Goal: Task Accomplishment & Management: Manage account settings

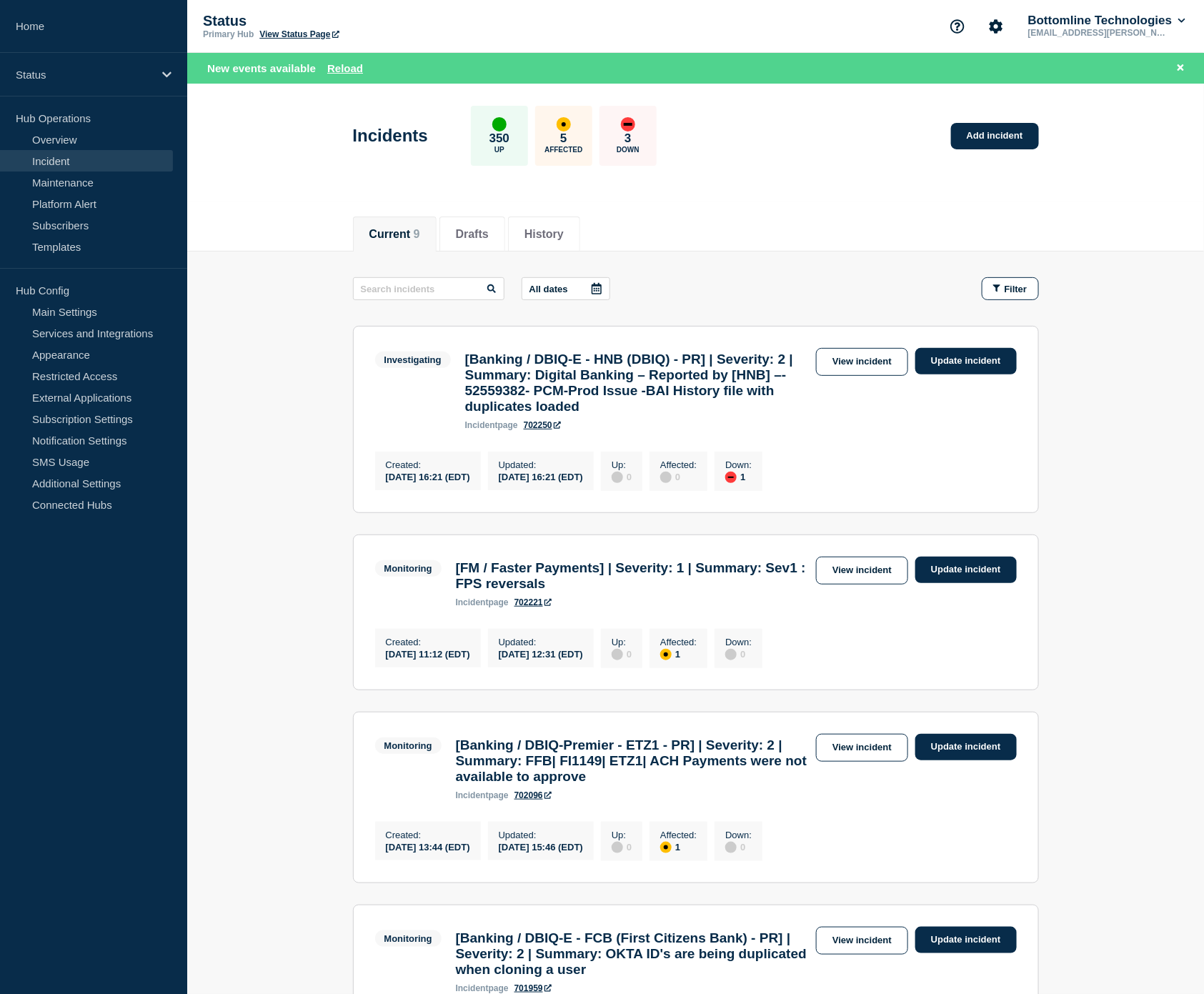
click at [92, 160] on link "Incident" at bounding box center [86, 161] width 173 height 22
click at [97, 140] on link "Overview" at bounding box center [86, 139] width 173 height 22
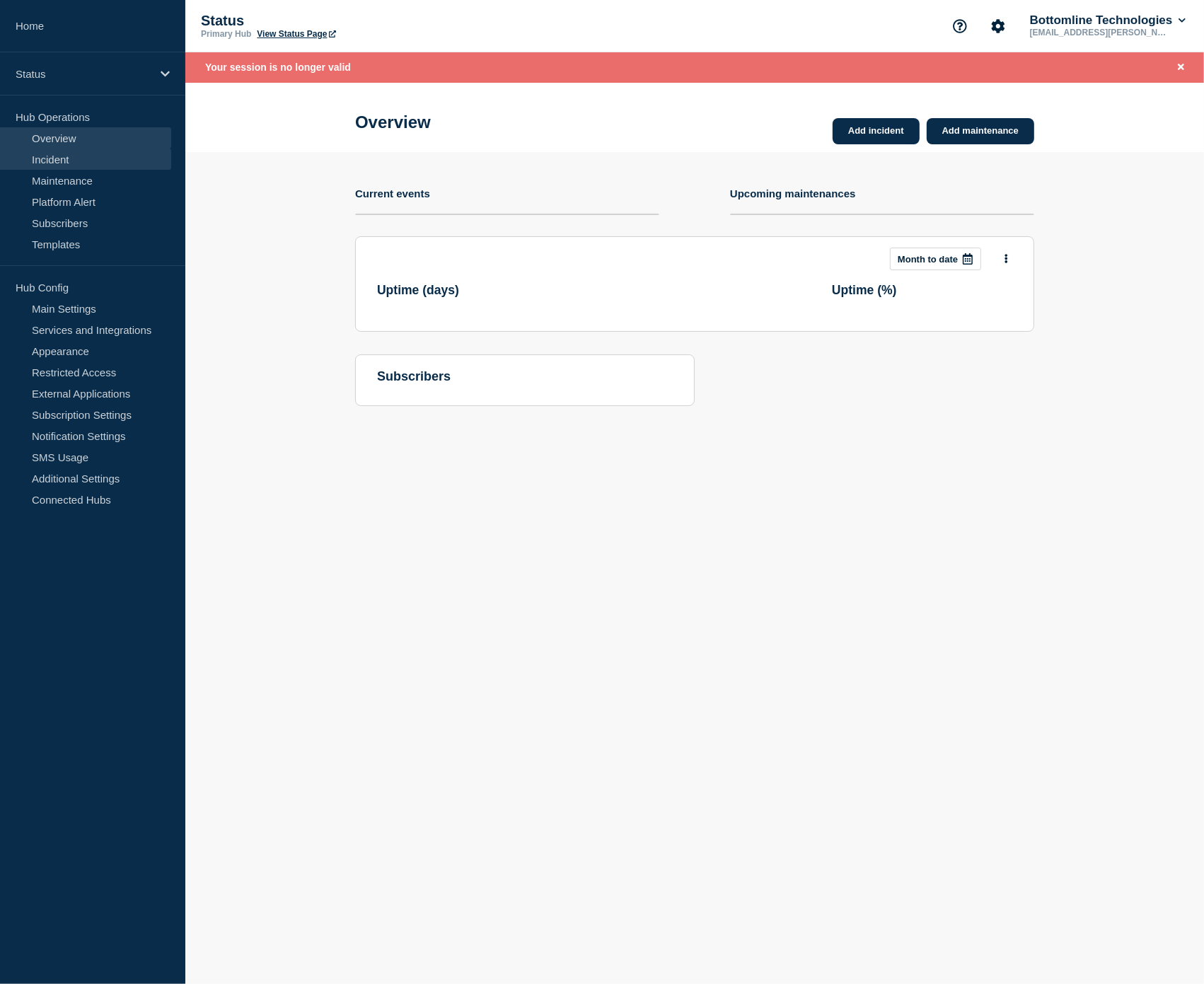
click at [100, 158] on link "Incident" at bounding box center [86, 159] width 171 height 22
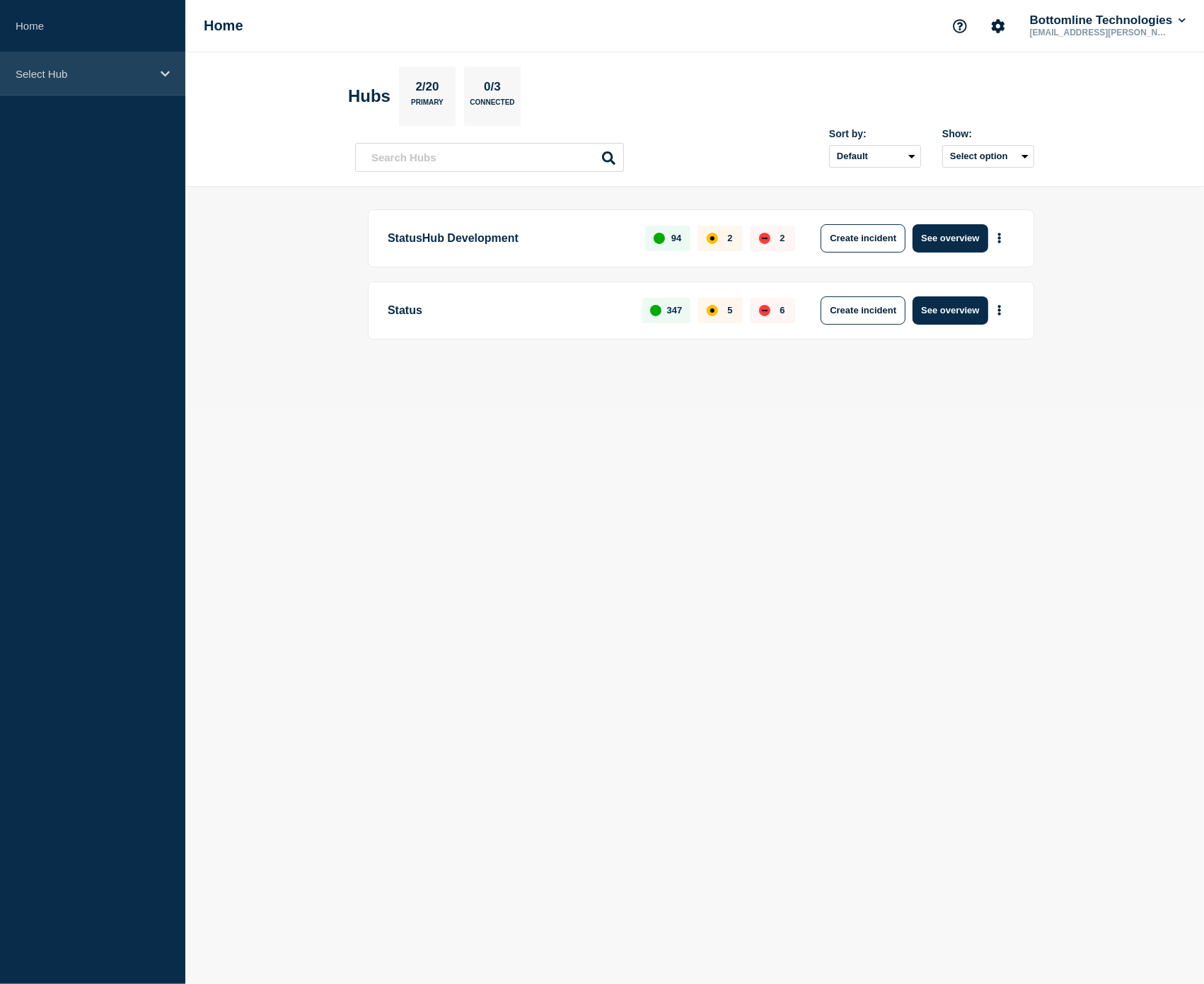
click at [115, 80] on div "Select Hub" at bounding box center [92, 74] width 185 height 43
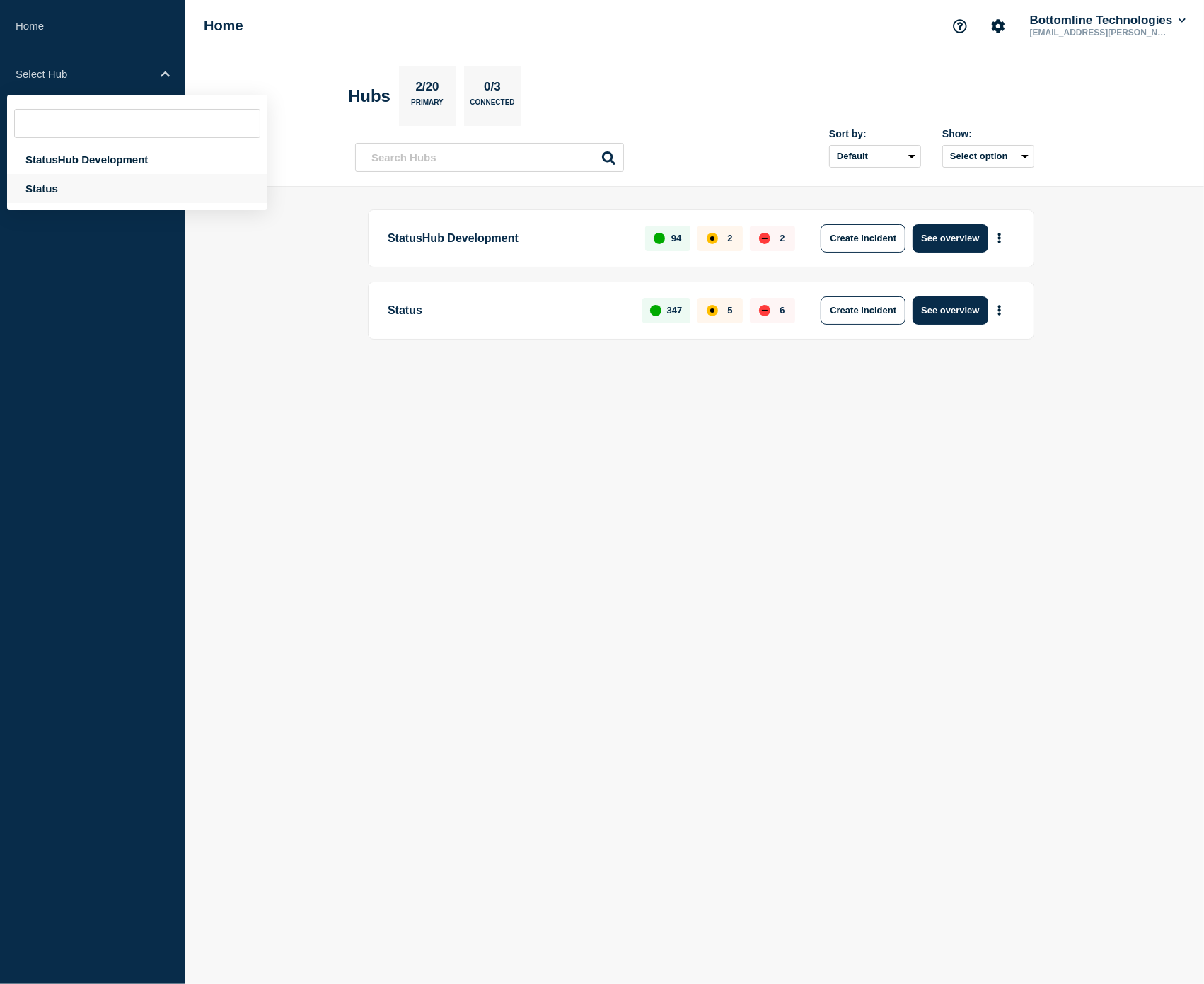
click at [106, 181] on div "Status" at bounding box center [137, 188] width 260 height 29
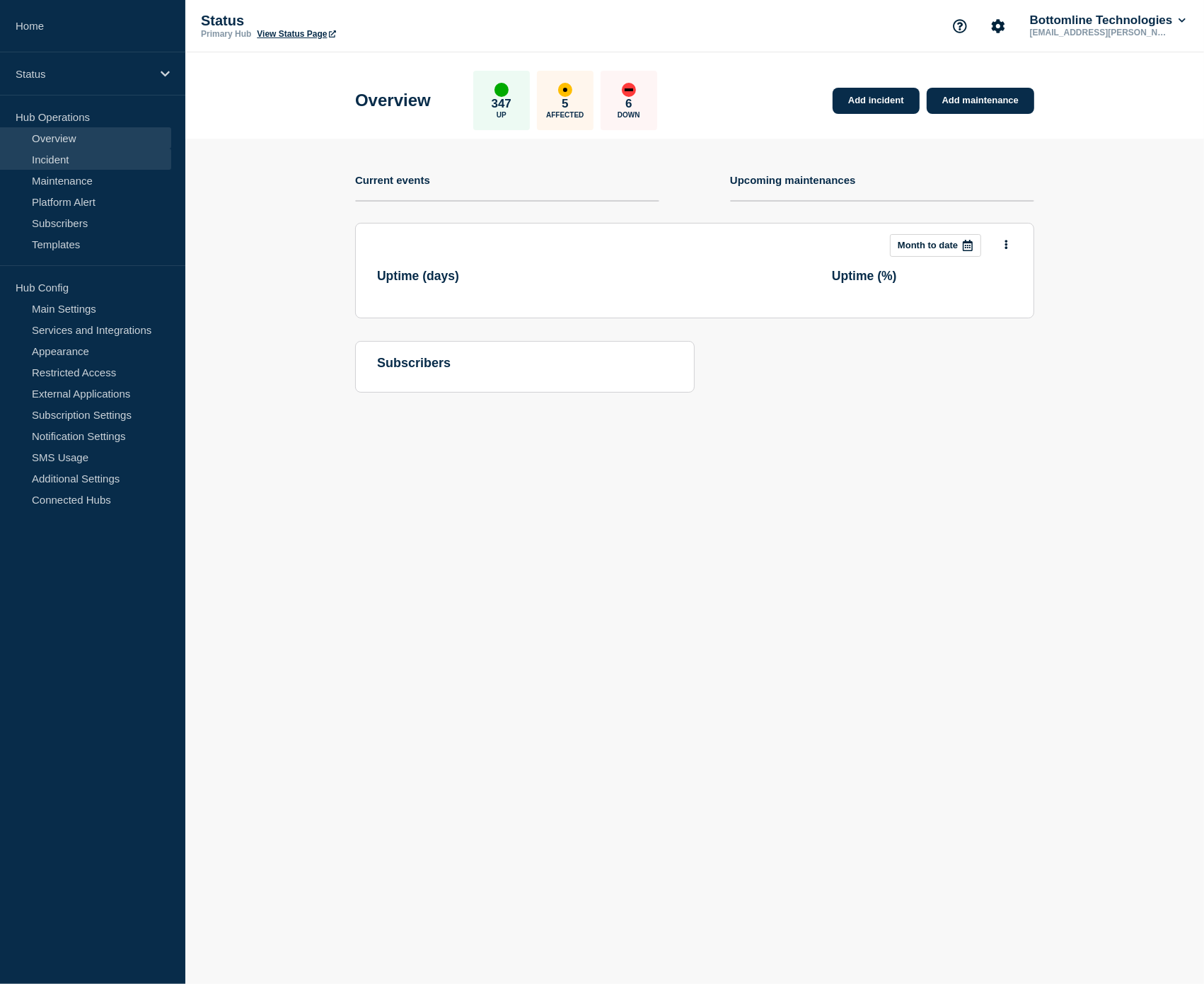
click at [103, 158] on link "Incident" at bounding box center [86, 159] width 171 height 22
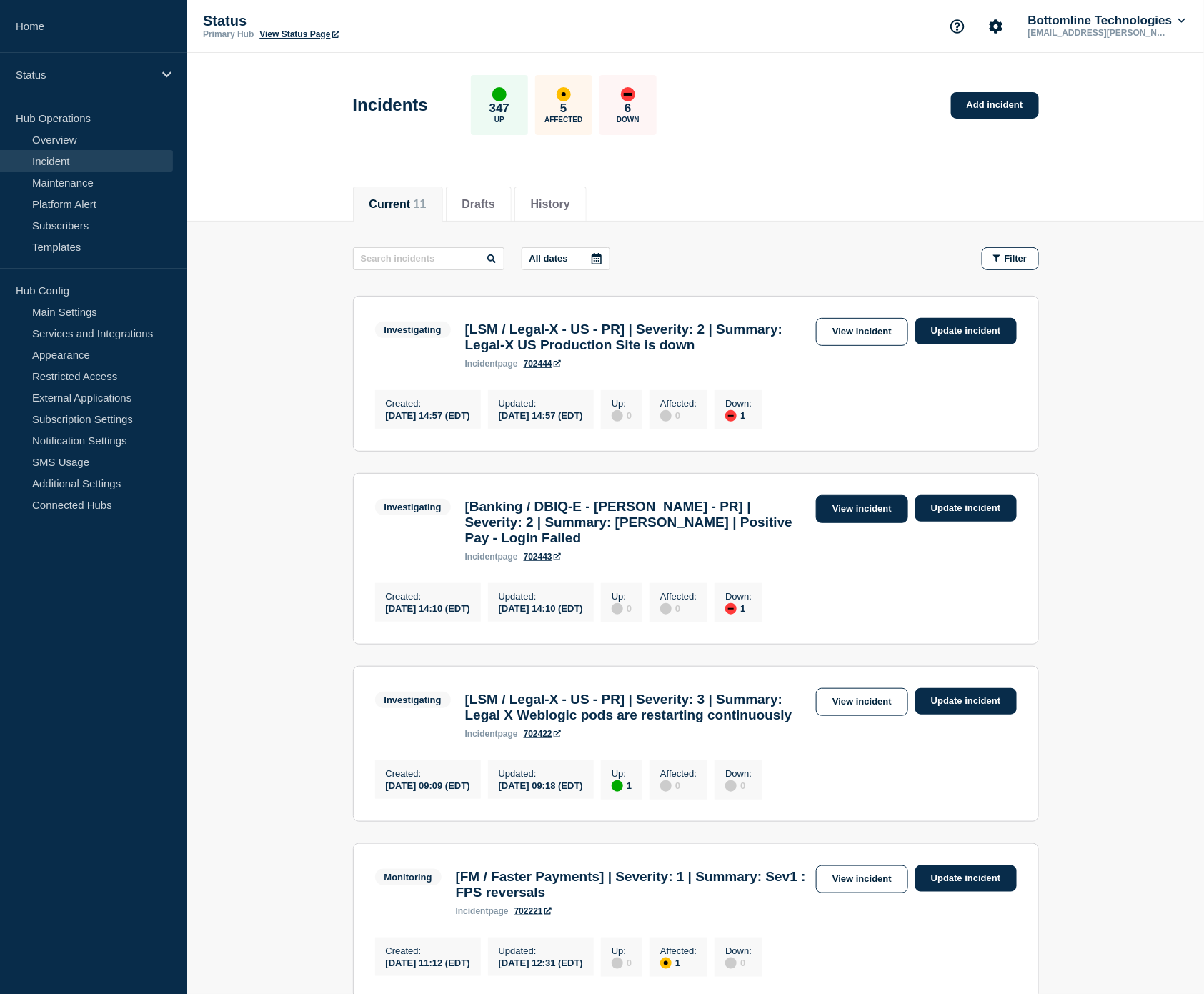
click at [876, 523] on link "View incident" at bounding box center [863, 509] width 93 height 28
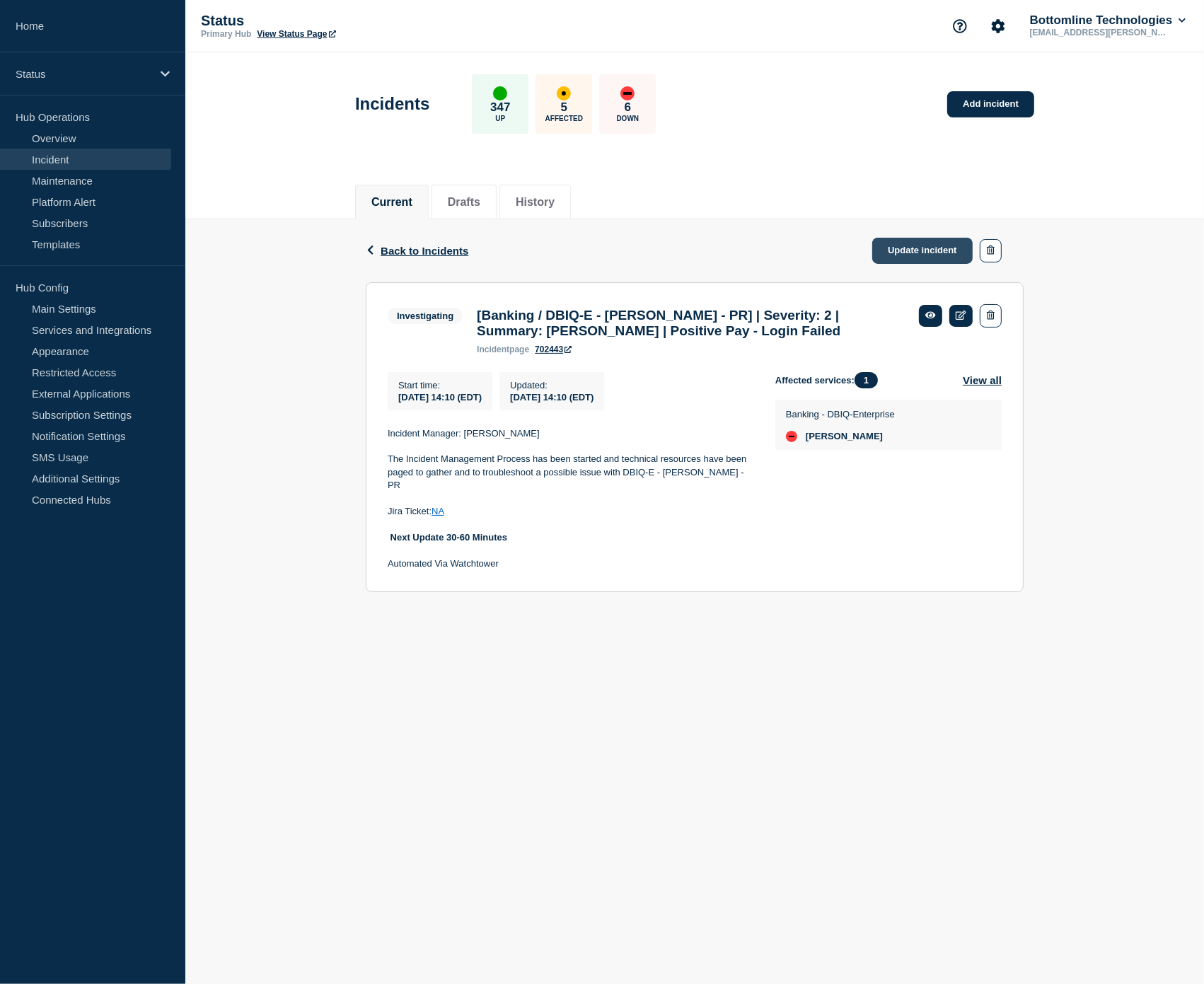
click at [918, 253] on link "Update incident" at bounding box center [922, 251] width 100 height 26
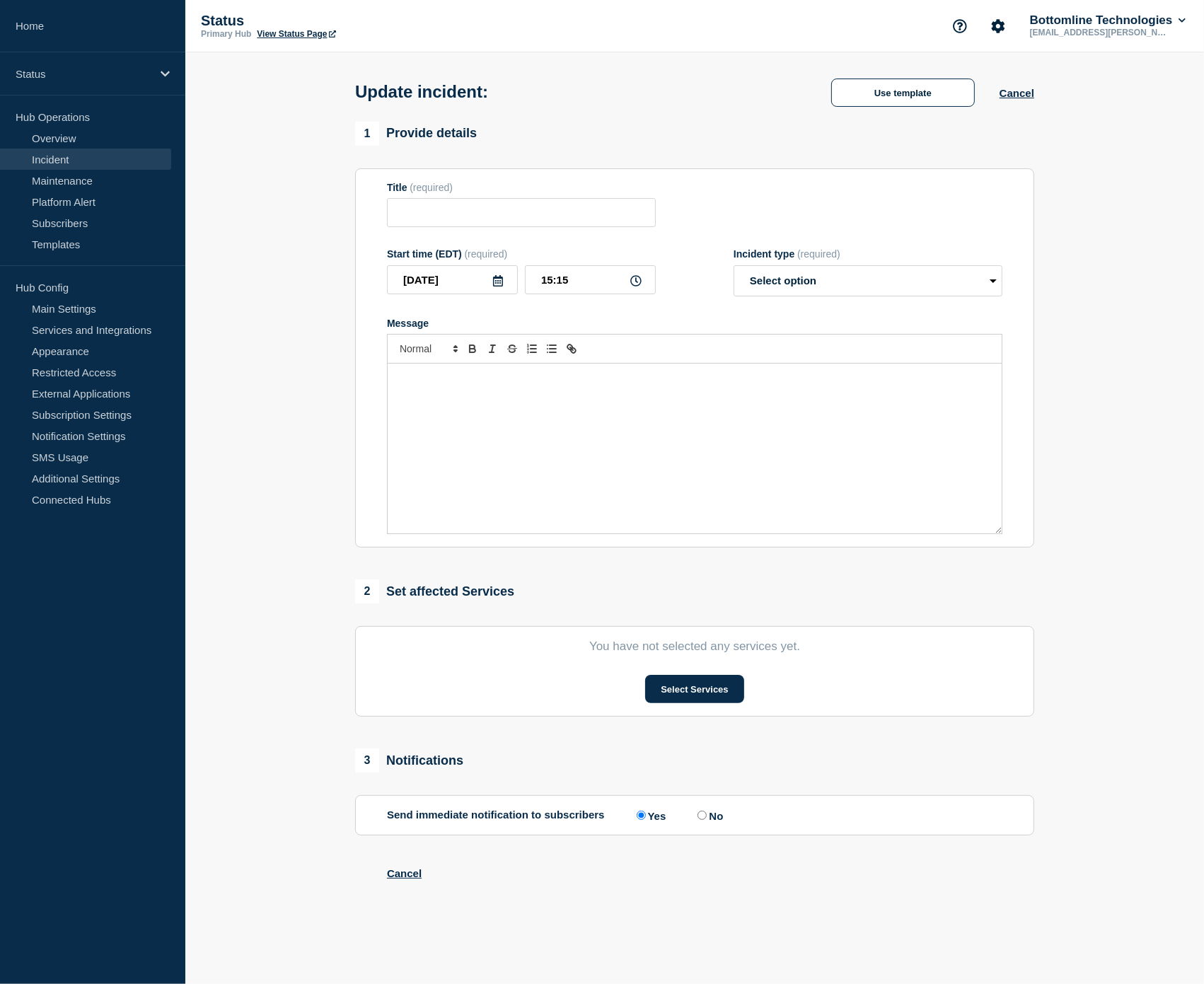
type input "[Banking / DBIQ-E - [PERSON_NAME] - PR] | Severity: 2 | Summary: [PERSON_NAME] …"
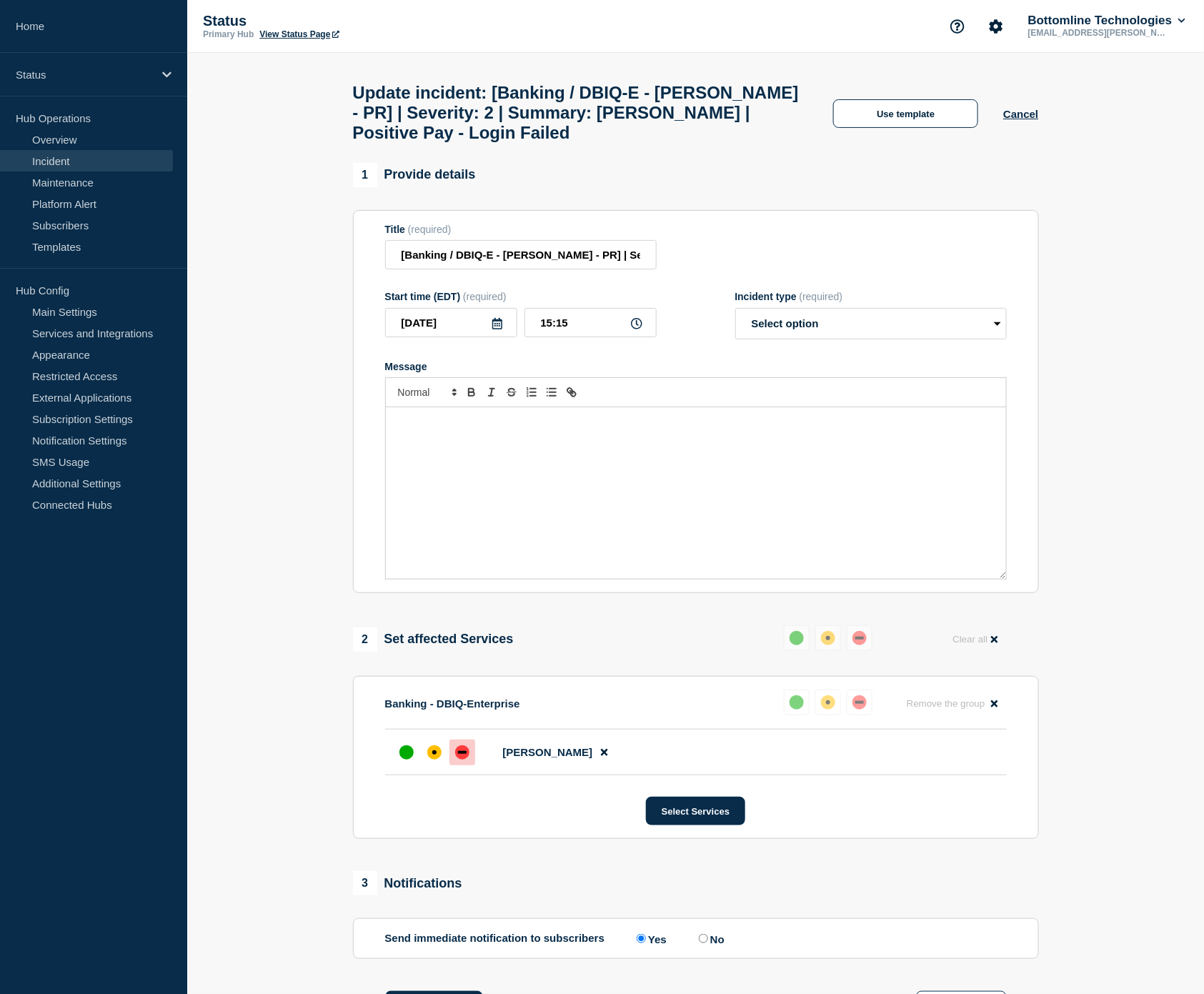
drag, startPoint x: 640, startPoint y: 459, endPoint x: 691, endPoint y: 437, distance: 55.5
click at [640, 458] on div "Message" at bounding box center [696, 493] width 620 height 171
click at [798, 338] on select "Select option Investigating Identified Monitoring Resolved" at bounding box center [870, 324] width 272 height 31
select select "investigating"
click at [735, 321] on select "Select option Investigating Identified Monitoring Resolved" at bounding box center [870, 324] width 272 height 31
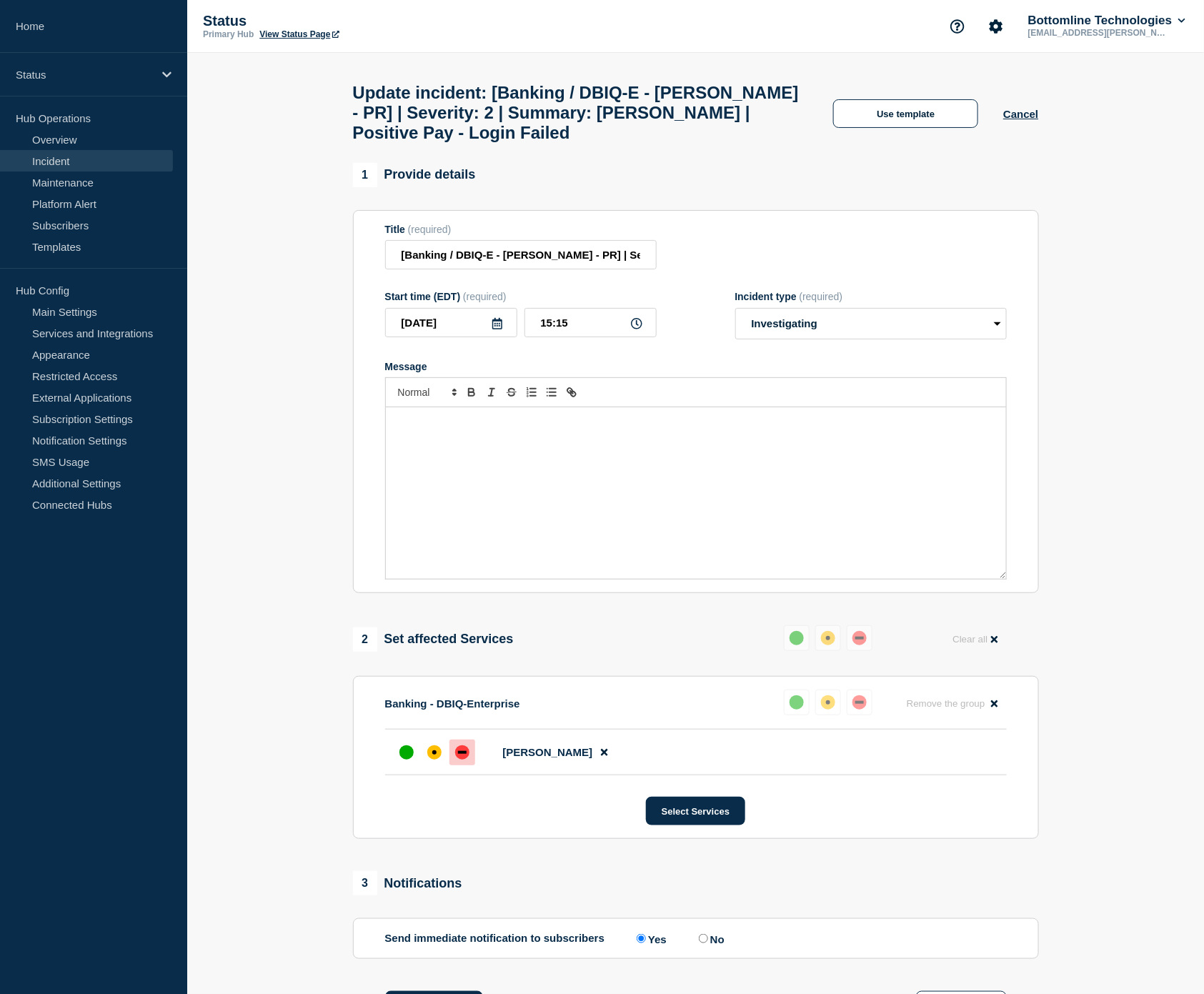
click at [558, 467] on div "Message" at bounding box center [696, 493] width 620 height 171
click at [925, 118] on button "Use template" at bounding box center [905, 113] width 145 height 29
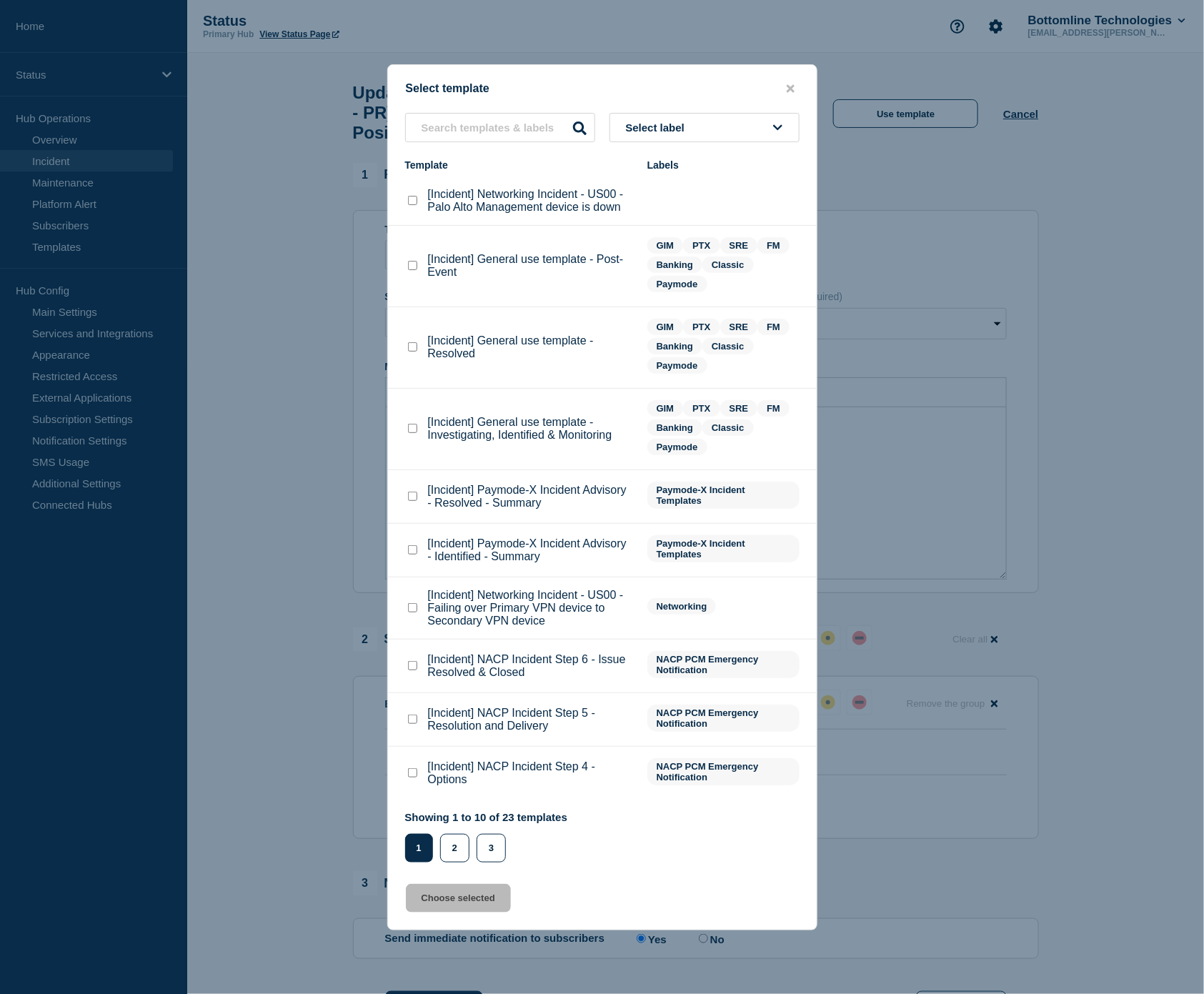
click at [413, 430] on checkbox"] "[Incident] General use template - Investigating, Identified & Monitoring checkb…" at bounding box center [412, 428] width 10 height 10
checkbox checkbox"] "true"
click at [452, 902] on button "Choose selected" at bounding box center [458, 897] width 105 height 29
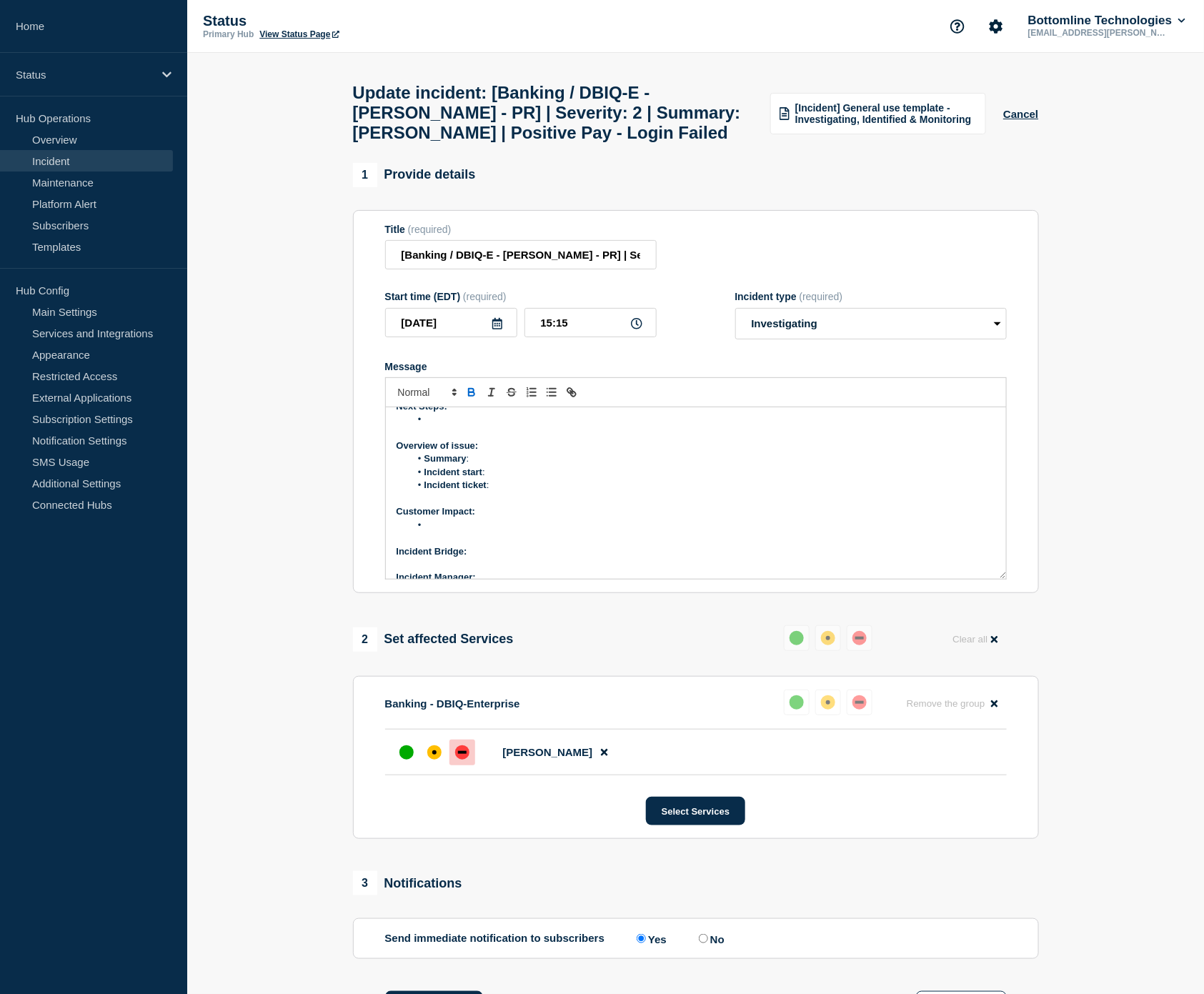
scroll to position [122, 0]
click at [495, 570] on p "Next Update:" at bounding box center [696, 563] width 599 height 13
click at [541, 544] on p "Product Line representative:" at bounding box center [696, 537] width 599 height 13
click at [511, 518] on p "Incident Manager:" at bounding box center [696, 511] width 599 height 13
click at [491, 491] on p "Incident Bridge:" at bounding box center [696, 484] width 599 height 13
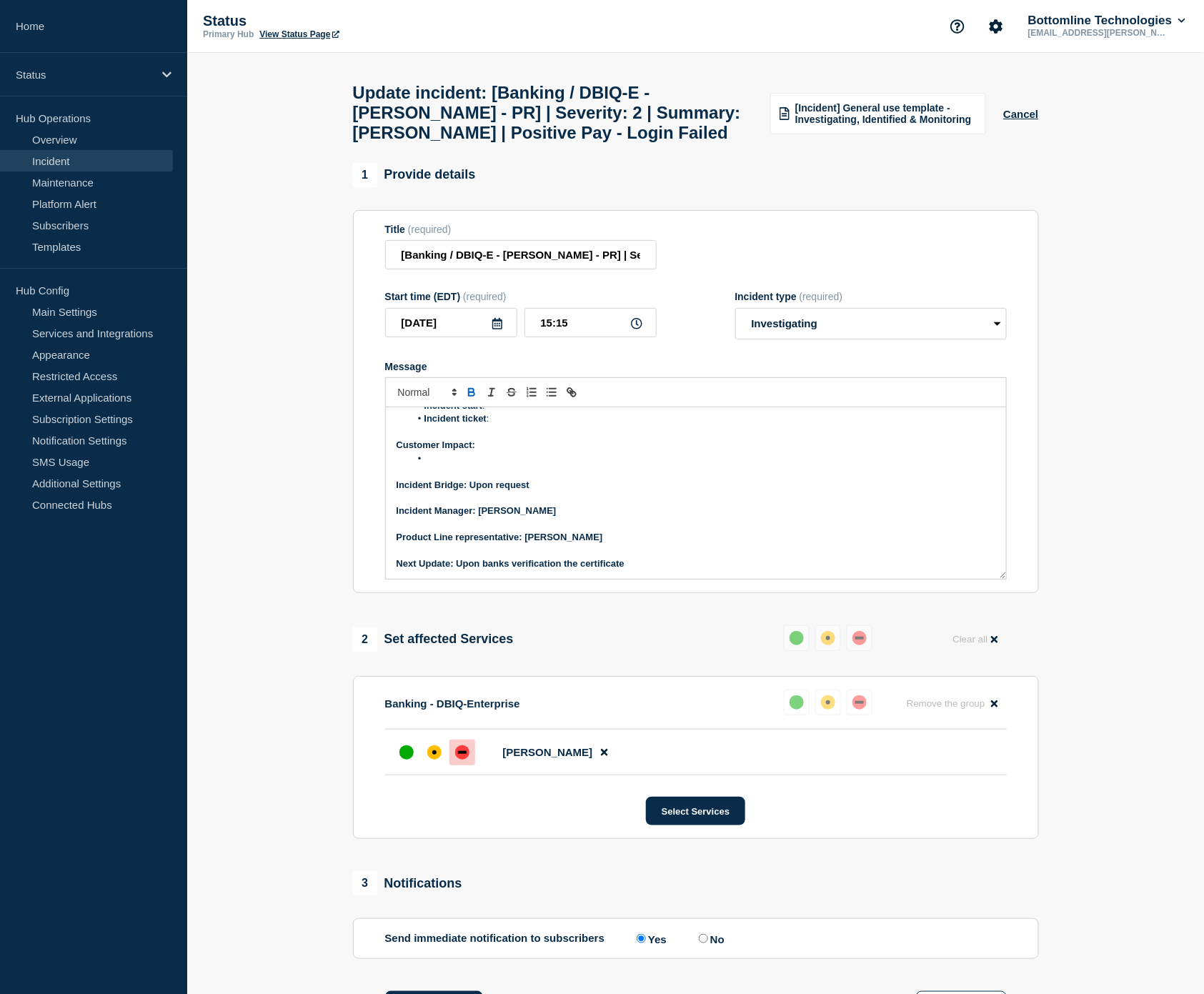
click at [482, 465] on li "Message" at bounding box center [703, 458] width 585 height 13
drag, startPoint x: 639, startPoint y: 597, endPoint x: 458, endPoint y: 602, distance: 181.1
click at [458, 570] on p "Next Update: Upon banks verification the certificate" at bounding box center [696, 563] width 599 height 13
click at [474, 399] on icon "Toggle bold text" at bounding box center [471, 392] width 13 height 13
drag, startPoint x: 603, startPoint y: 572, endPoint x: 526, endPoint y: 572, distance: 77.0
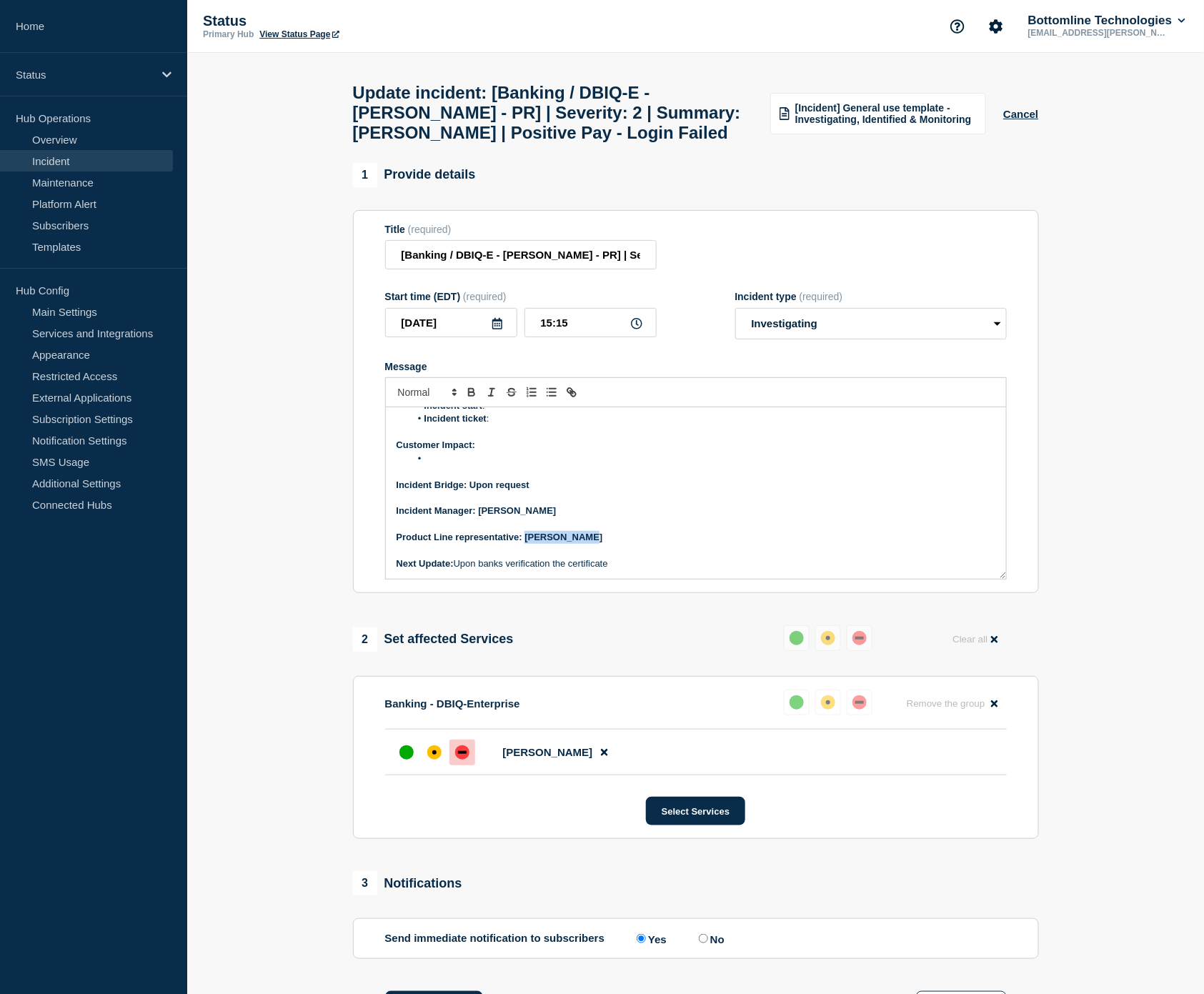
click at [526, 544] on p "Product Line representative: Ken Komperda" at bounding box center [696, 537] width 599 height 13
click at [470, 399] on icon "Toggle bold text" at bounding box center [471, 392] width 13 height 13
drag, startPoint x: 543, startPoint y: 544, endPoint x: 480, endPoint y: 539, distance: 63.2
click at [478, 518] on p "Incident Manager: [PERSON_NAME]" at bounding box center [696, 511] width 599 height 13
click at [469, 399] on icon "Toggle bold text" at bounding box center [471, 392] width 13 height 13
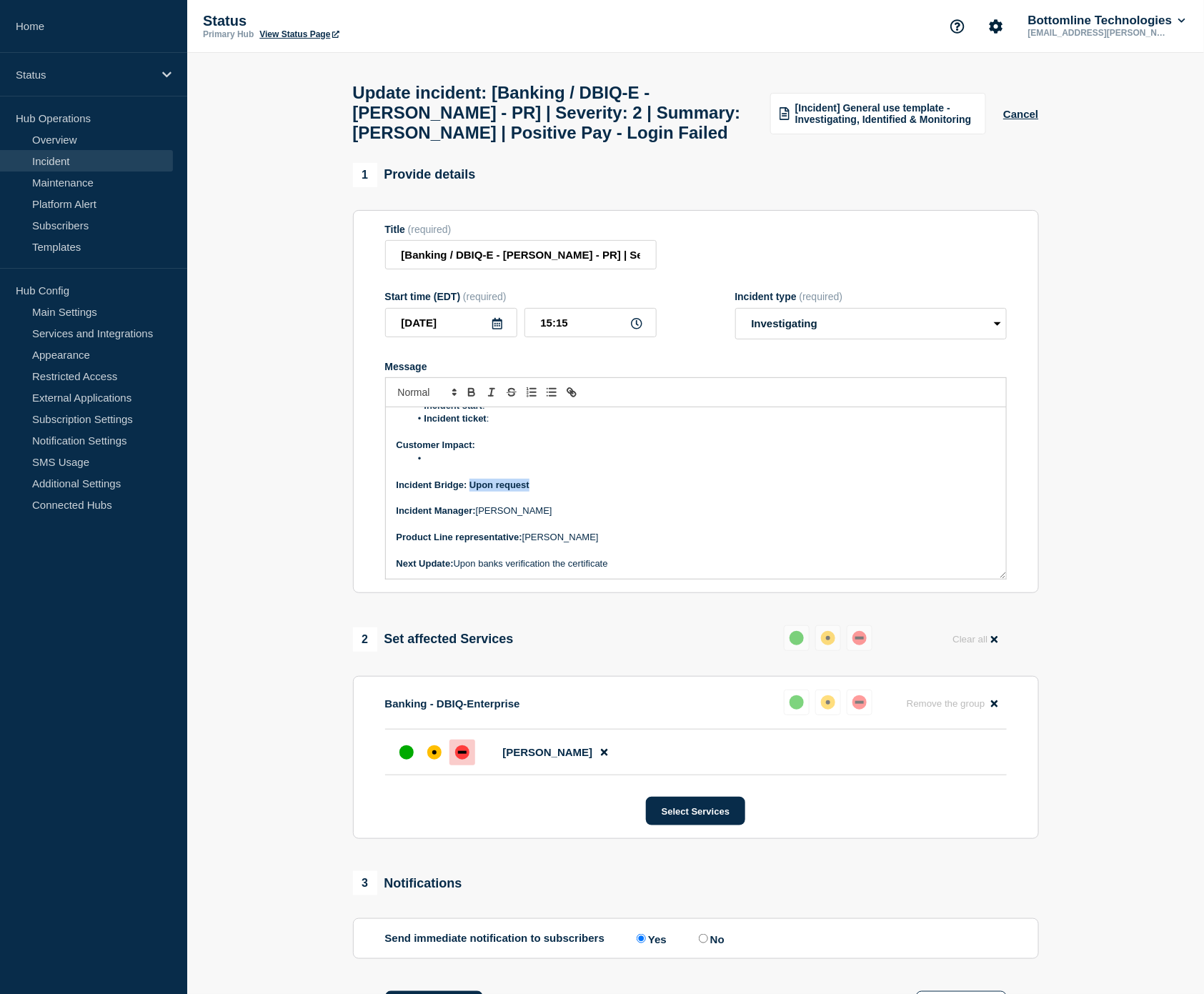
drag, startPoint x: 536, startPoint y: 519, endPoint x: 471, endPoint y: 519, distance: 65.0
click at [471, 491] on p "Incident Bridge: Upon request" at bounding box center [696, 484] width 599 height 13
drag, startPoint x: 469, startPoint y: 424, endPoint x: 480, endPoint y: 435, distance: 15.6
click at [472, 399] on icon "Toggle bold text" at bounding box center [471, 392] width 13 height 13
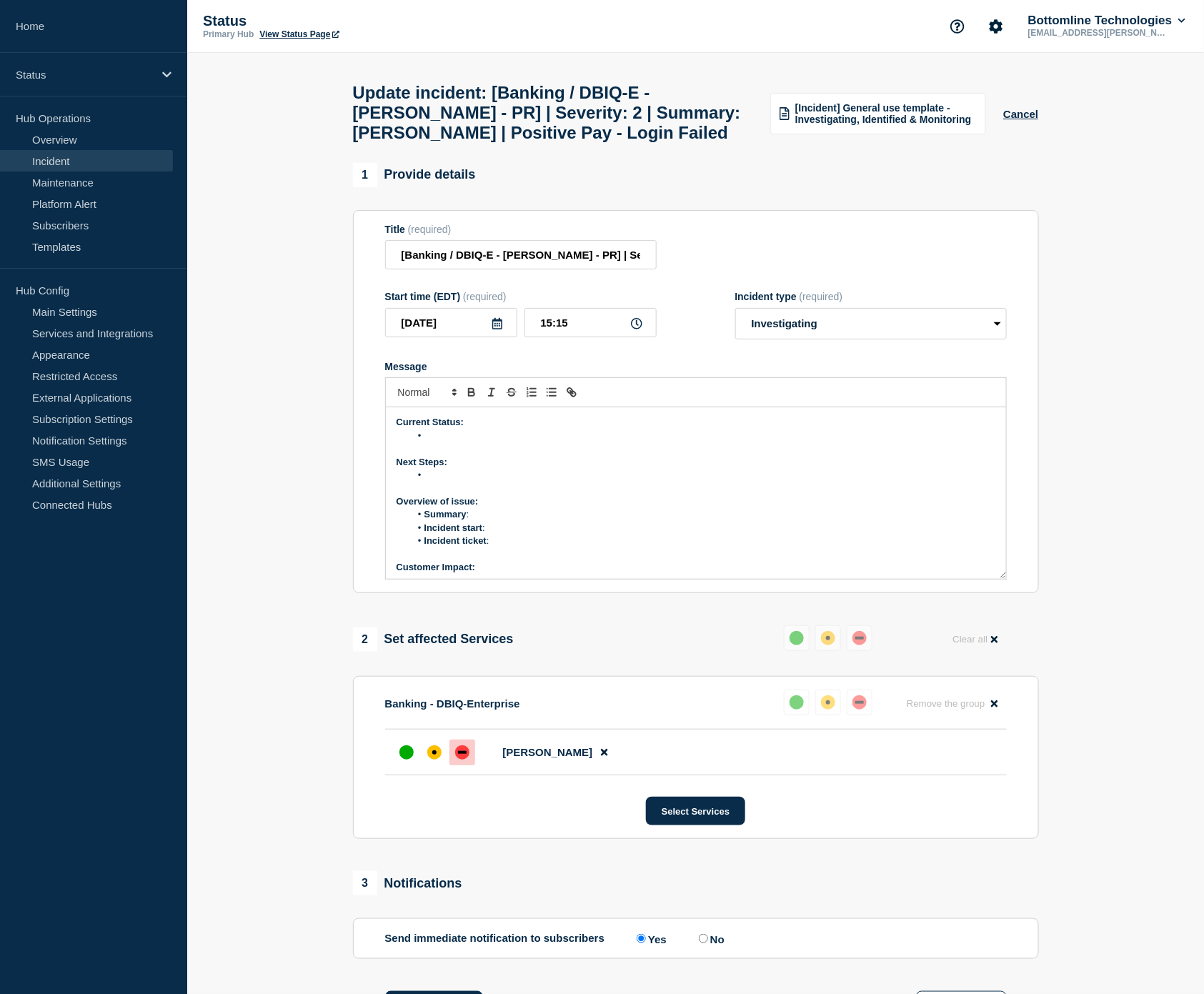
click at [518, 547] on li "Incident ticket :" at bounding box center [703, 540] width 585 height 13
drag, startPoint x: 537, startPoint y: 577, endPoint x: 494, endPoint y: 580, distance: 43.1
click at [494, 547] on li "Incident ticket : WT-58204" at bounding box center [703, 540] width 585 height 13
click at [569, 399] on icon "Toggle link" at bounding box center [571, 392] width 13 height 13
paste input "[URL][DOMAIN_NAME]"
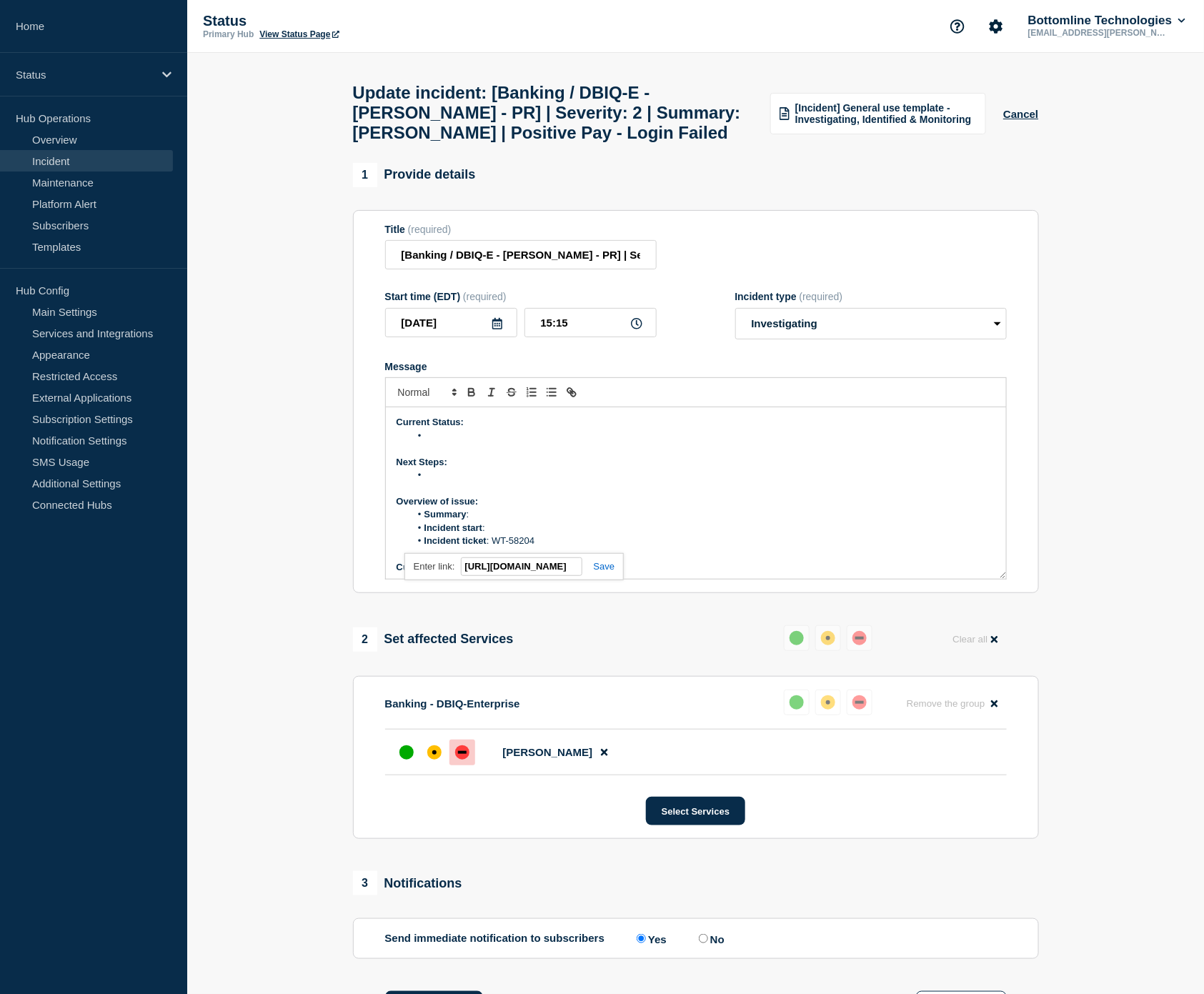
scroll to position [0, 84]
type input "https://jira.bottomline.tech/browse/WT-58204"
click at [599, 572] on link at bounding box center [599, 566] width 33 height 10
click at [516, 534] on li "Incident start :" at bounding box center [703, 527] width 585 height 13
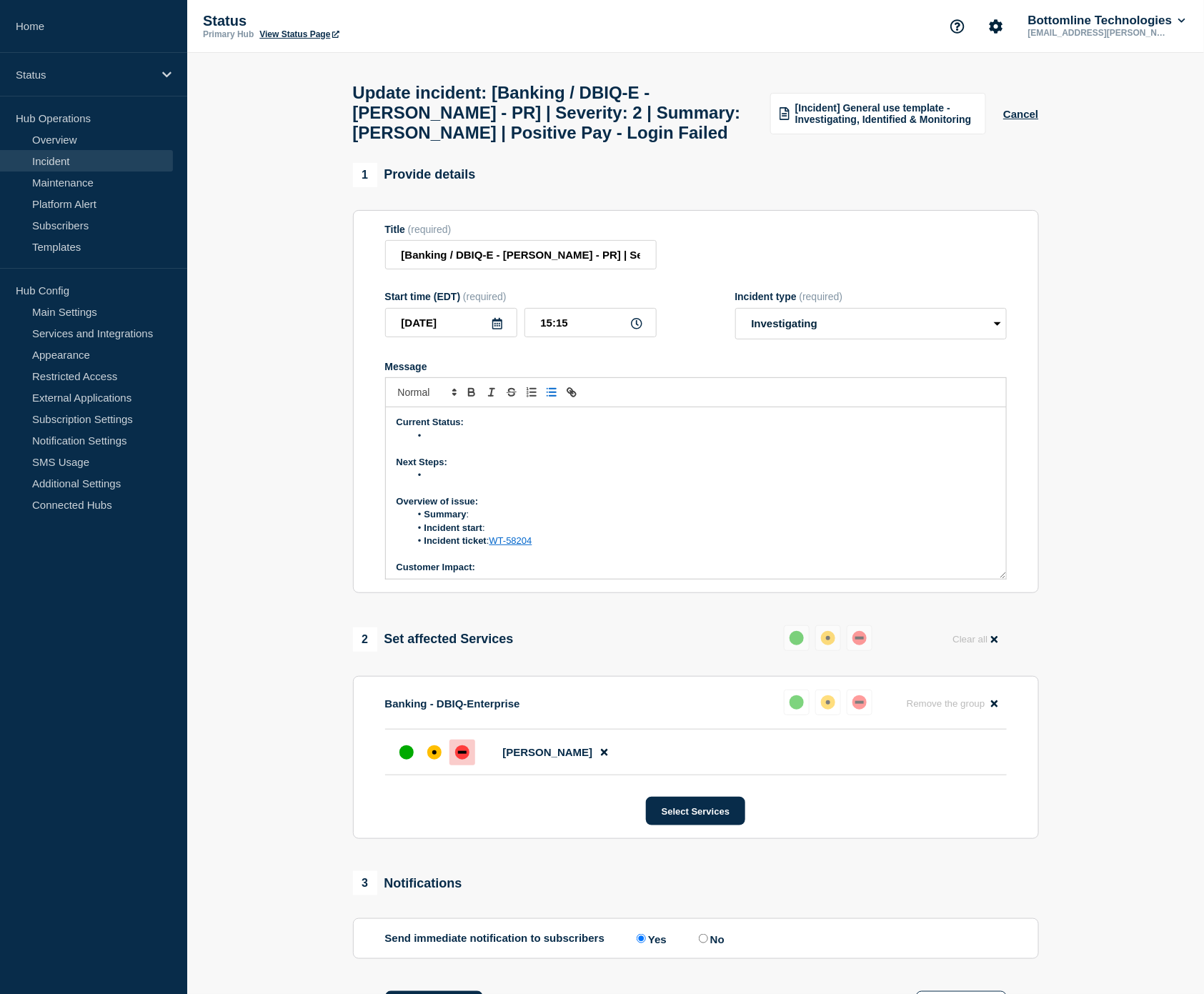
click at [505, 534] on li "Incident start :" at bounding box center [703, 527] width 585 height 13
click at [513, 521] on li "Summary :" at bounding box center [703, 514] width 585 height 13
click at [540, 521] on li "Summary :" at bounding box center [703, 514] width 585 height 13
click at [482, 482] on li "Message" at bounding box center [703, 475] width 585 height 13
click at [452, 442] on li "Message" at bounding box center [703, 435] width 585 height 13
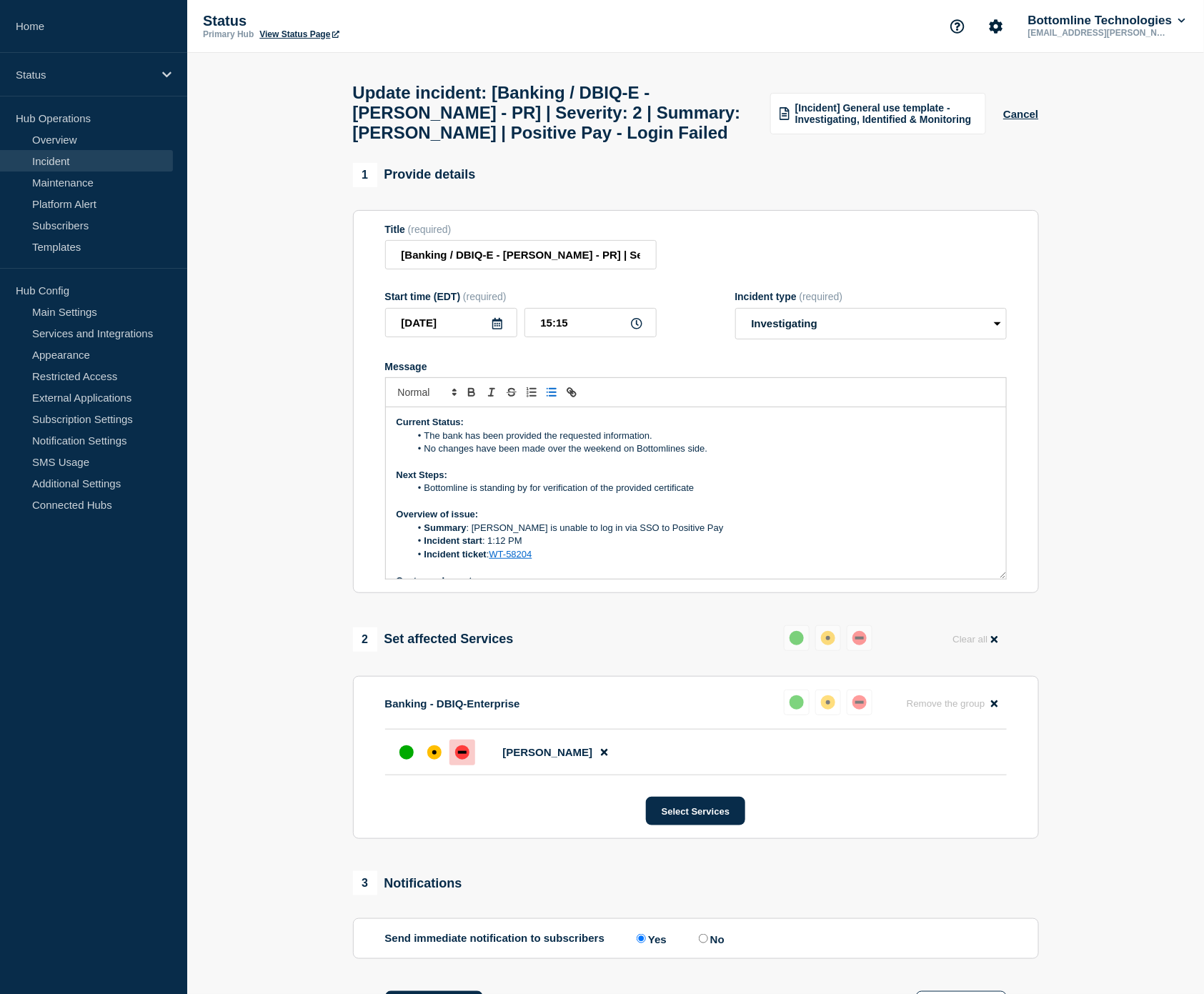
click at [732, 494] on li "Bottomline is standing by for verification of the provided certificate" at bounding box center [703, 488] width 585 height 13
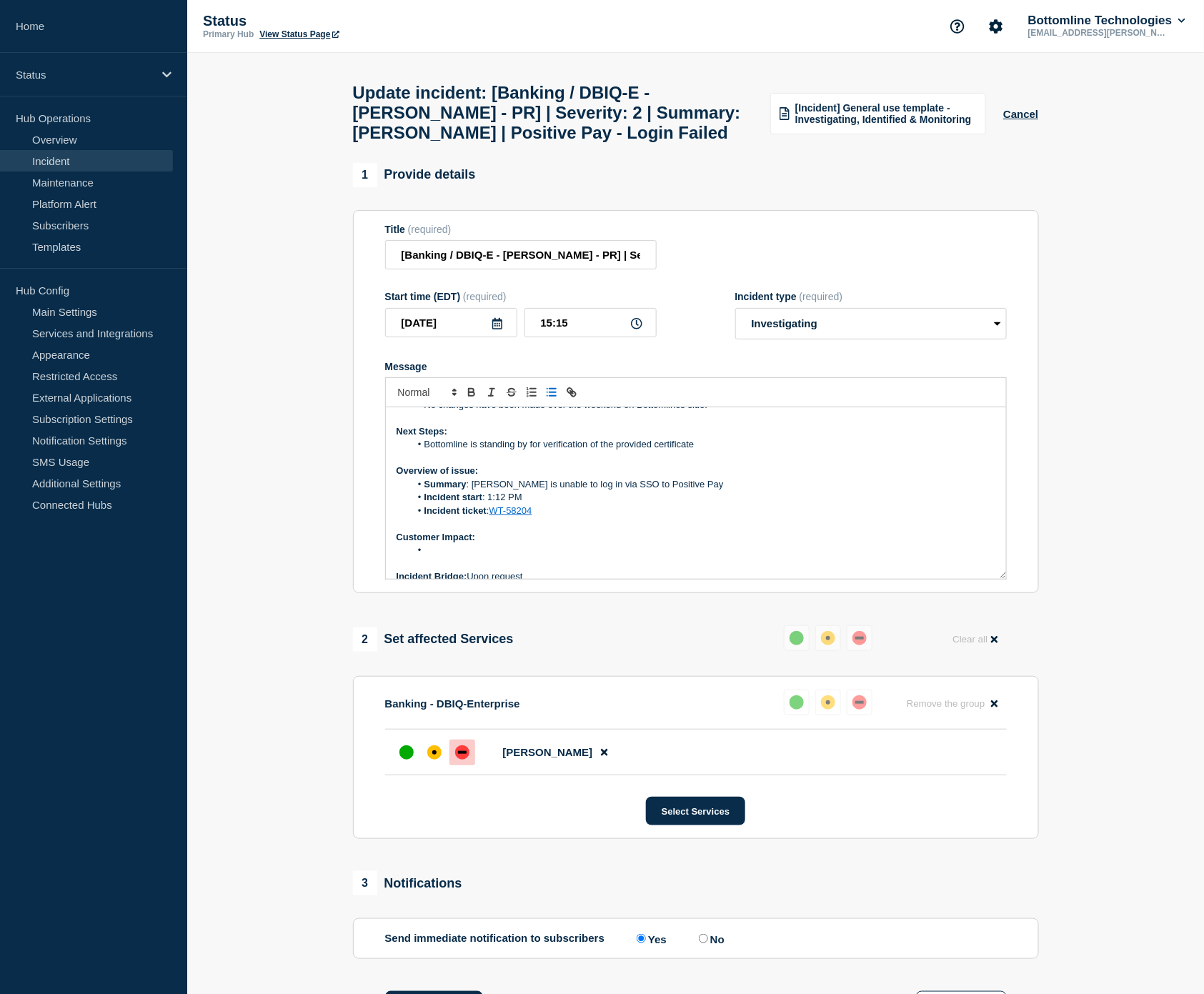
scroll to position [79, 0]
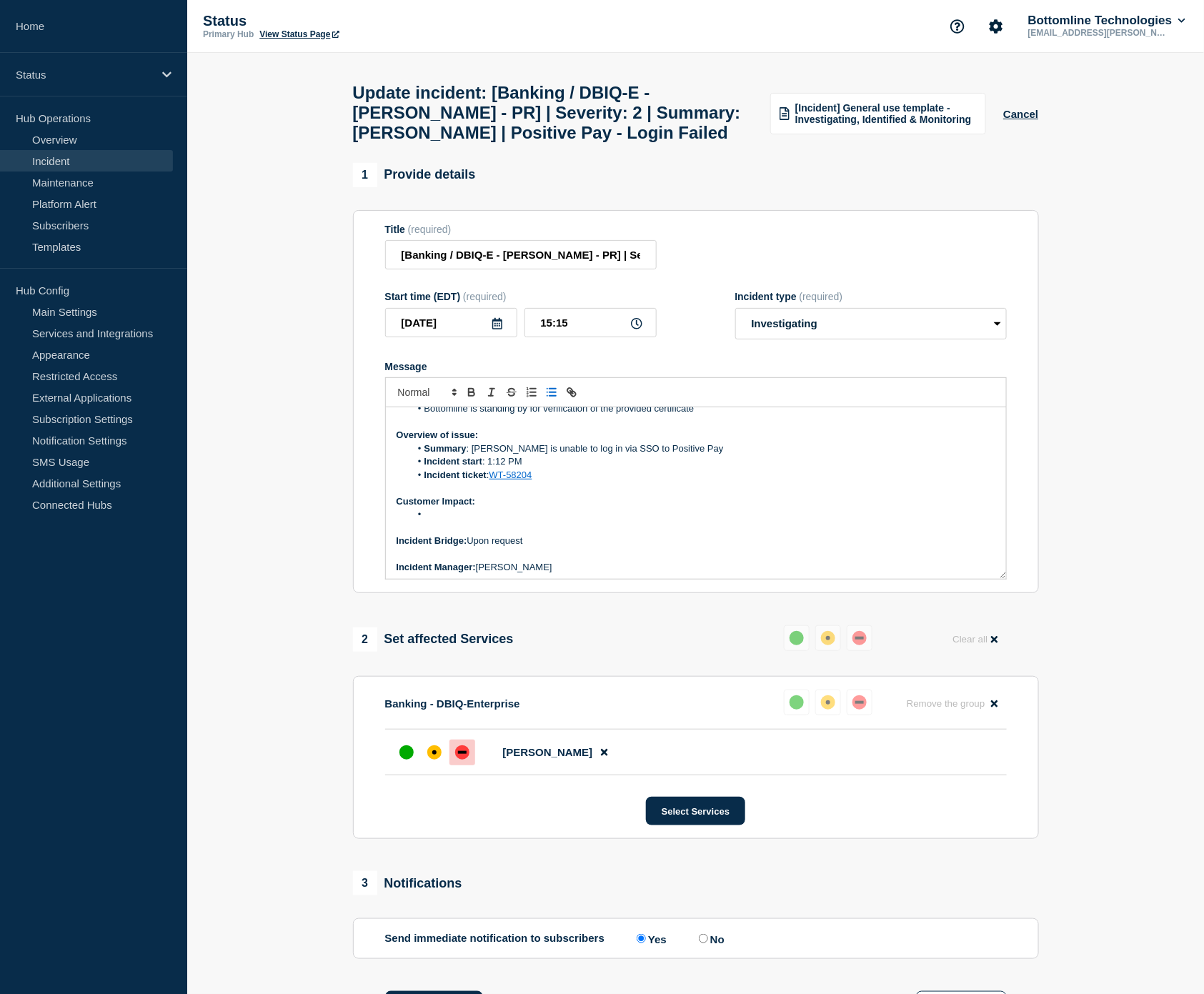
click at [460, 521] on li "Message" at bounding box center [703, 514] width 585 height 13
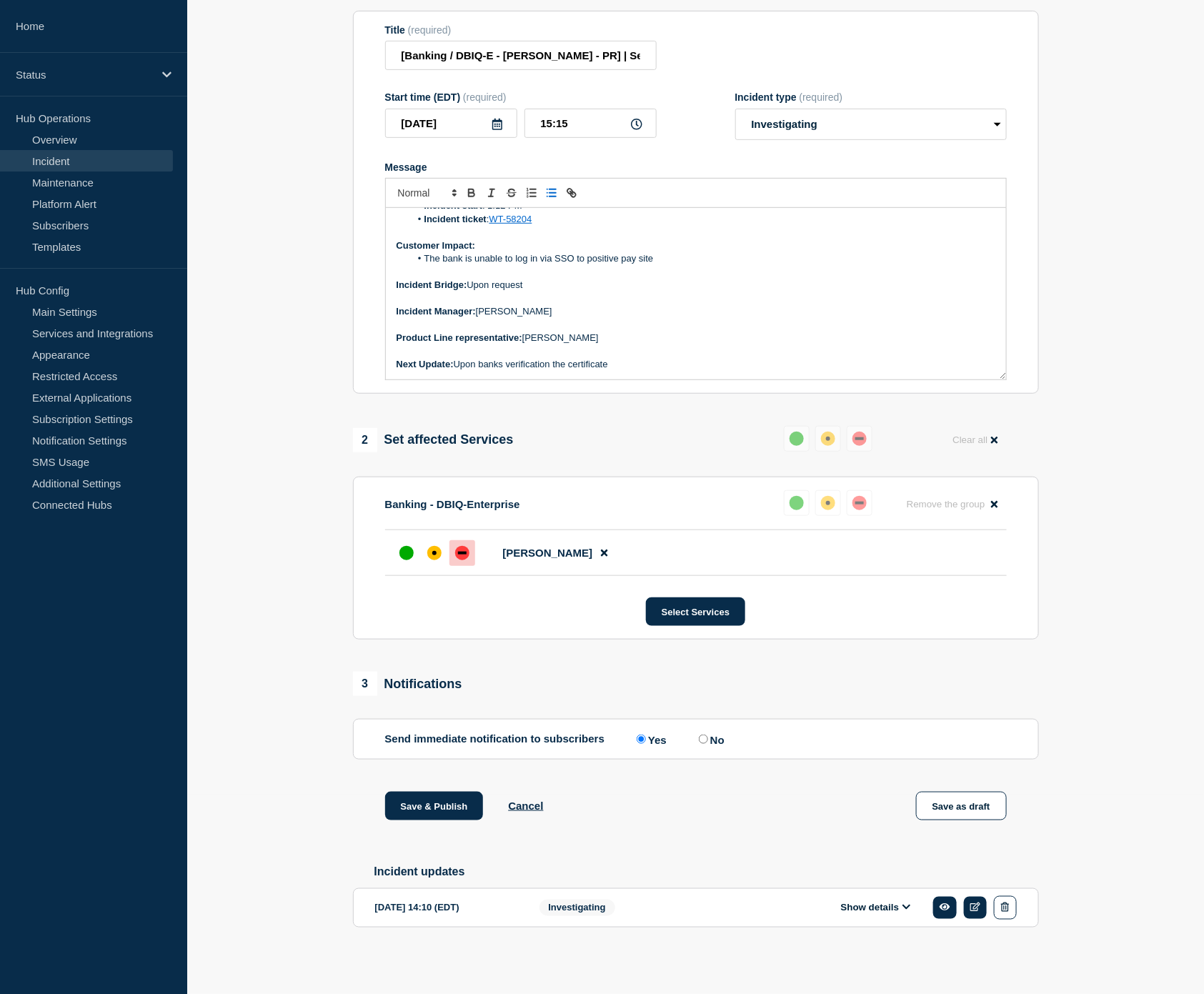
scroll to position [241, 0]
click at [553, 358] on p "Next Update: Upon banks verification the certificate" at bounding box center [696, 364] width 599 height 13
click at [662, 361] on p "Next Update: Upon banks verification of the certificate" at bounding box center [696, 364] width 599 height 13
click at [440, 805] on button "Save & Publish" at bounding box center [434, 805] width 99 height 29
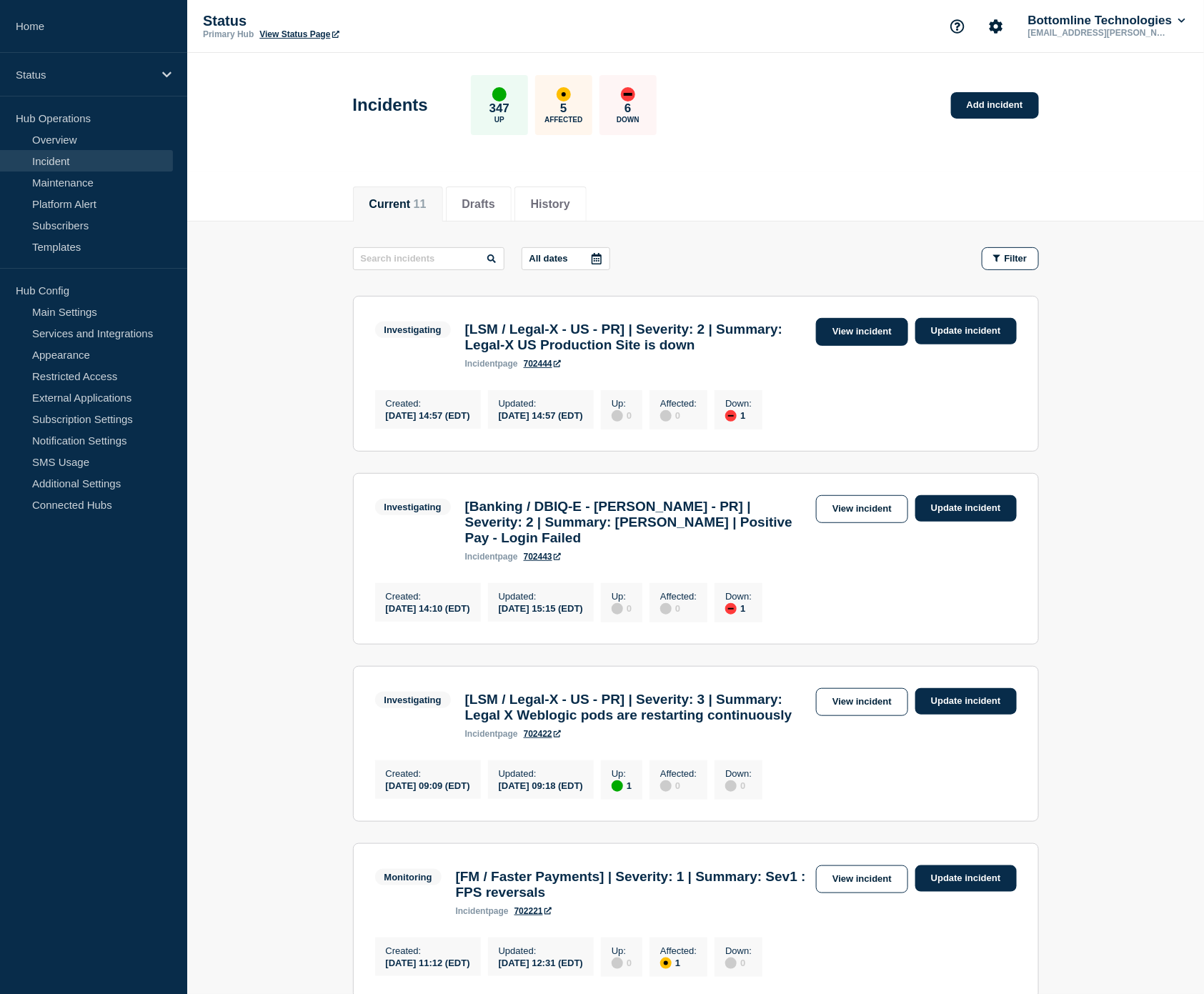
click at [867, 327] on link "View incident" at bounding box center [863, 332] width 93 height 28
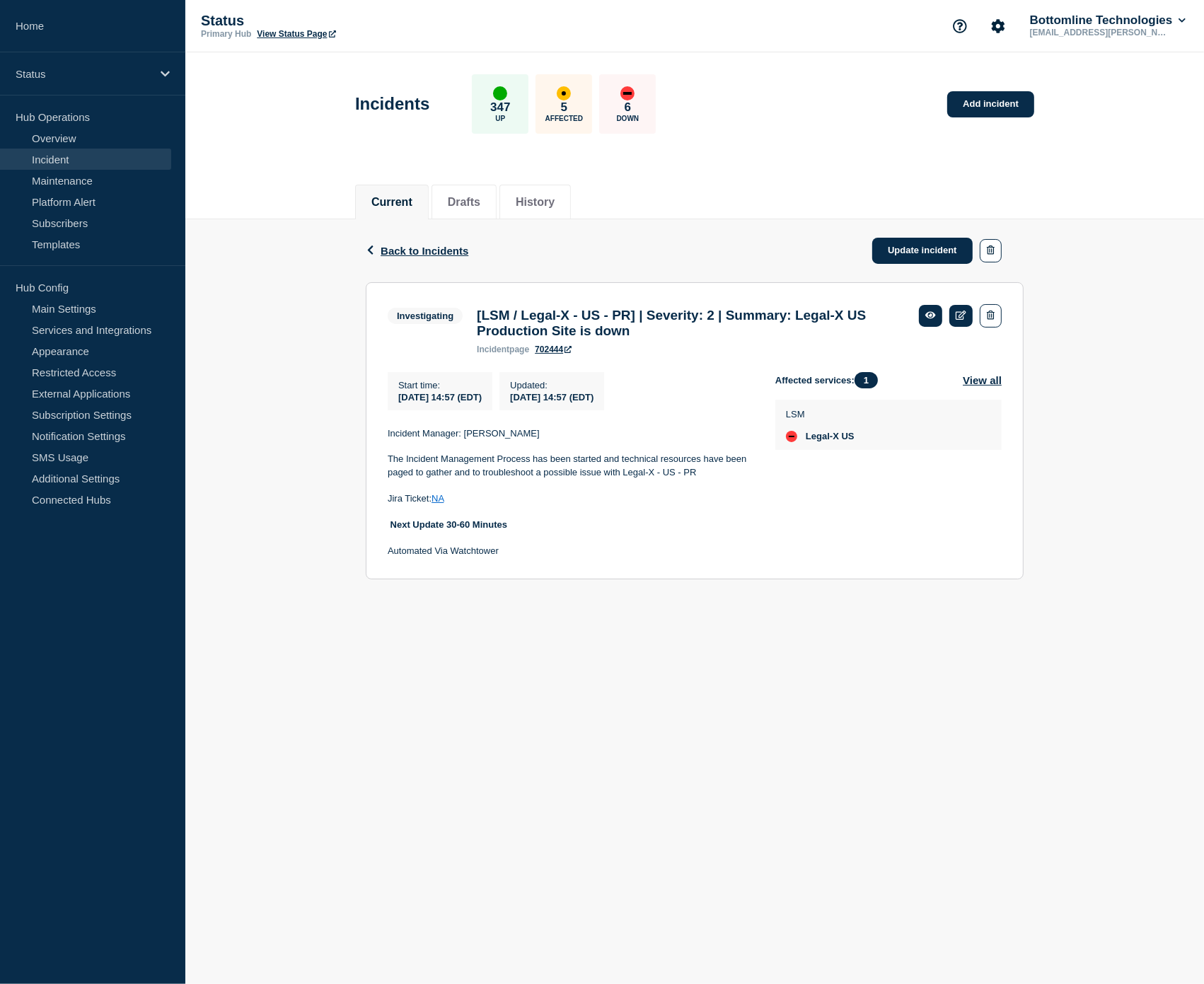
click at [585, 782] on body "Home Status Hub Operations Overview Incident Maintenance Platform Alert Subscri…" at bounding box center [602, 492] width 1204 height 984
click at [931, 262] on link "Update incident" at bounding box center [922, 251] width 100 height 26
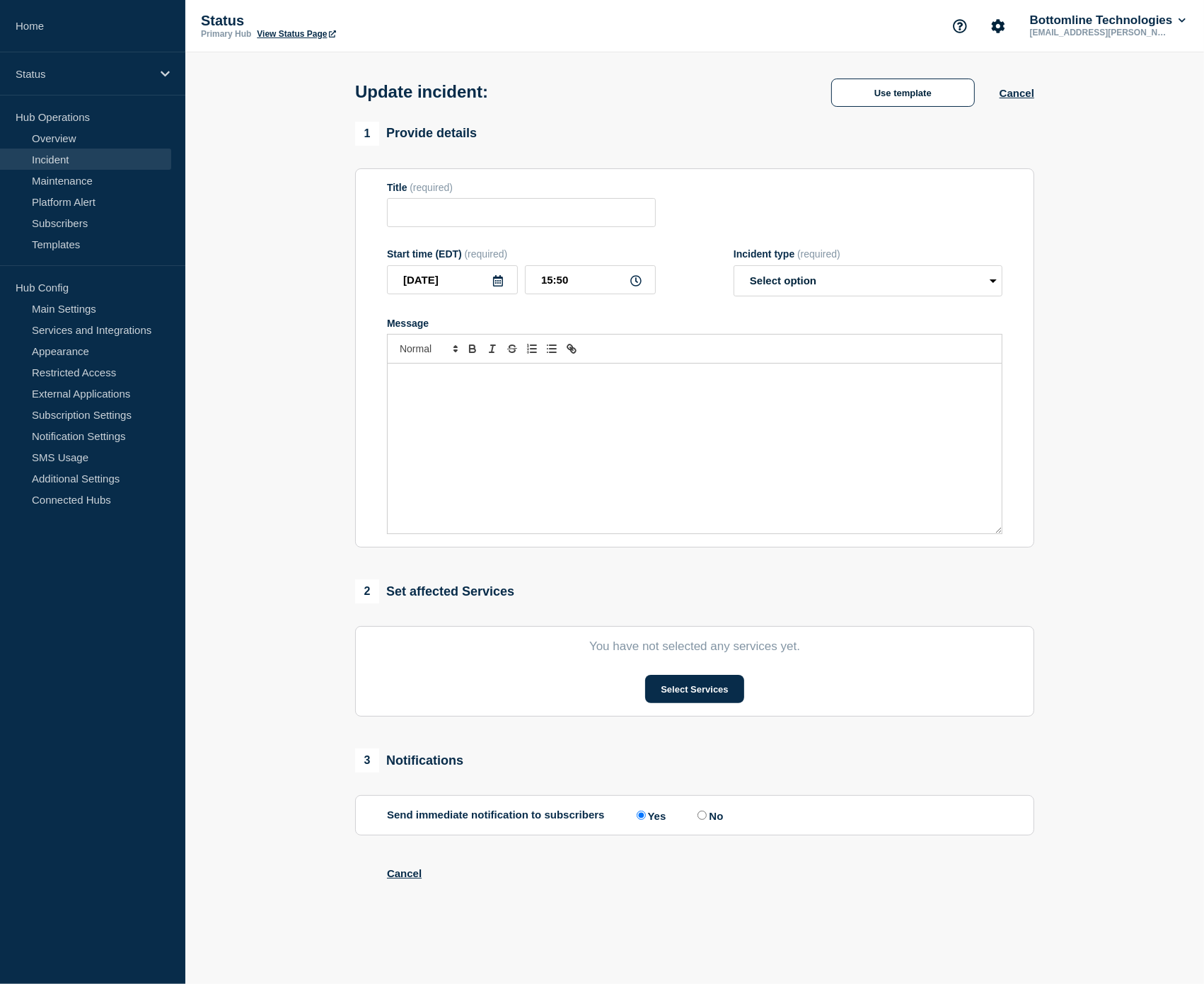
type input "[LSM / Legal-X - US - PR] | Severity: 2 | Summary: Legal-X US Production Site i…"
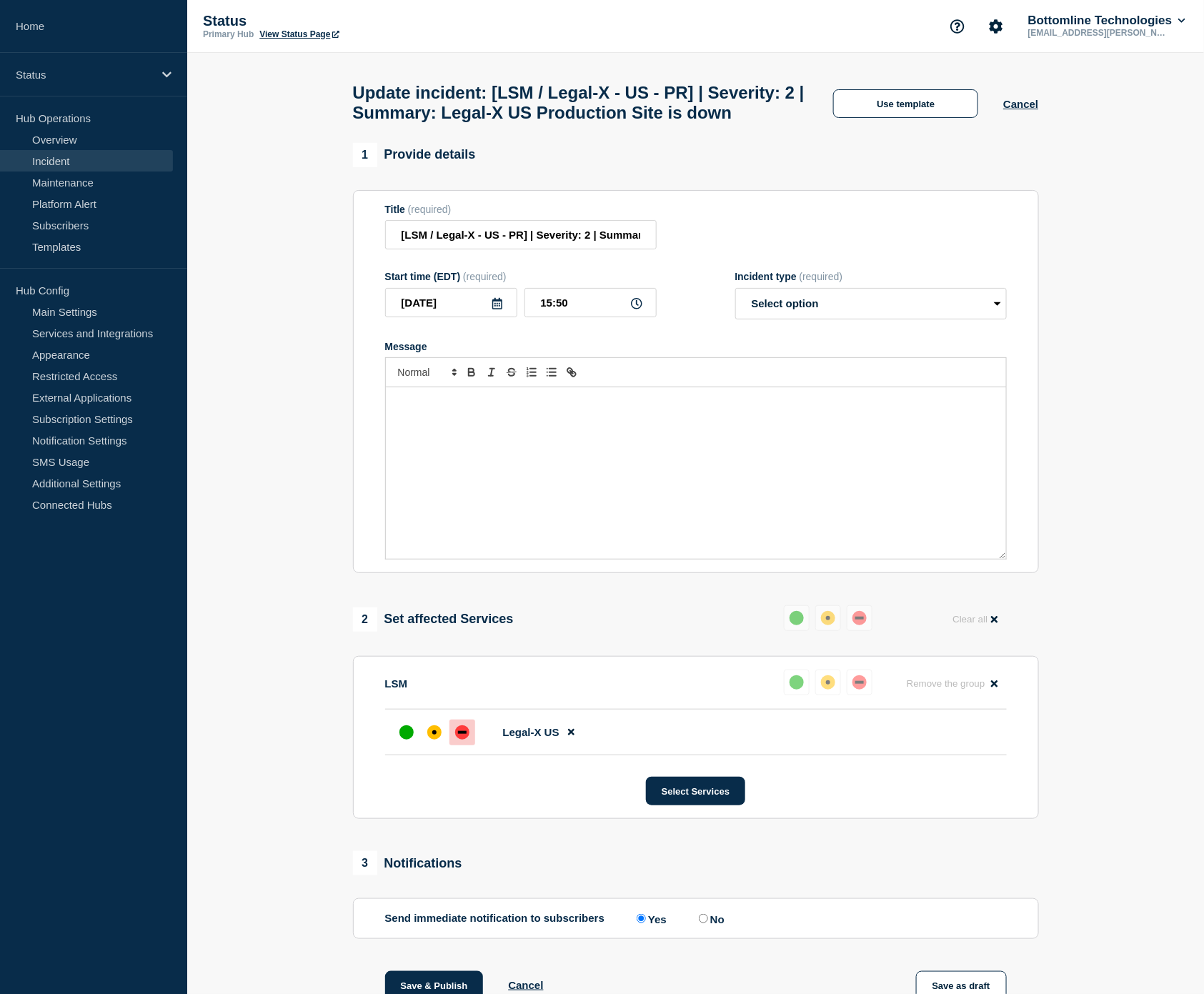
click at [595, 469] on div "Message" at bounding box center [696, 473] width 620 height 171
click at [925, 117] on button "Use template" at bounding box center [905, 103] width 145 height 29
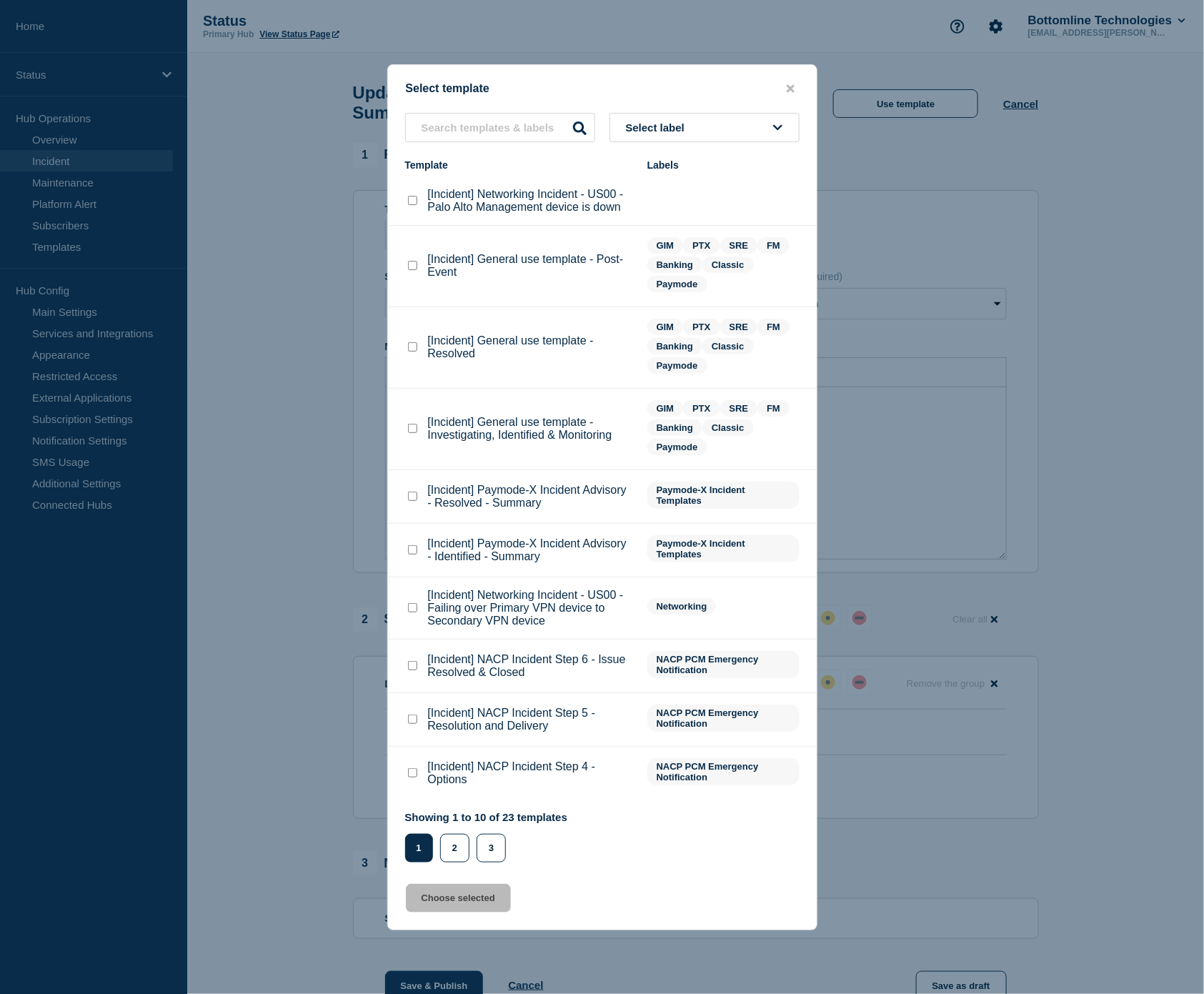
click at [416, 433] on checkbox"] "[Incident] General use template - Investigating, Identified & Monitoring checkb…" at bounding box center [412, 428] width 10 height 10
checkbox checkbox"] "true"
click at [441, 895] on button "Choose selected" at bounding box center [458, 897] width 105 height 29
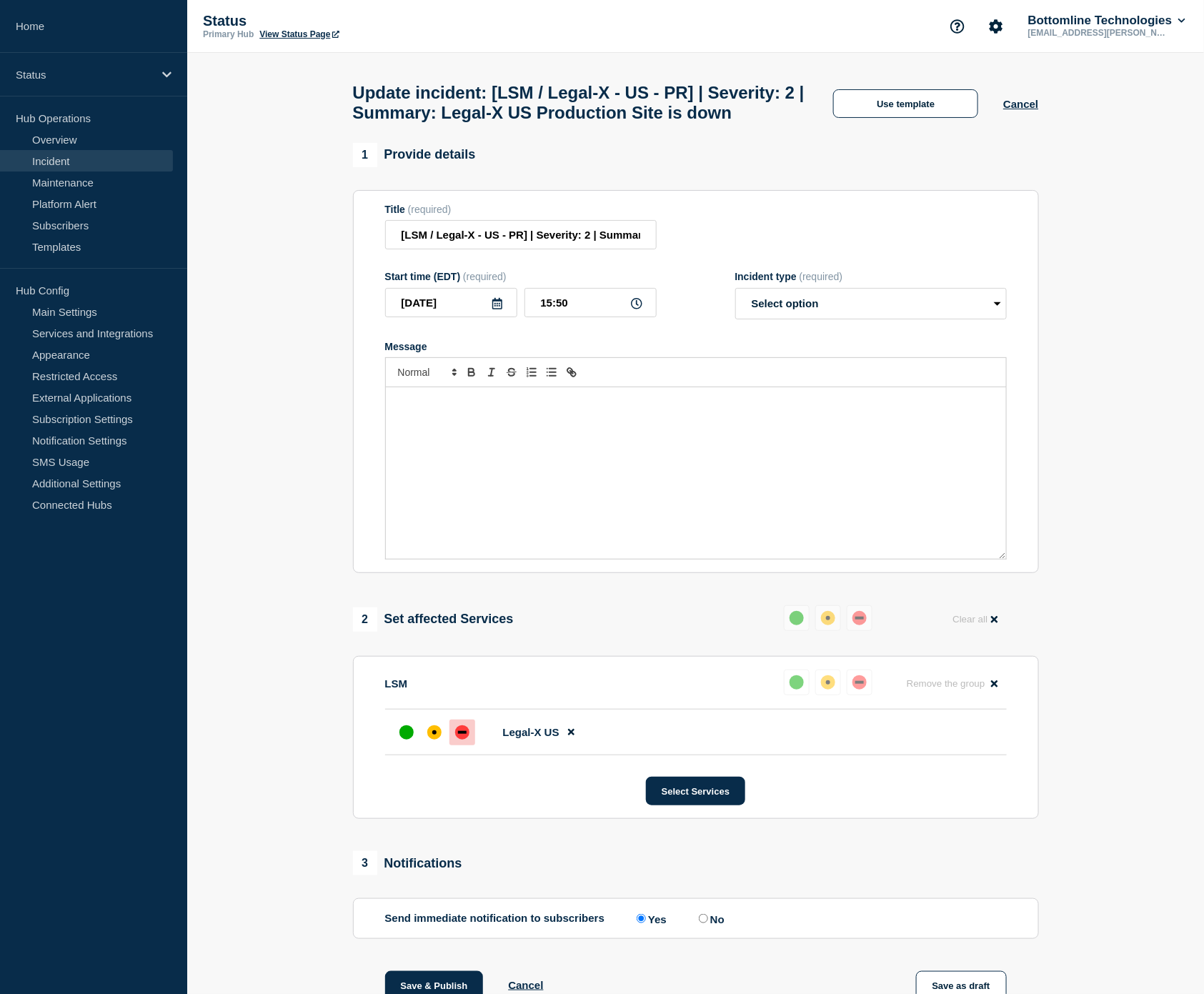
select select "investigating"
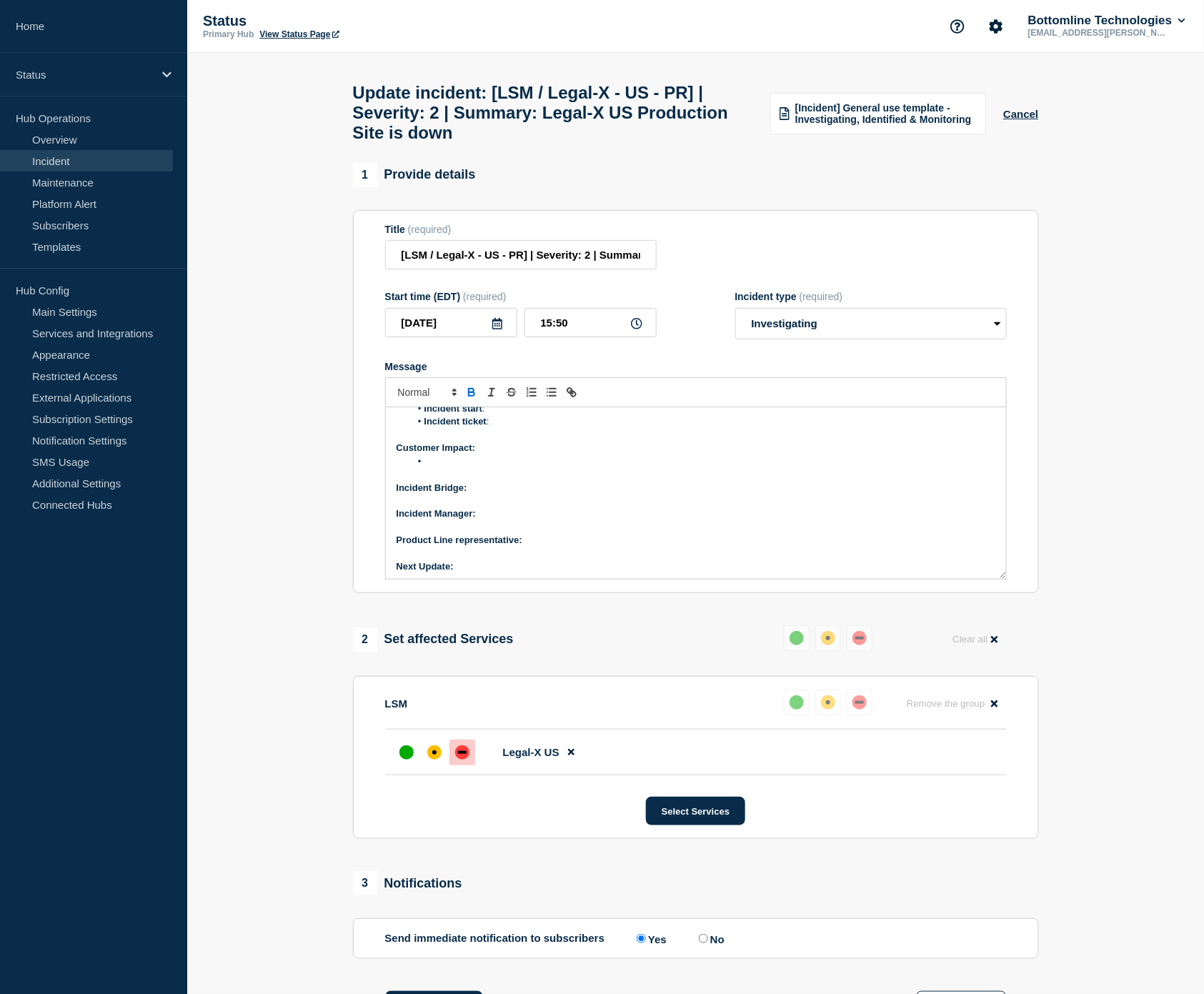
scroll to position [122, 0]
click at [505, 569] on p "Next Update:" at bounding box center [696, 563] width 599 height 13
click at [526, 491] on p "Incident Bridge:" at bounding box center [696, 484] width 599 height 13
click at [498, 465] on li "Message" at bounding box center [703, 458] width 585 height 13
click at [511, 518] on p "Incident Manager:" at bounding box center [696, 511] width 599 height 13
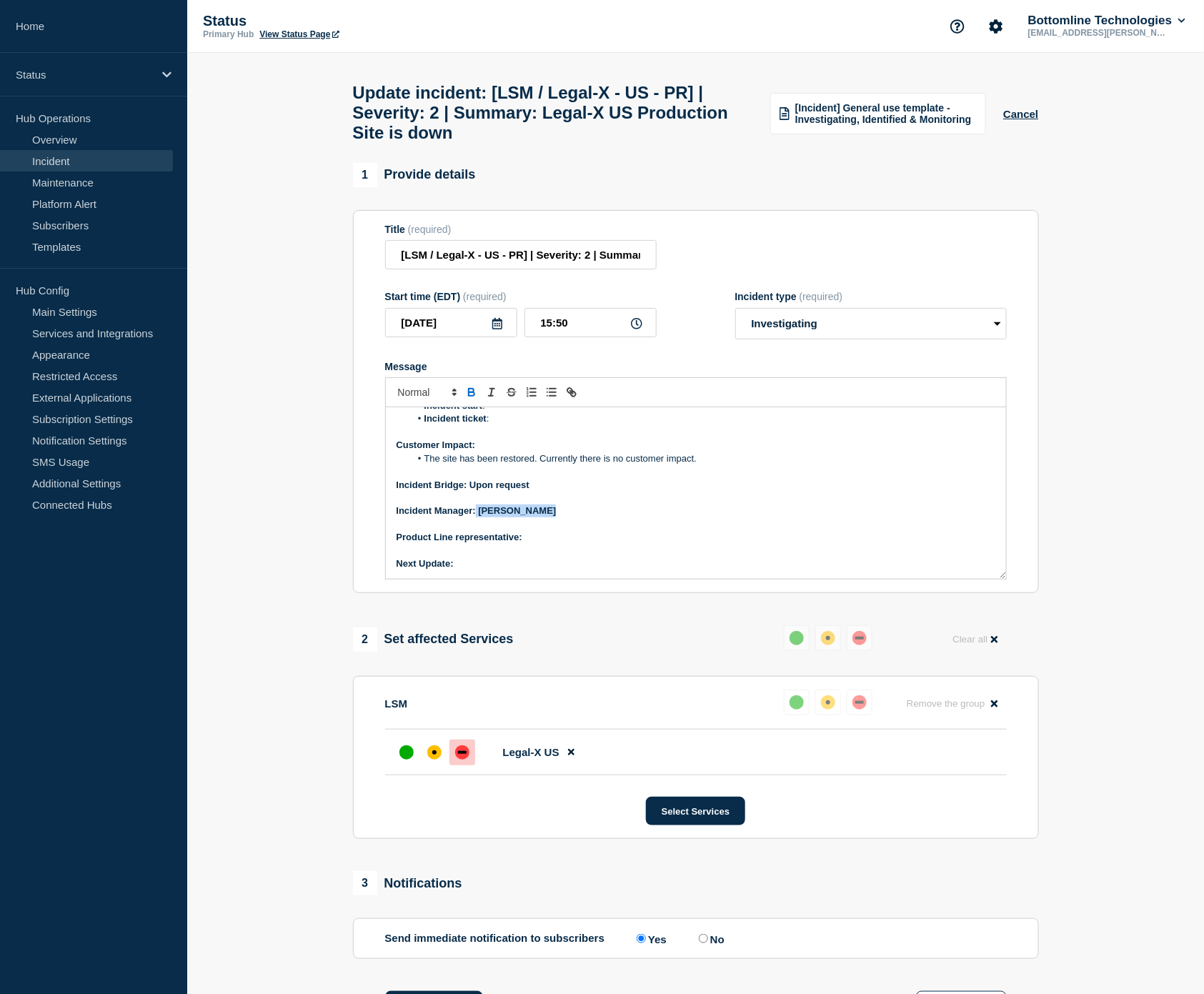
drag, startPoint x: 547, startPoint y: 525, endPoint x: 475, endPoint y: 527, distance: 72.0
click at [475, 518] on p "Incident Manager: [PERSON_NAME]" at bounding box center [696, 511] width 599 height 13
click at [468, 399] on icon "Toggle bold text" at bounding box center [471, 392] width 13 height 13
click at [561, 544] on p "Product Line representative:" at bounding box center [696, 537] width 599 height 13
drag, startPoint x: 609, startPoint y: 548, endPoint x: 526, endPoint y: 543, distance: 83.2
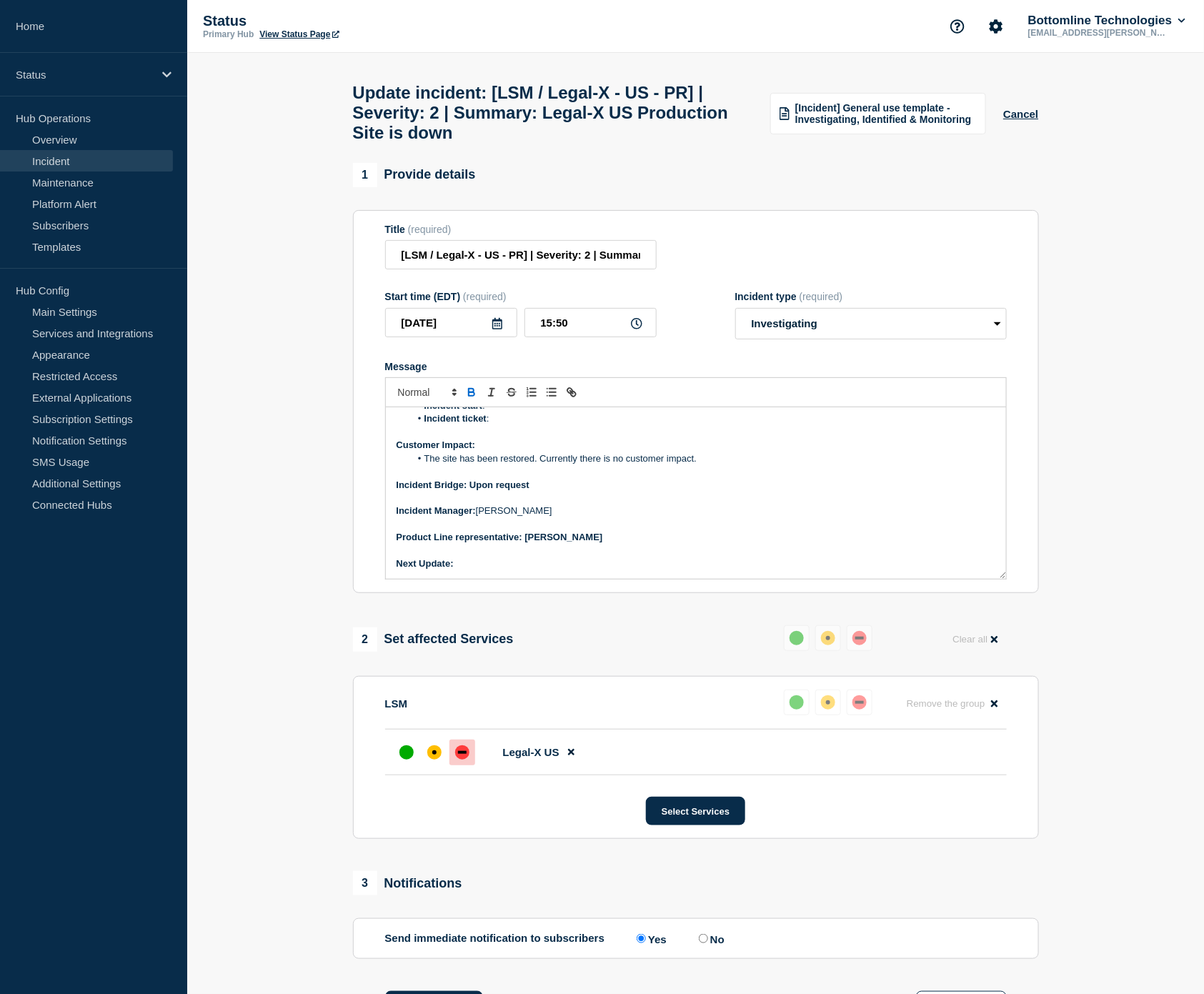
click at [526, 543] on div "Current Status: Next Steps: Overview of issue: Summary : Incident start : Incid…" at bounding box center [696, 493] width 620 height 171
click at [609, 544] on p "Product Line representative: [PERSON_NAME]" at bounding box center [696, 537] width 599 height 13
drag, startPoint x: 612, startPoint y: 546, endPoint x: 538, endPoint y: 493, distance: 91.0
click at [527, 544] on p "Product Line representative: [PERSON_NAME]" at bounding box center [696, 537] width 599 height 13
click at [474, 399] on icon "Toggle bold text" at bounding box center [471, 392] width 13 height 13
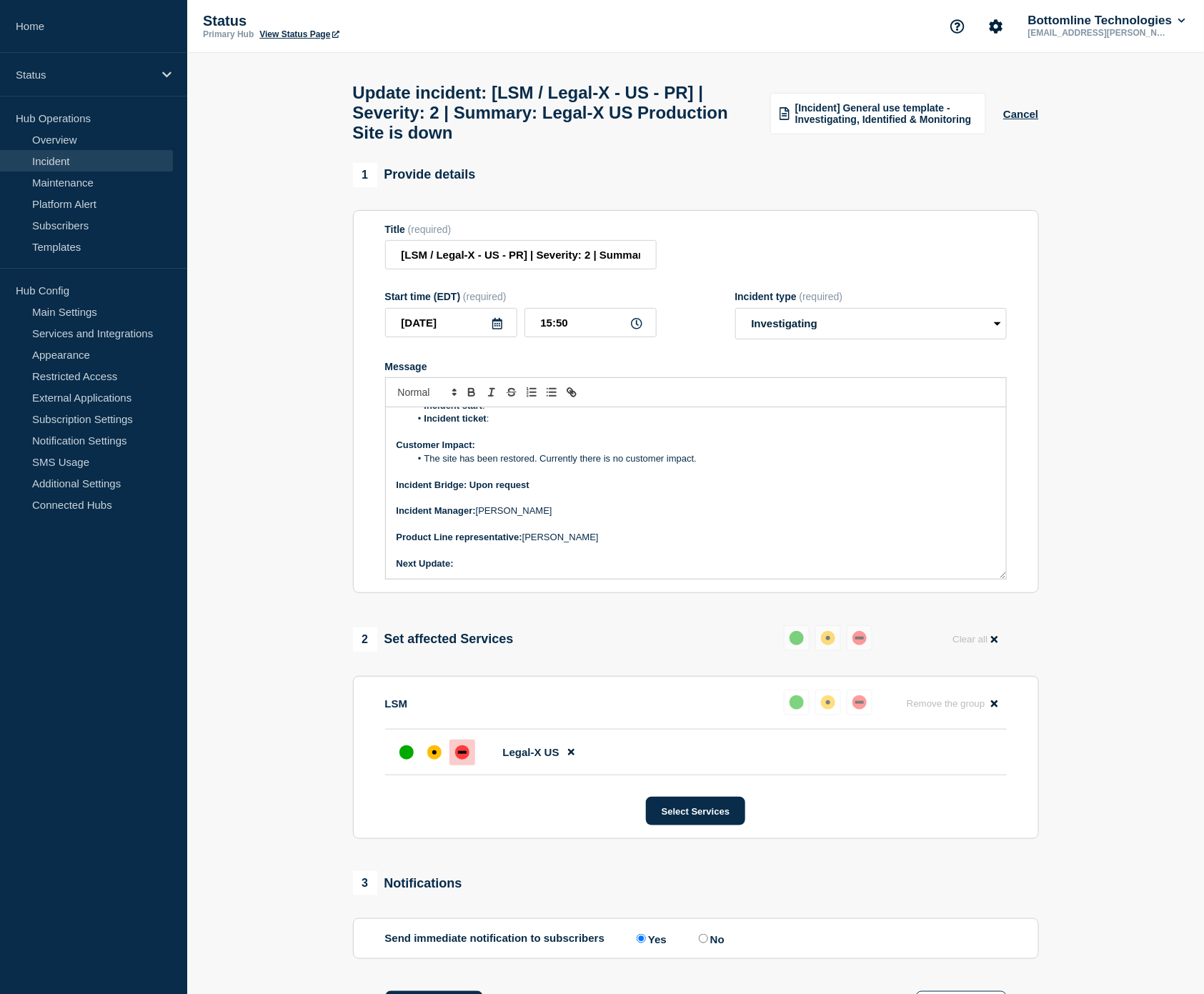
drag, startPoint x: 489, startPoint y: 574, endPoint x: 520, endPoint y: 519, distance: 63.1
click at [491, 570] on p "Next Update:" at bounding box center [696, 563] width 599 height 13
drag, startPoint x: 531, startPoint y: 494, endPoint x: 470, endPoint y: 500, distance: 61.3
click at [470, 490] on strong "Incident Bridge: Upon request" at bounding box center [463, 484] width 133 height 10
click at [469, 392] on icon "Toggle bold text" at bounding box center [471, 390] width 5 height 3
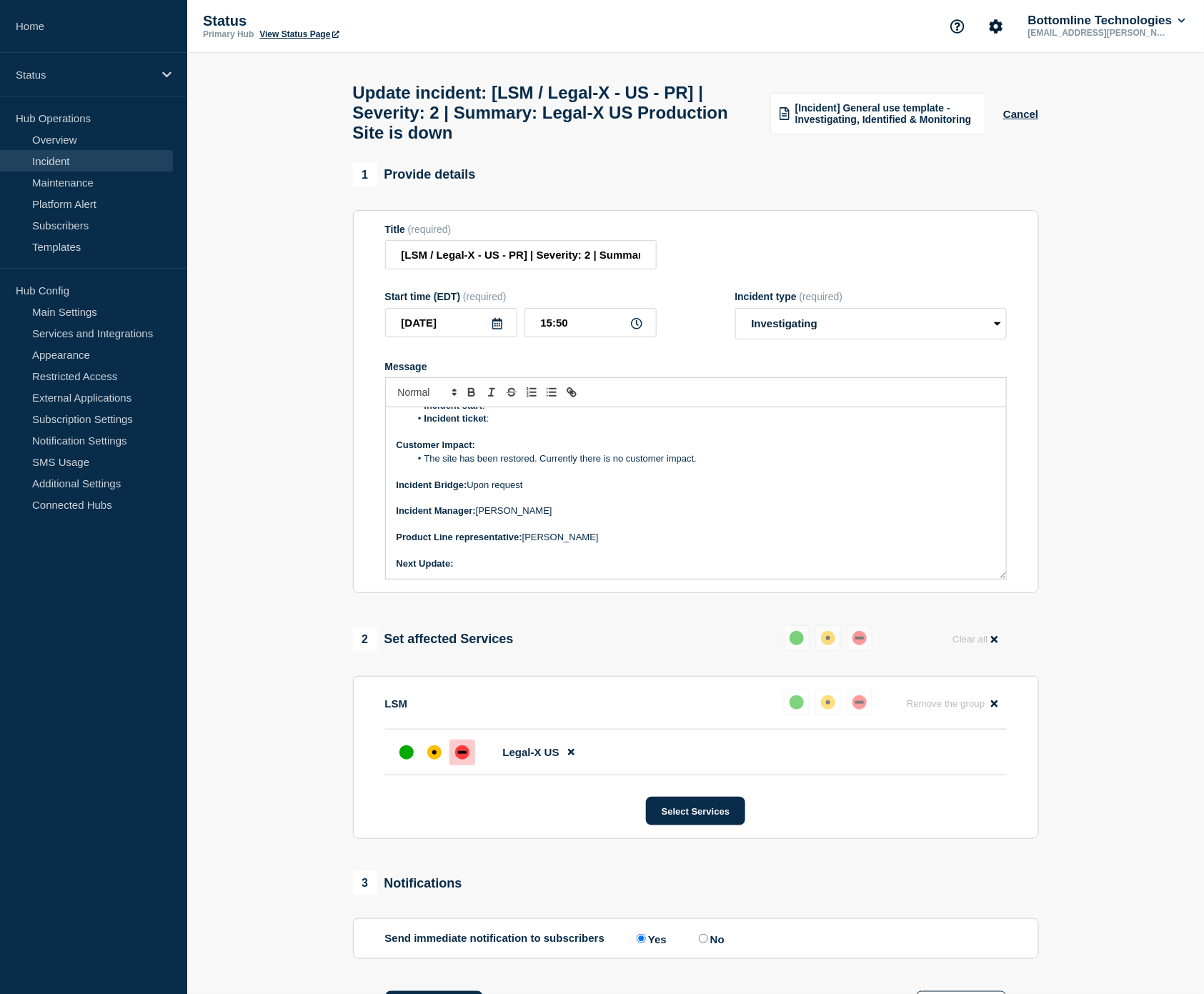
click at [569, 518] on p "Incident Manager: [PERSON_NAME]" at bounding box center [696, 511] width 599 height 13
click at [635, 504] on p "Message" at bounding box center [696, 497] width 599 height 13
click at [518, 425] on li "Incident ticket :" at bounding box center [703, 418] width 585 height 13
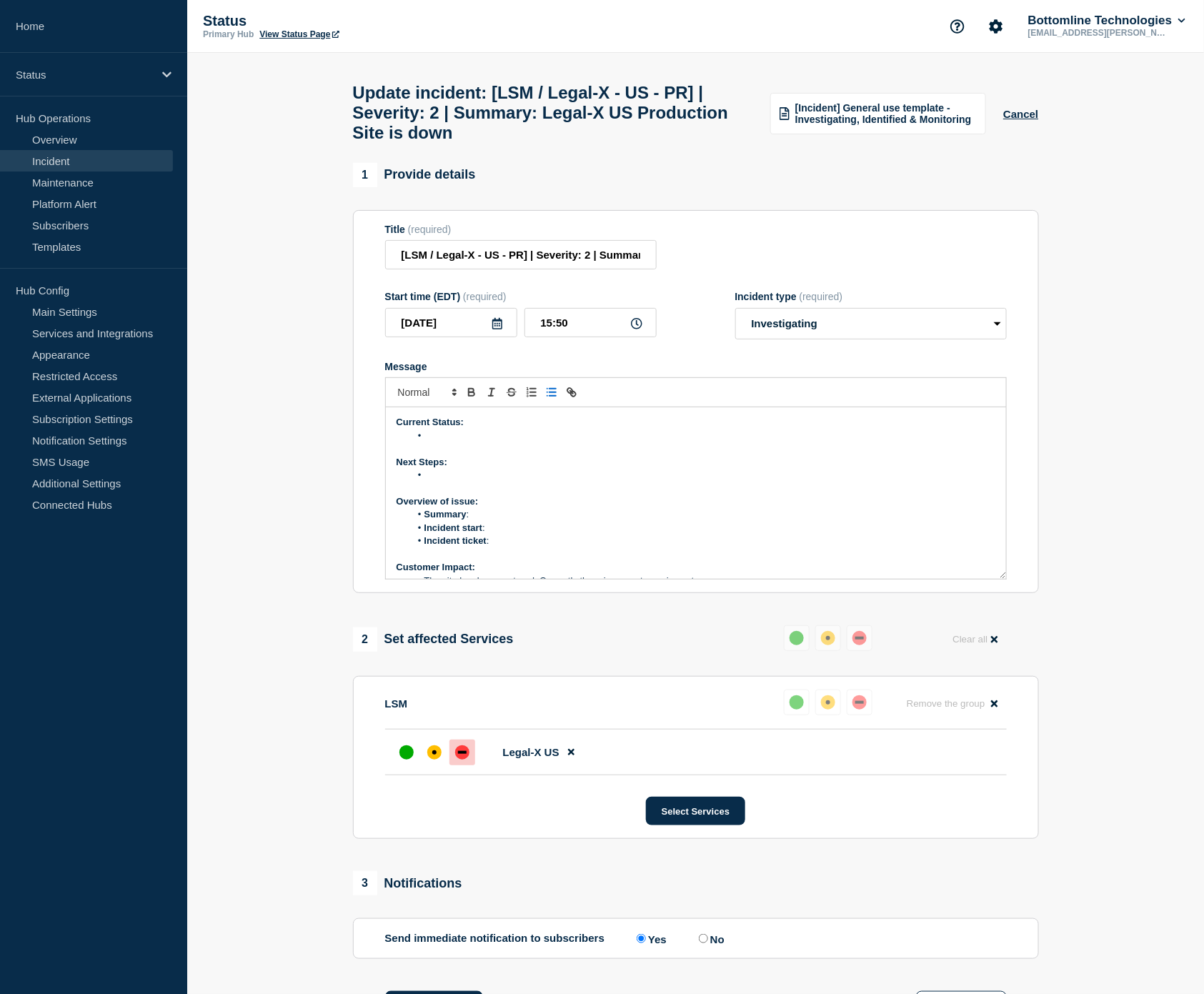
scroll to position [79, 0]
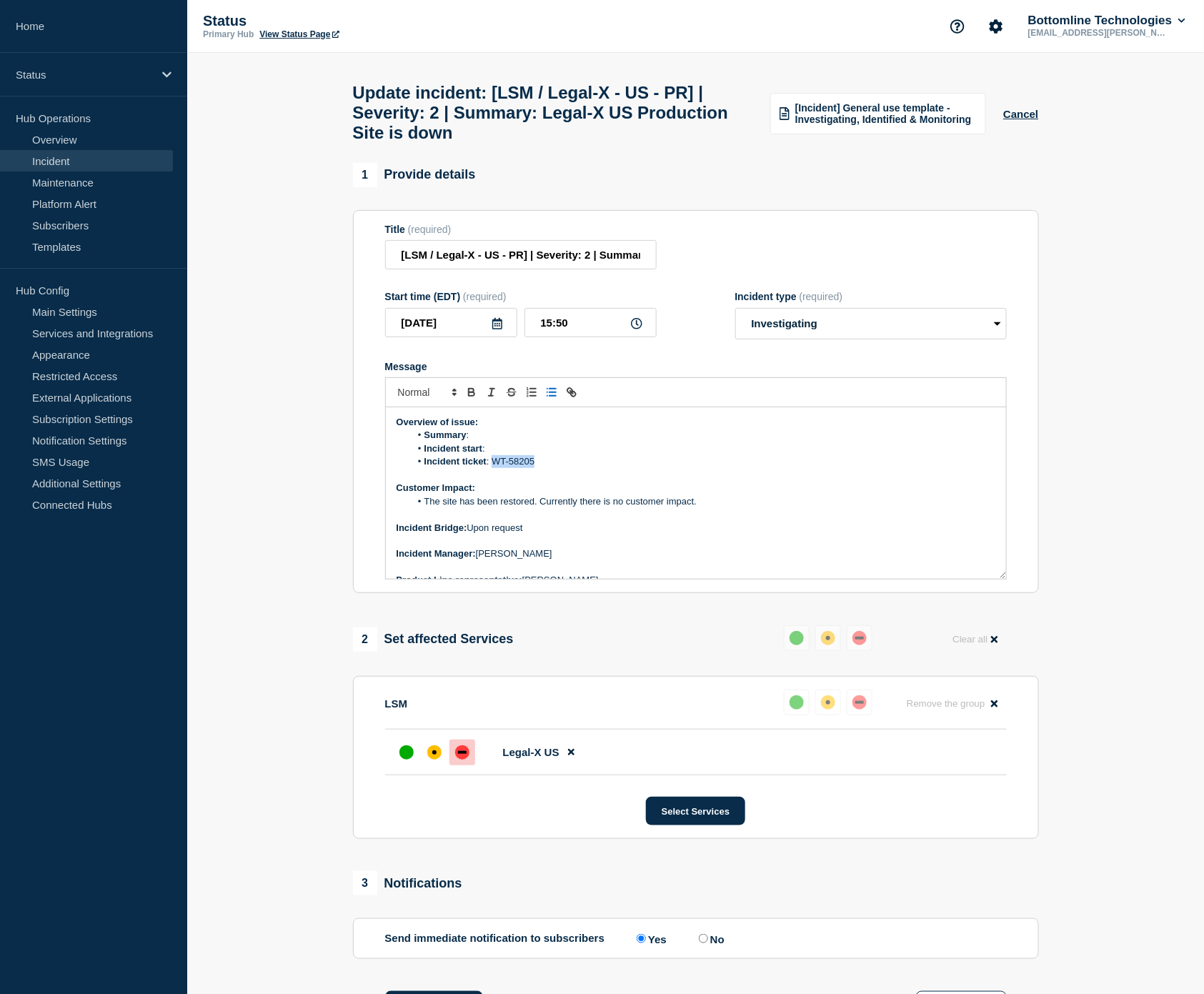
drag, startPoint x: 533, startPoint y: 471, endPoint x: 520, endPoint y: 460, distance: 17.0
click at [494, 468] on li "Incident ticket : WT-58205" at bounding box center [703, 461] width 585 height 13
click at [573, 396] on icon "Toggle link" at bounding box center [574, 394] width 5 height 5
paste input "[URL][DOMAIN_NAME]"
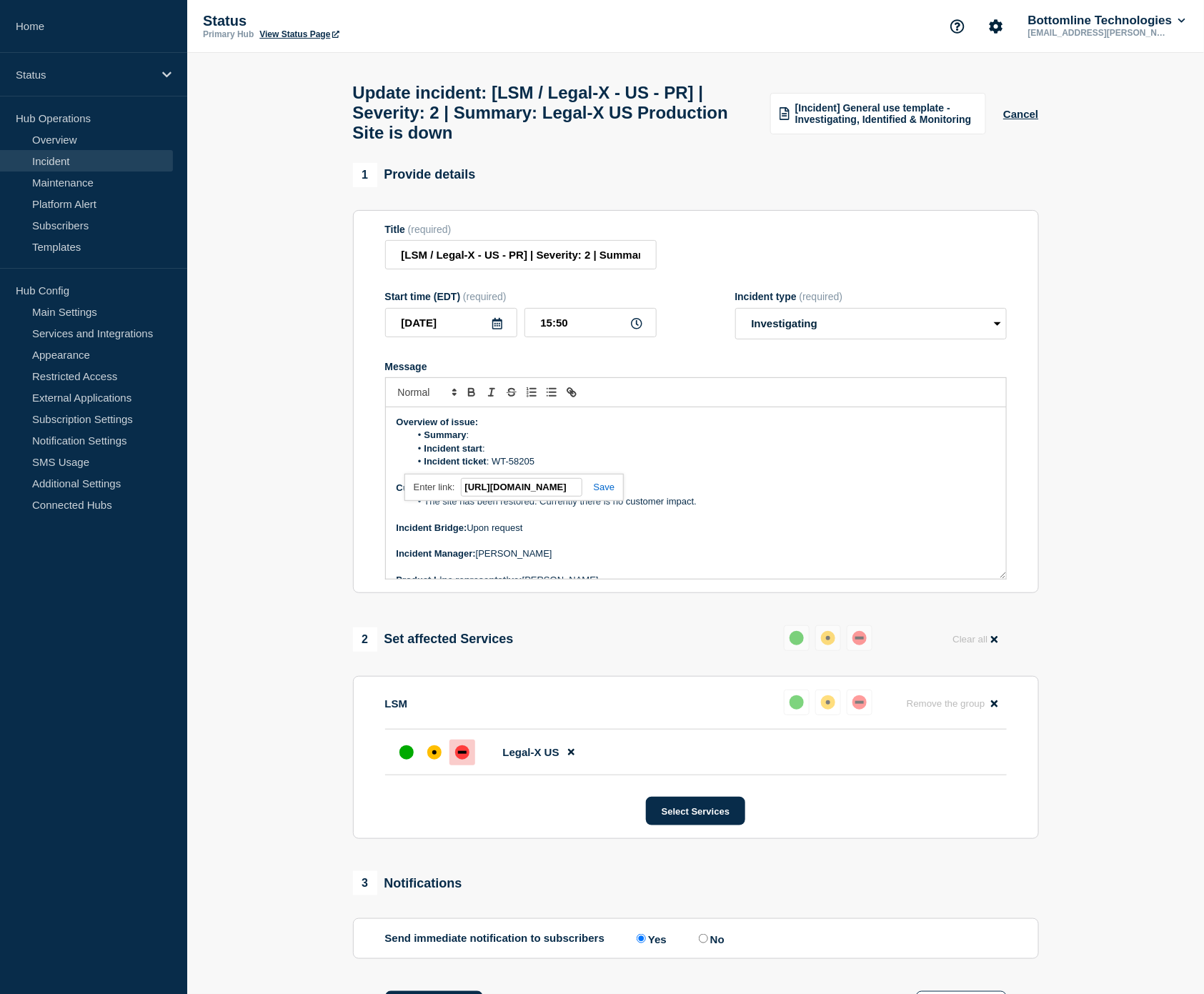
type input "[URL][DOMAIN_NAME]"
click at [604, 492] on link at bounding box center [599, 487] width 33 height 10
click at [521, 442] on li "Summary :" at bounding box center [703, 435] width 585 height 13
click at [521, 455] on li "Incident start :" at bounding box center [703, 449] width 585 height 13
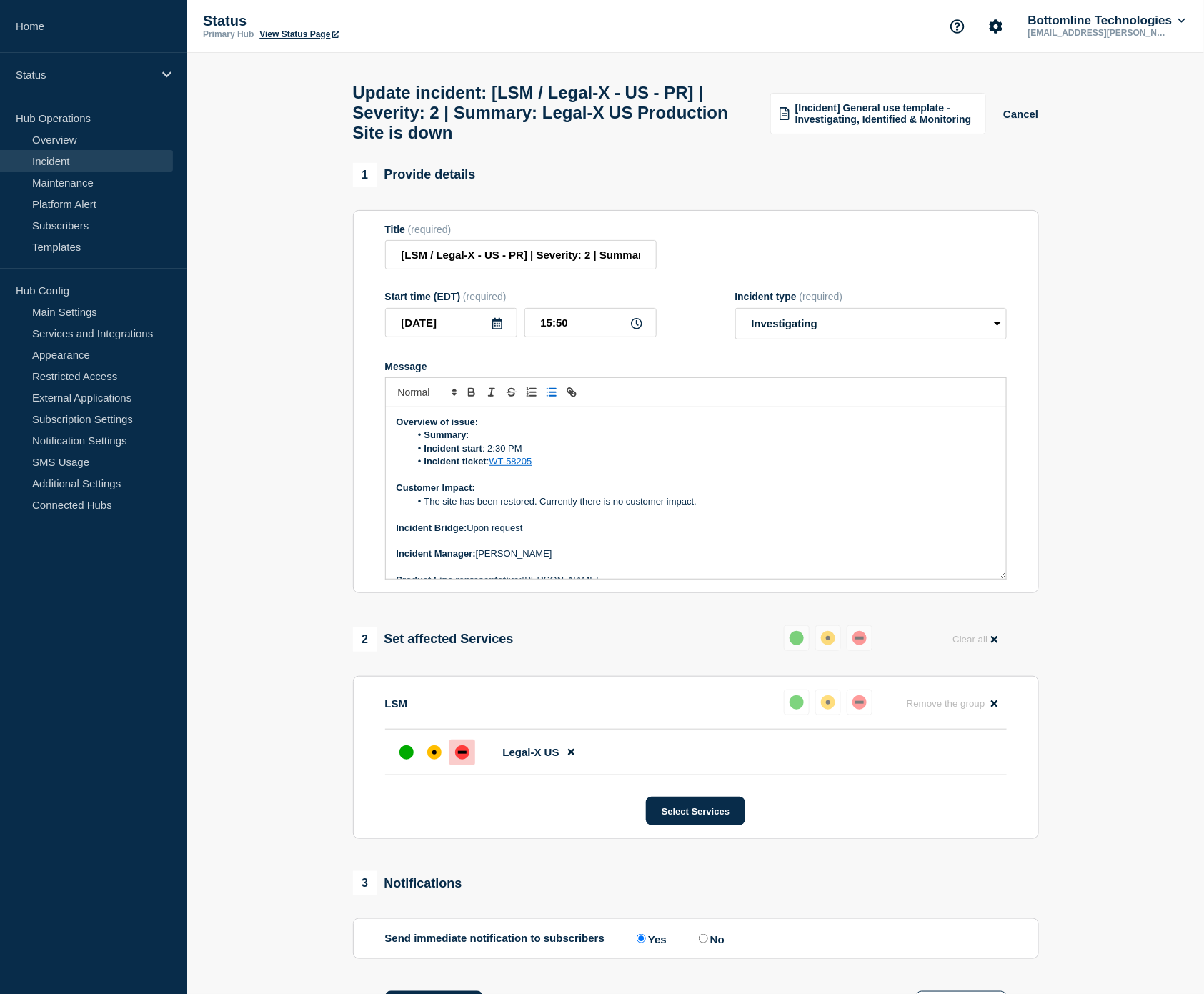
click at [515, 442] on li "Summary :" at bounding box center [703, 435] width 585 height 13
click at [754, 442] on li "Summary : Legal -X Us production site is inaccessible after maintenance" at bounding box center [703, 435] width 585 height 13
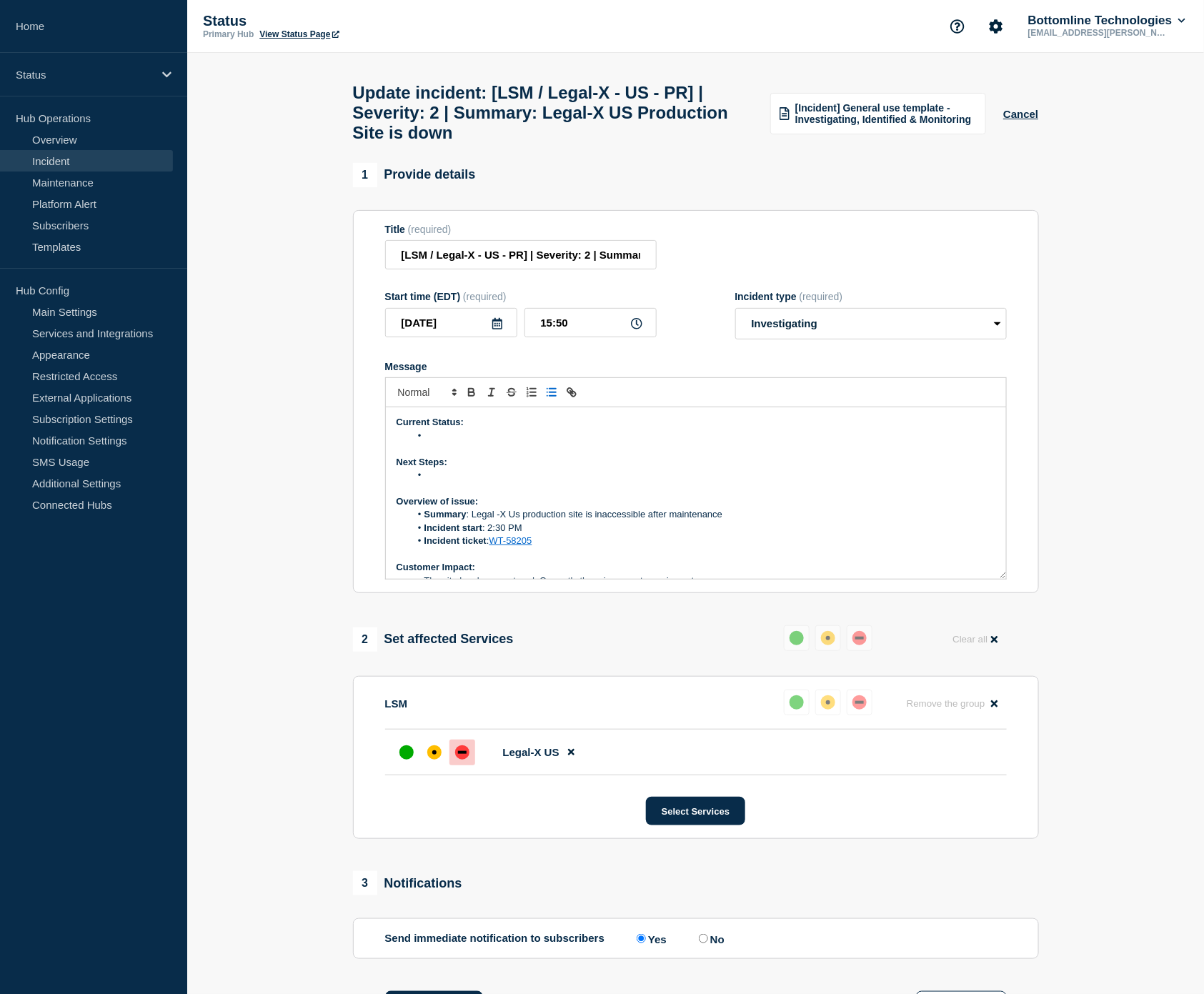
click at [444, 482] on li "Message" at bounding box center [703, 475] width 585 height 13
click at [443, 442] on li "Message" at bounding box center [703, 435] width 585 height 13
click at [561, 442] on li "After a reboot of the" at bounding box center [703, 435] width 585 height 13
click at [619, 482] on li "Bottomline will continue to monitor the site" at bounding box center [703, 475] width 585 height 13
click at [884, 442] on li "After a reboot of the manual reboot of the weblogic pods the Legal-X US product…" at bounding box center [703, 435] width 585 height 13
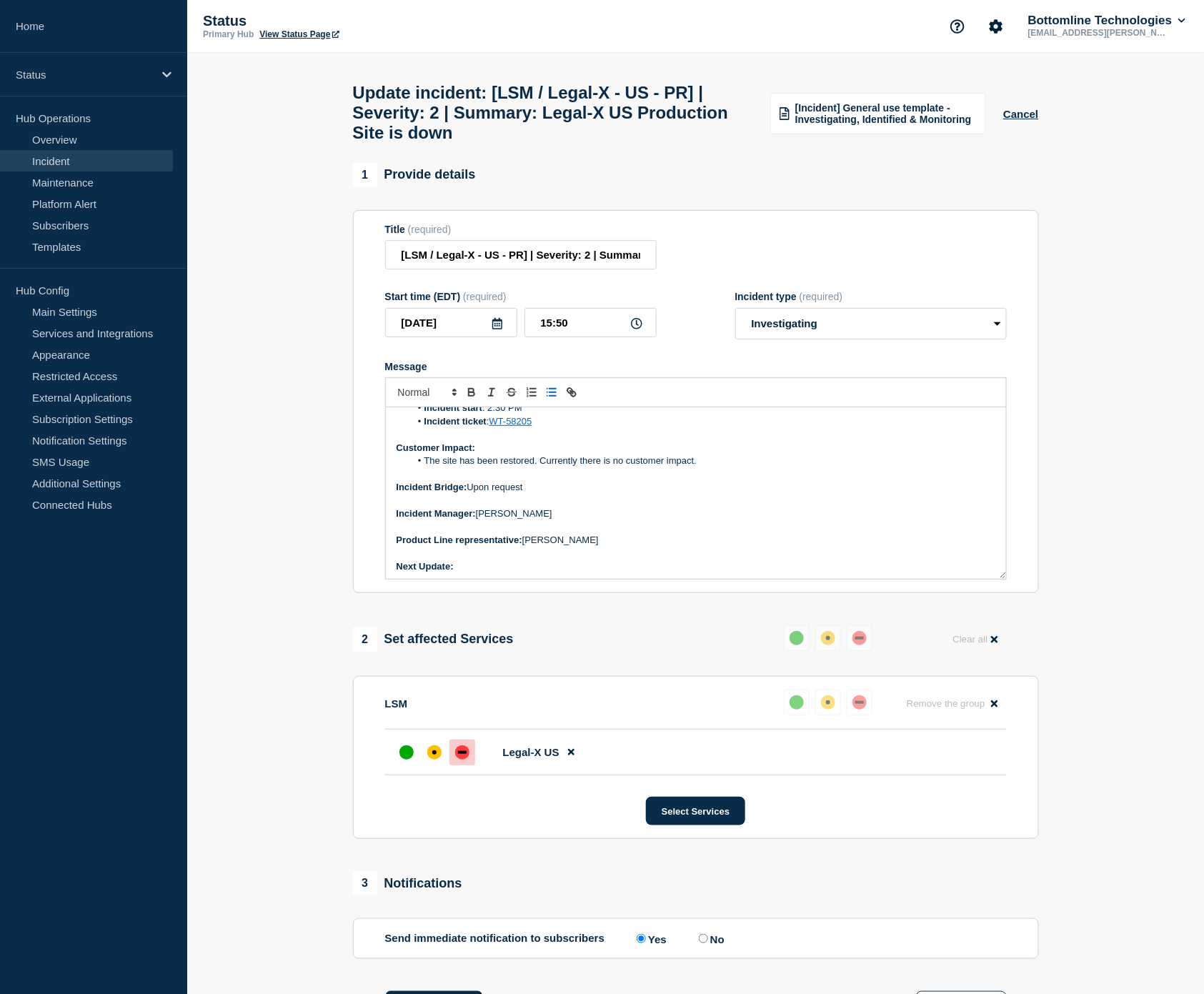
scroll to position [136, 0]
drag, startPoint x: 644, startPoint y: 569, endPoint x: 638, endPoint y: 563, distance: 8.5
click at [640, 557] on p "Message" at bounding box center [696, 550] width 599 height 13
click at [631, 557] on p "Message" at bounding box center [696, 550] width 599 height 13
click at [532, 570] on p "Next Update:" at bounding box center [696, 563] width 599 height 13
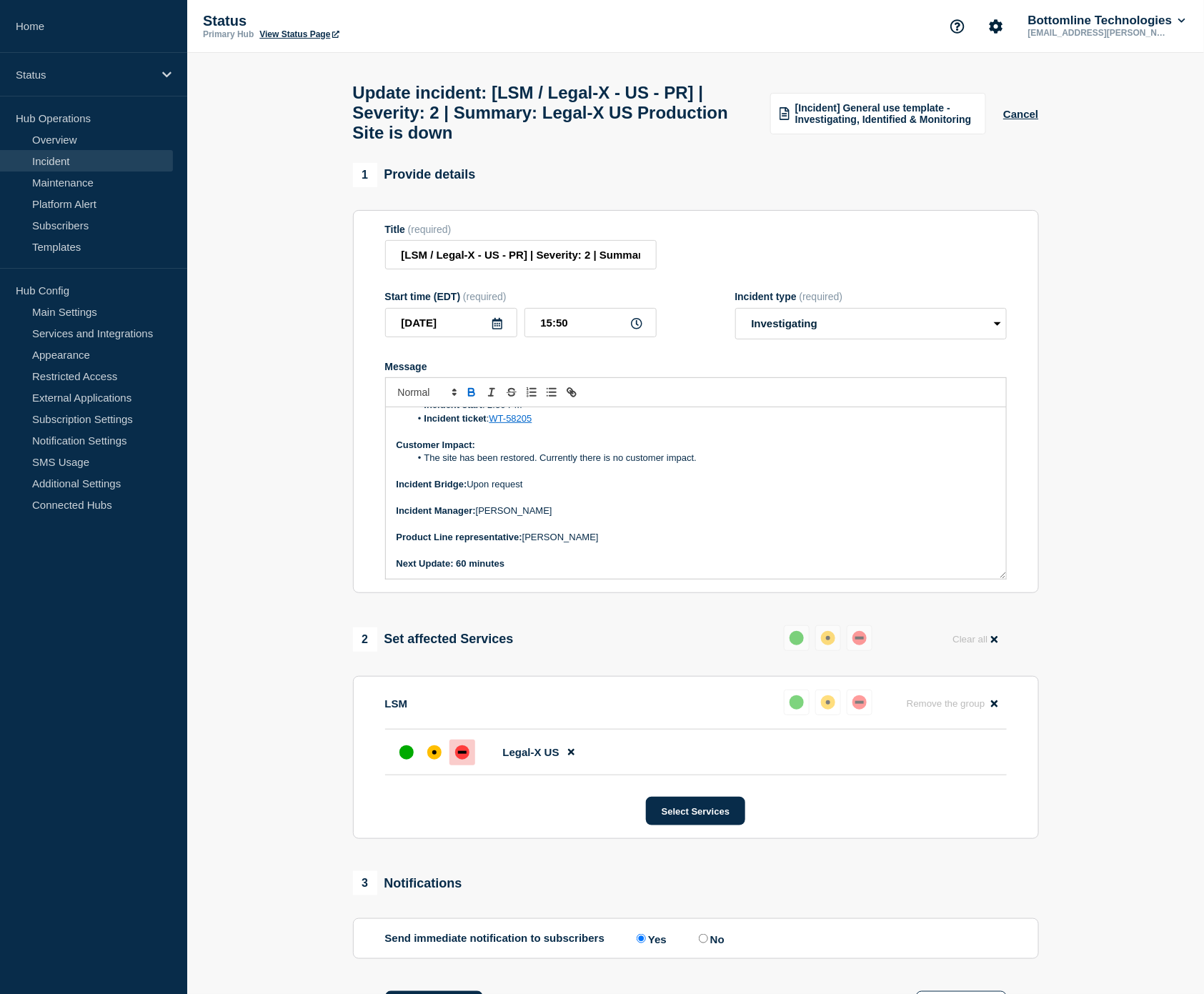
drag, startPoint x: 519, startPoint y: 579, endPoint x: 476, endPoint y: 516, distance: 76.3
click at [458, 570] on p "Next Update: 60 minutes" at bounding box center [696, 563] width 599 height 13
drag, startPoint x: 470, startPoint y: 405, endPoint x: 473, endPoint y: 463, distance: 58.1
click at [470, 395] on icon "Toggle bold text" at bounding box center [471, 394] width 6 height 3
click at [675, 530] on p "Message" at bounding box center [696, 524] width 599 height 13
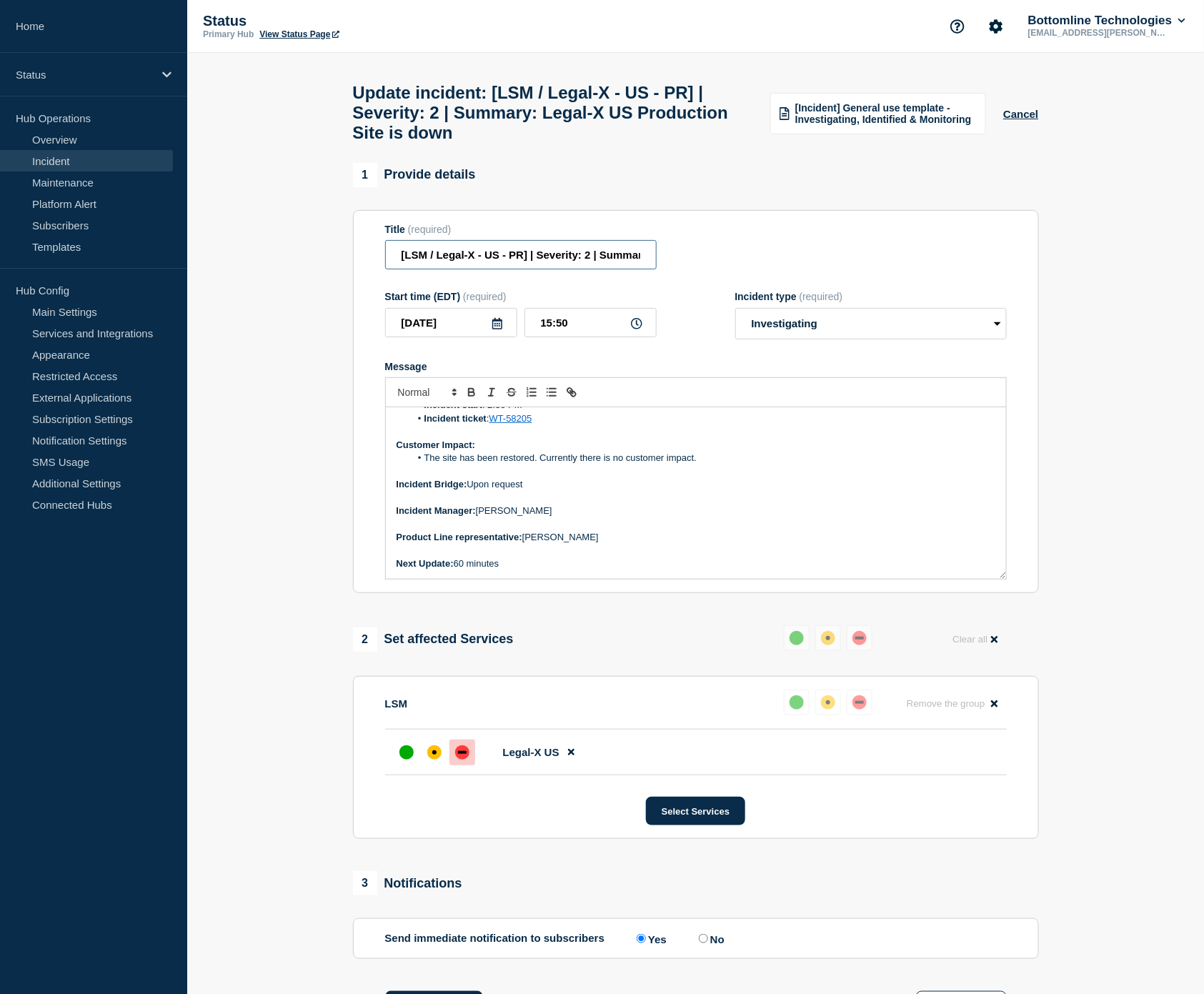
click at [588, 266] on input "[LSM / Legal-X - US - PR] | Severity: 2 | Summary: Legal-X US Production Site i…" at bounding box center [520, 255] width 272 height 30
type input "[LSM / Legal-X - US - PR] | Severity: 1 | Summary: Legal-X US Production Site i…"
drag, startPoint x: 966, startPoint y: 332, endPoint x: 939, endPoint y: 332, distance: 27.0
click at [953, 332] on select "Select option Investigating Identified Monitoring Resolved" at bounding box center [870, 324] width 272 height 31
select select "monitoring"
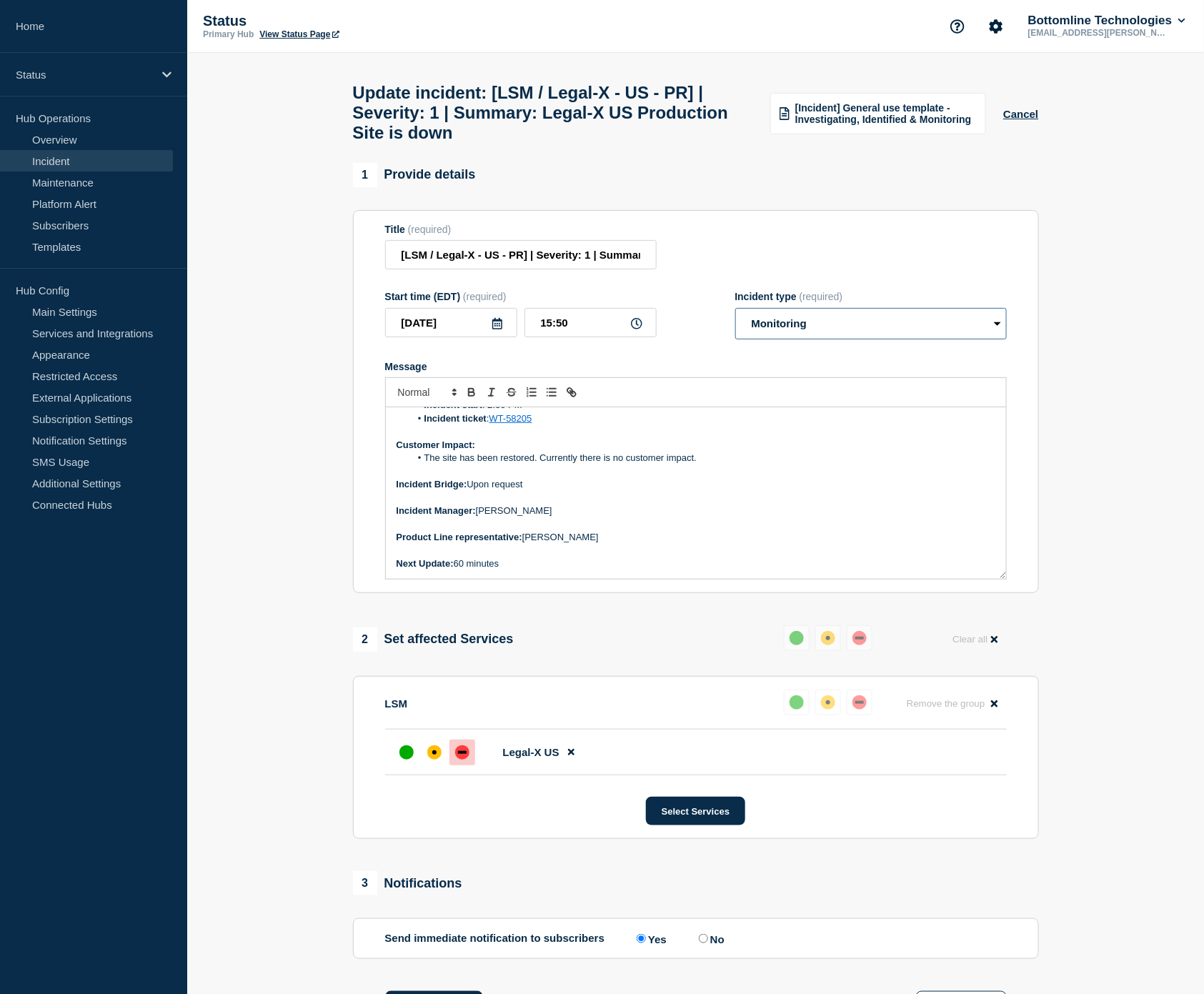
click at [735, 321] on select "Select option Investigating Identified Monitoring Resolved" at bounding box center [870, 324] width 272 height 31
click at [666, 518] on p "Incident Manager: [PERSON_NAME]" at bounding box center [696, 511] width 599 height 13
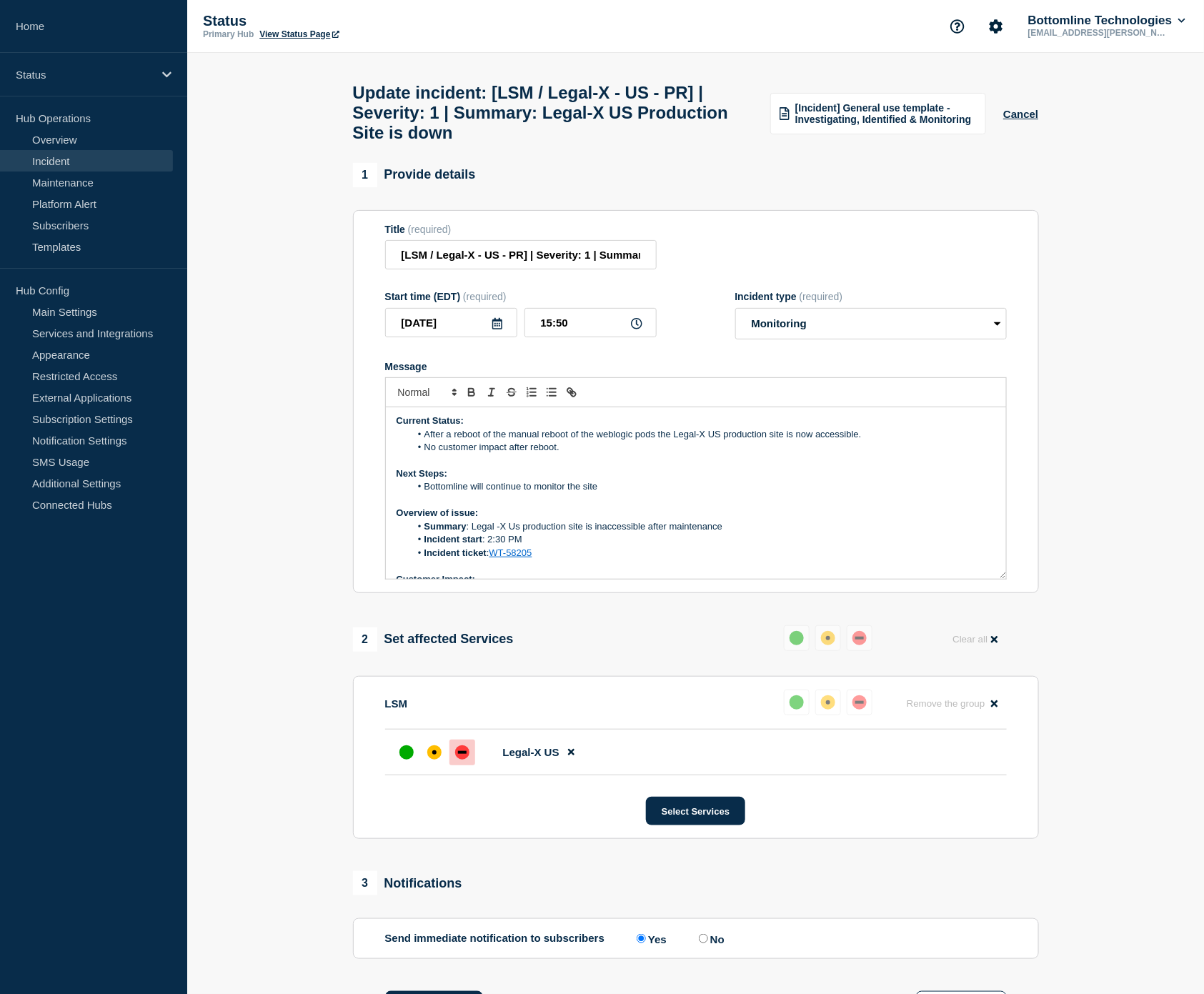
scroll to position [0, 0]
drag, startPoint x: 539, startPoint y: 447, endPoint x: 453, endPoint y: 446, distance: 86.0
click at [453, 442] on li "After a reboot of the manual reboot of the weblogic pods the Legal-X US product…" at bounding box center [703, 435] width 585 height 13
click at [655, 455] on li "No customer impact after reboot." at bounding box center [703, 449] width 585 height 13
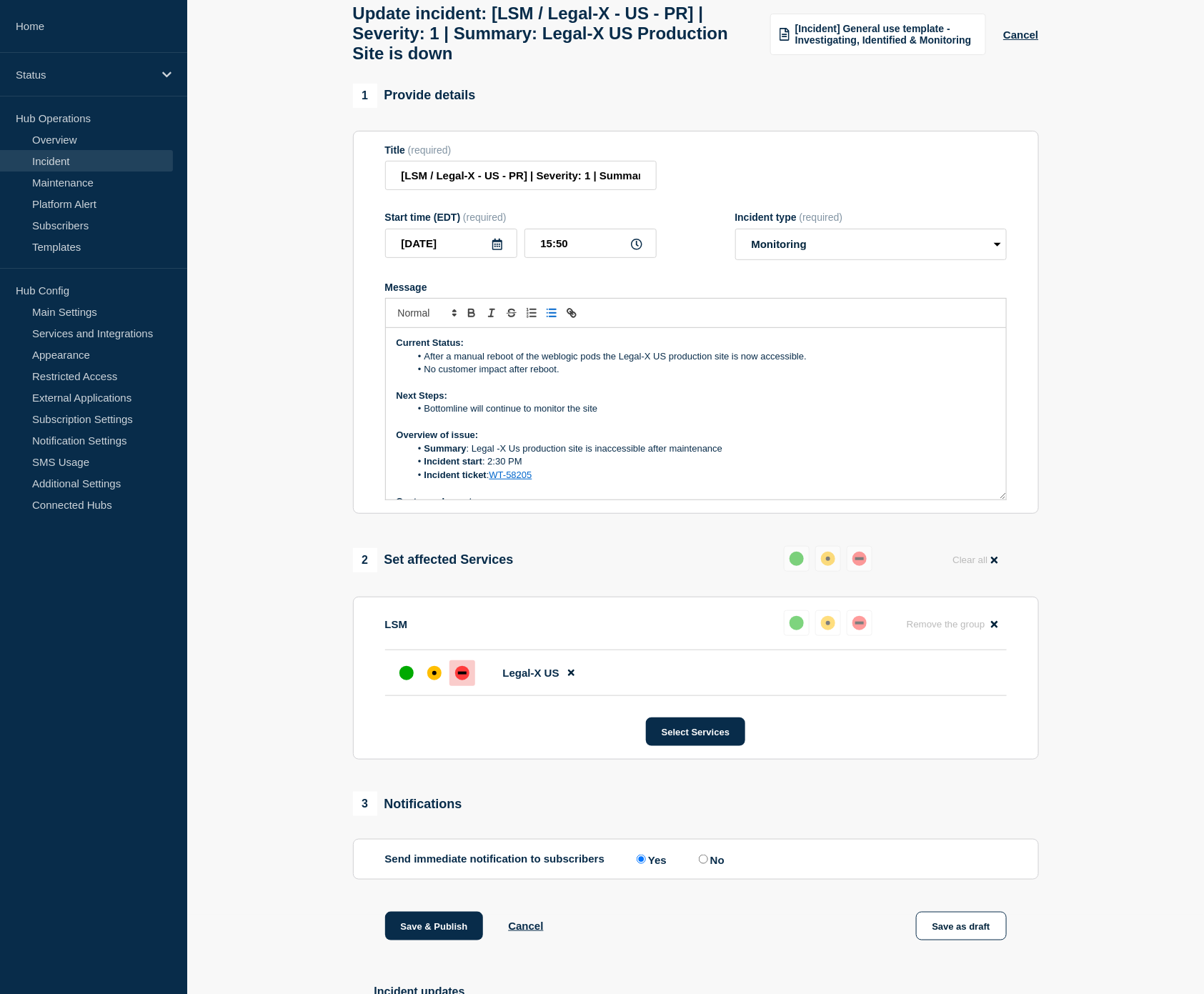
click at [424, 363] on li "After a manual reboot of the weblogic pods the Legal-X US production site is no…" at bounding box center [703, 356] width 585 height 13
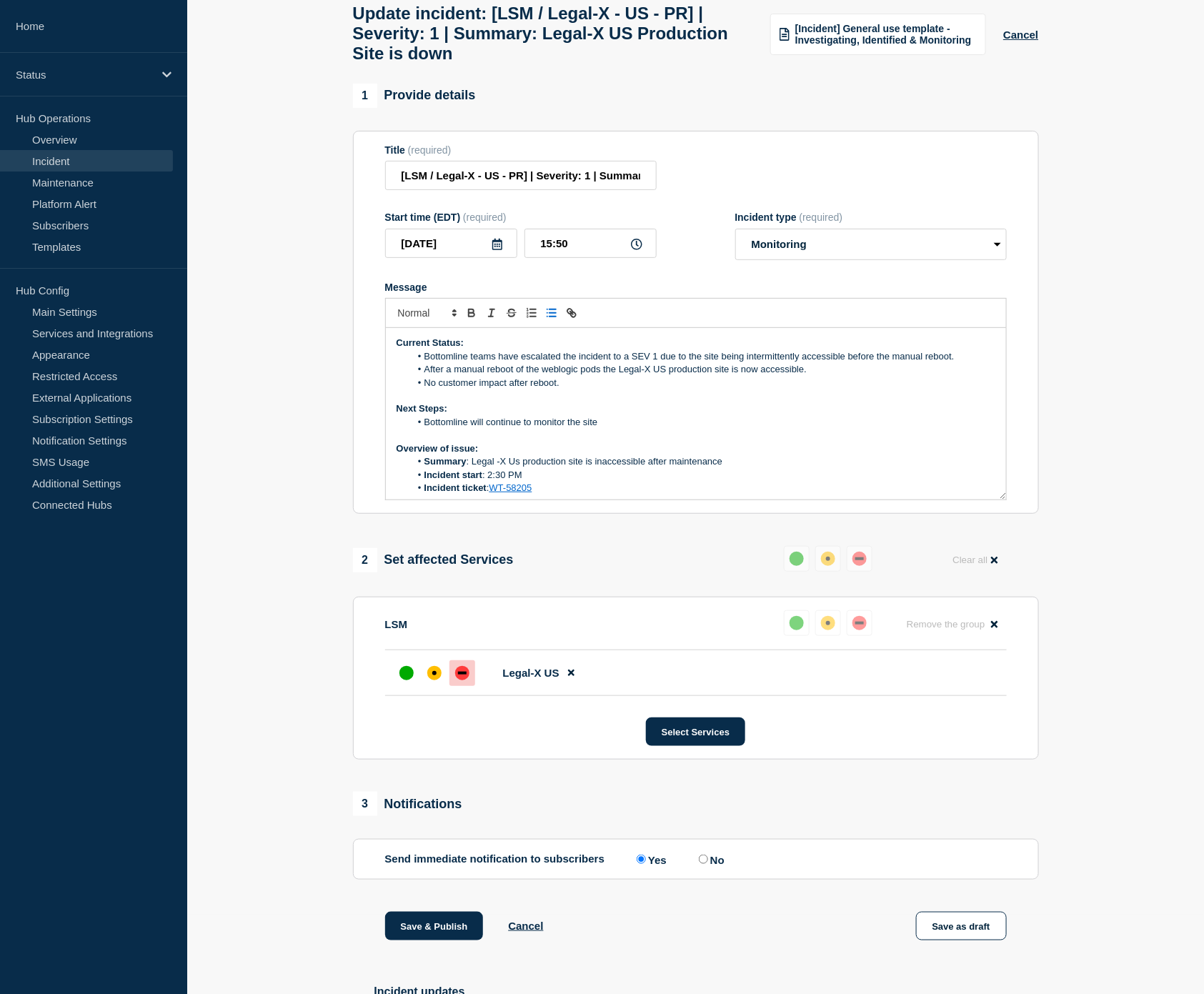
click at [585, 389] on li "No customer impact after reboot." at bounding box center [703, 382] width 585 height 13
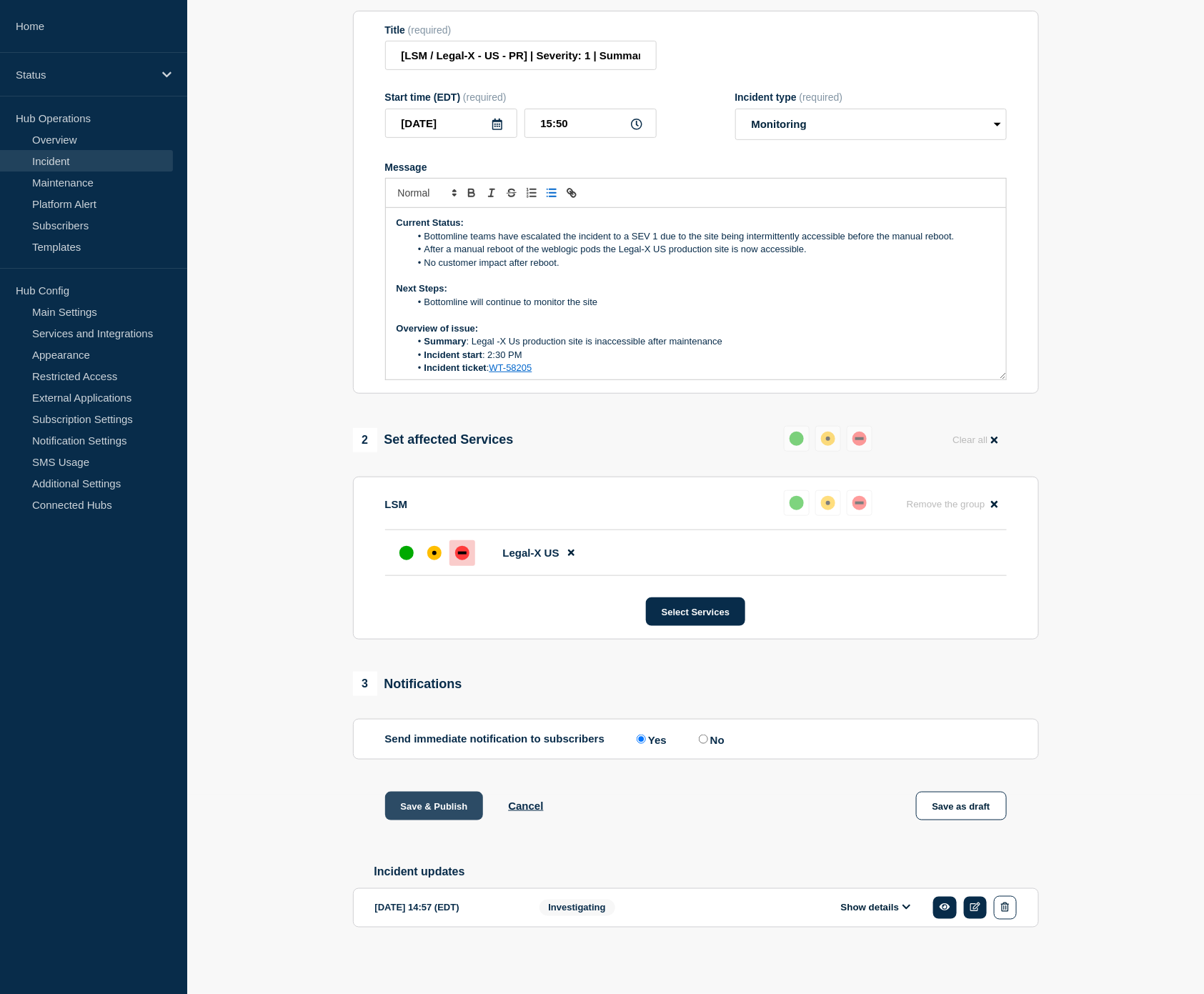
click at [445, 802] on button "Save & Publish" at bounding box center [434, 805] width 99 height 29
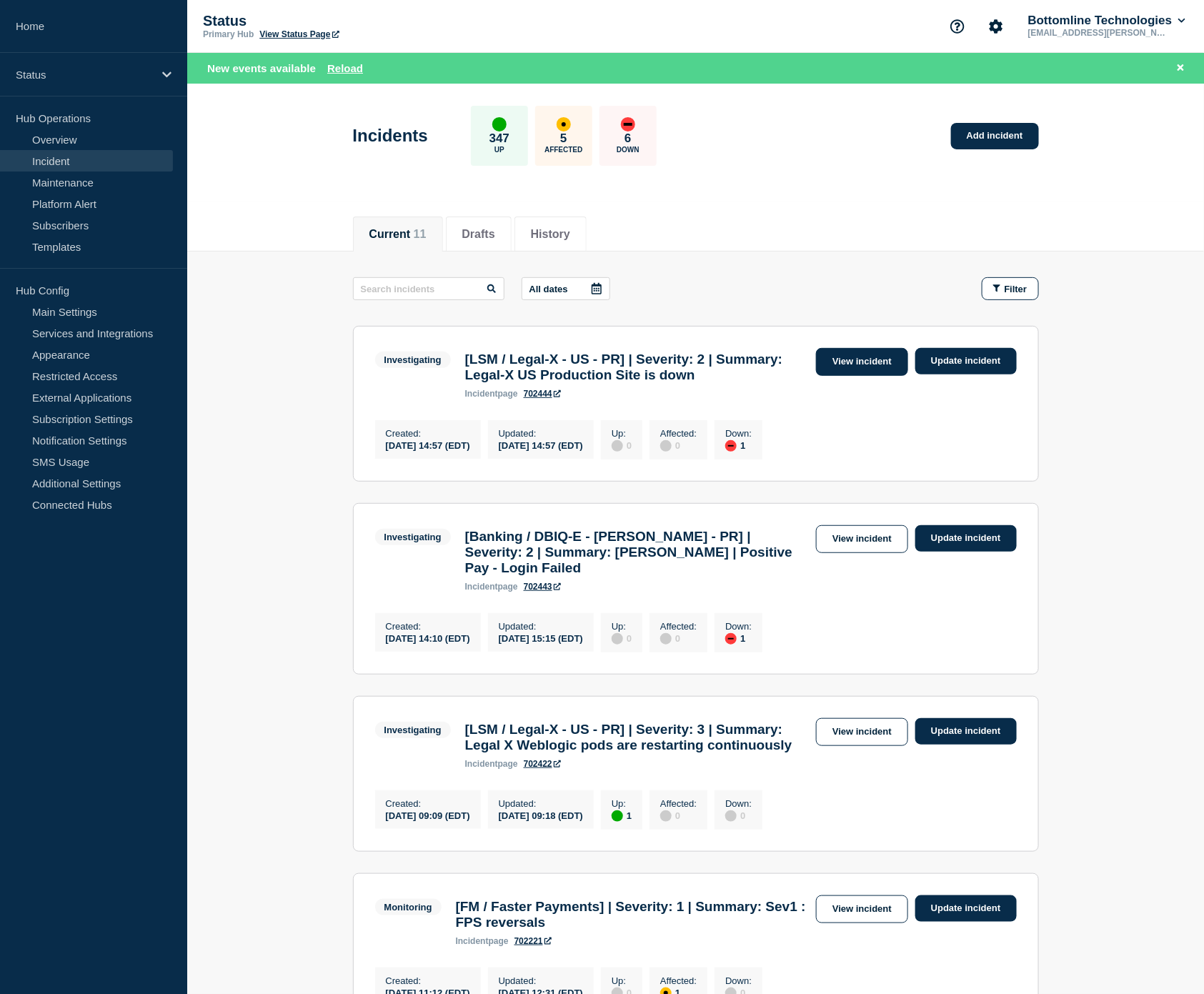
click at [870, 372] on link "View incident" at bounding box center [863, 362] width 93 height 28
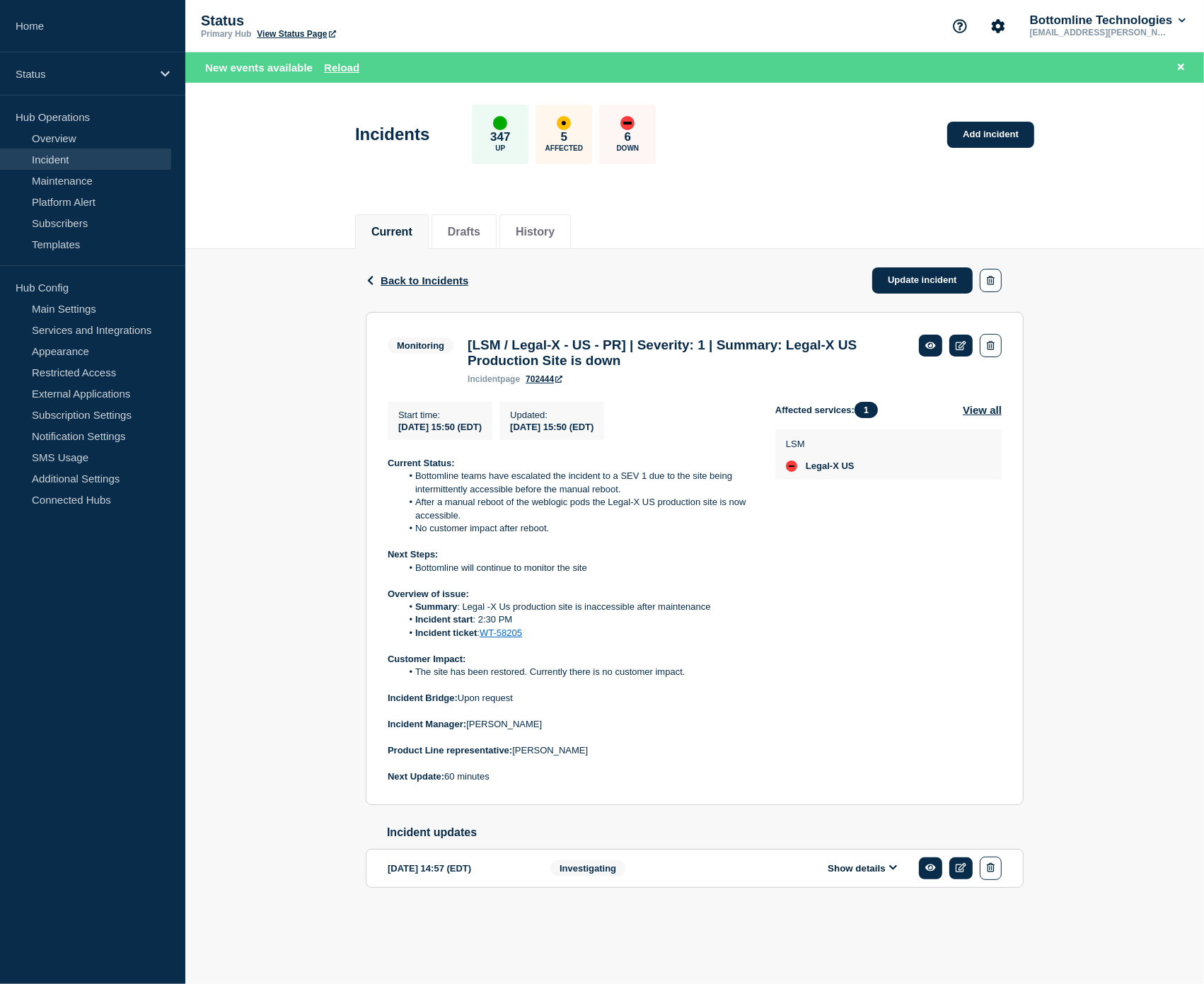
click at [844, 874] on button "Show details" at bounding box center [863, 868] width 78 height 12
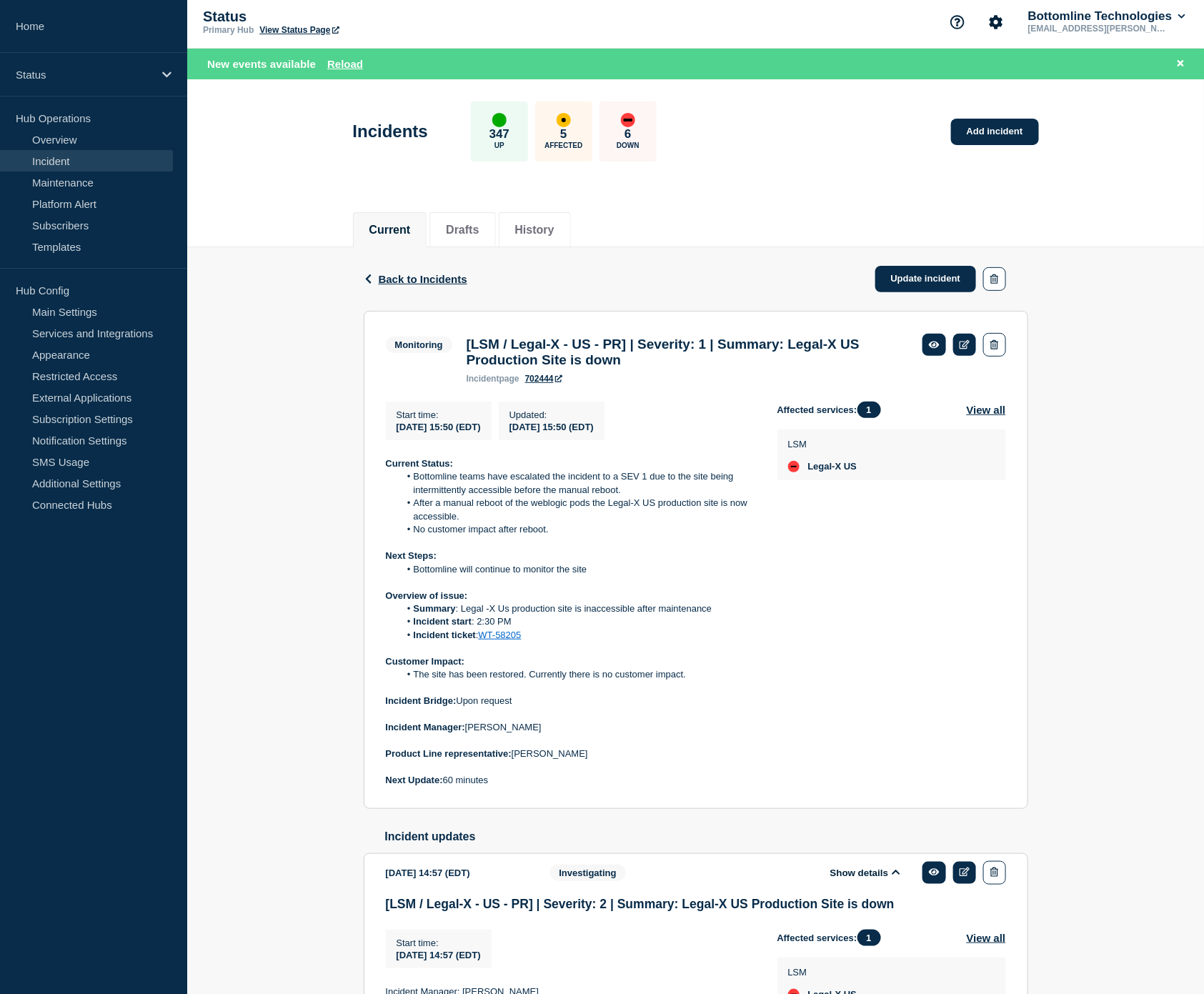
scroll to position [226, 0]
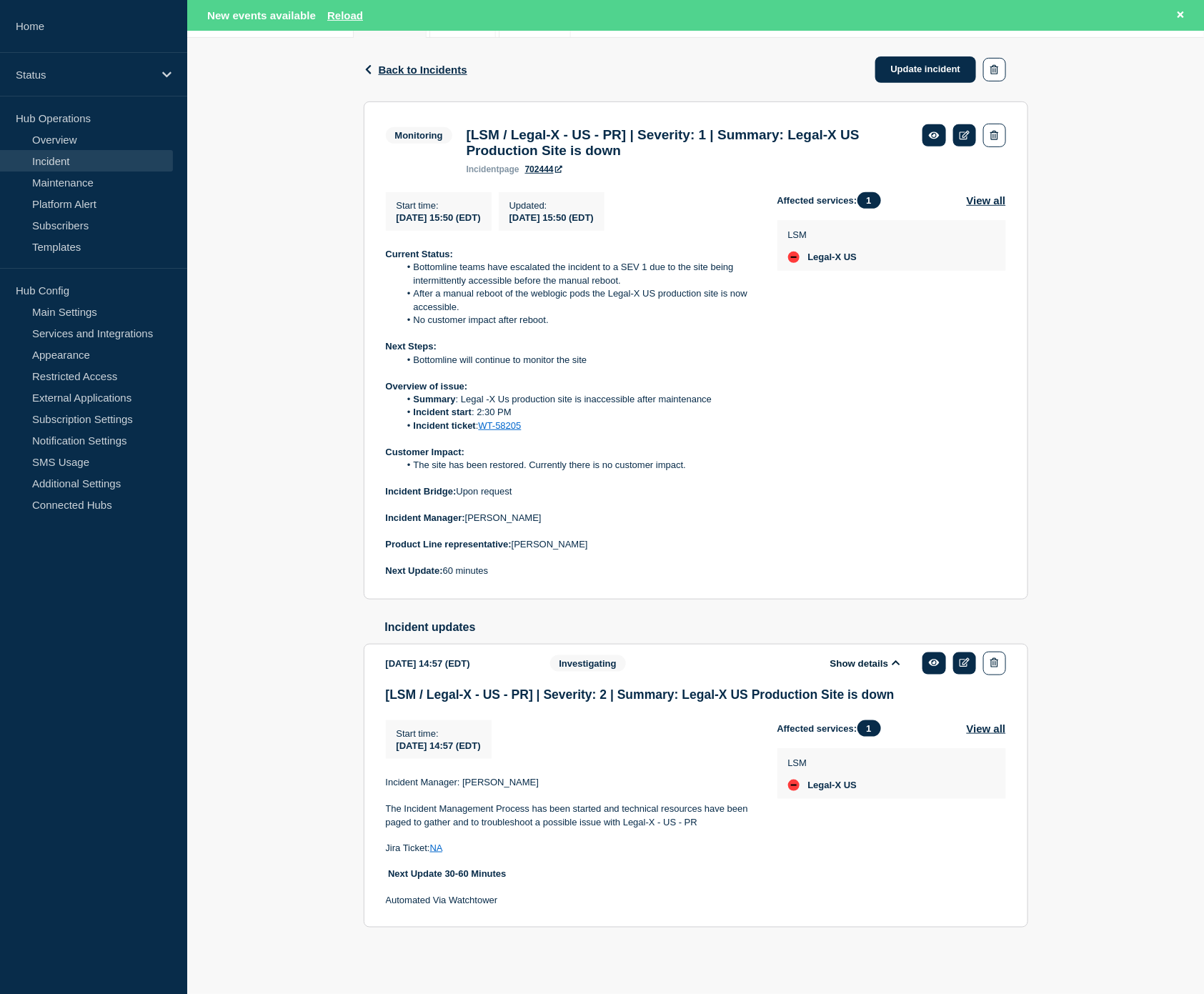
drag, startPoint x: 1098, startPoint y: 381, endPoint x: 893, endPoint y: 140, distance: 316.4
click at [1084, 367] on div "Back Back to Incidents Update incident Monitoring [LSM / Legal-X - US - PR] | S…" at bounding box center [695, 504] width 1017 height 935
click at [1146, 422] on div "Back Back to Incidents Update incident Monitoring [LSM / Legal-X - US - PR] | S…" at bounding box center [695, 504] width 1017 height 935
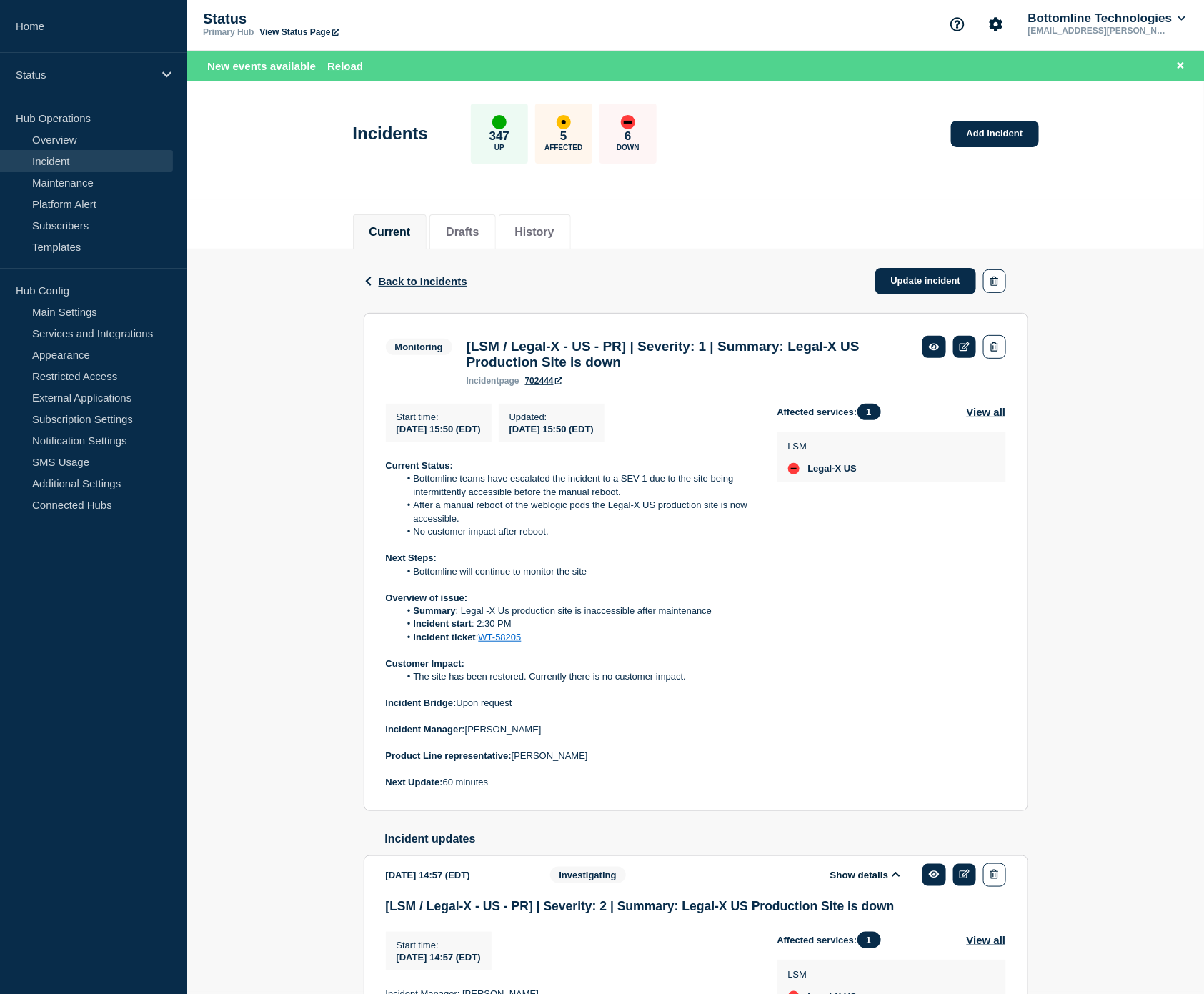
scroll to position [0, 0]
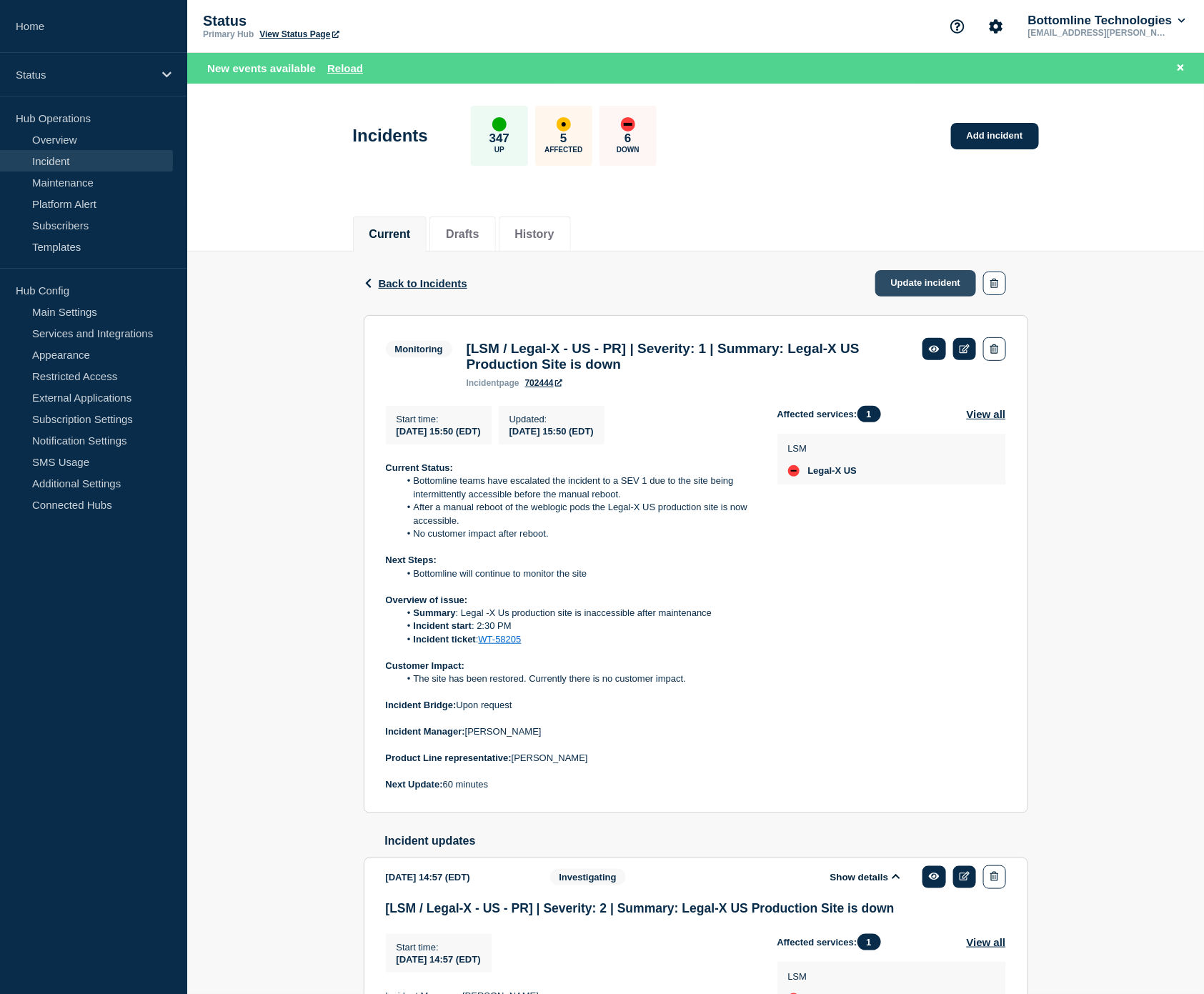
click at [916, 284] on link "Update incident" at bounding box center [926, 283] width 101 height 26
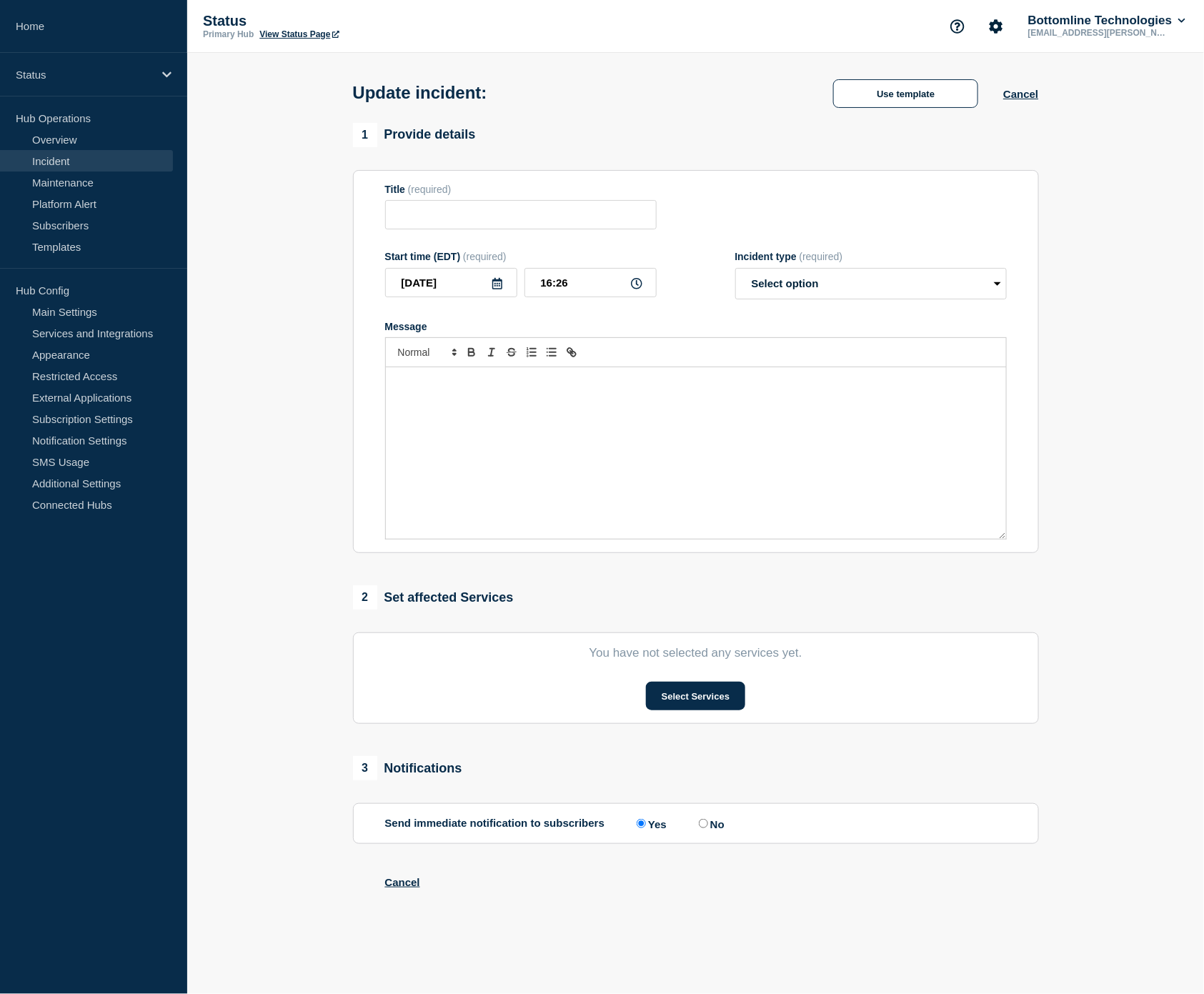
type input "[LSM / Legal-X - US - PR] | Severity: 1 | Summary: Legal-X US Production Site i…"
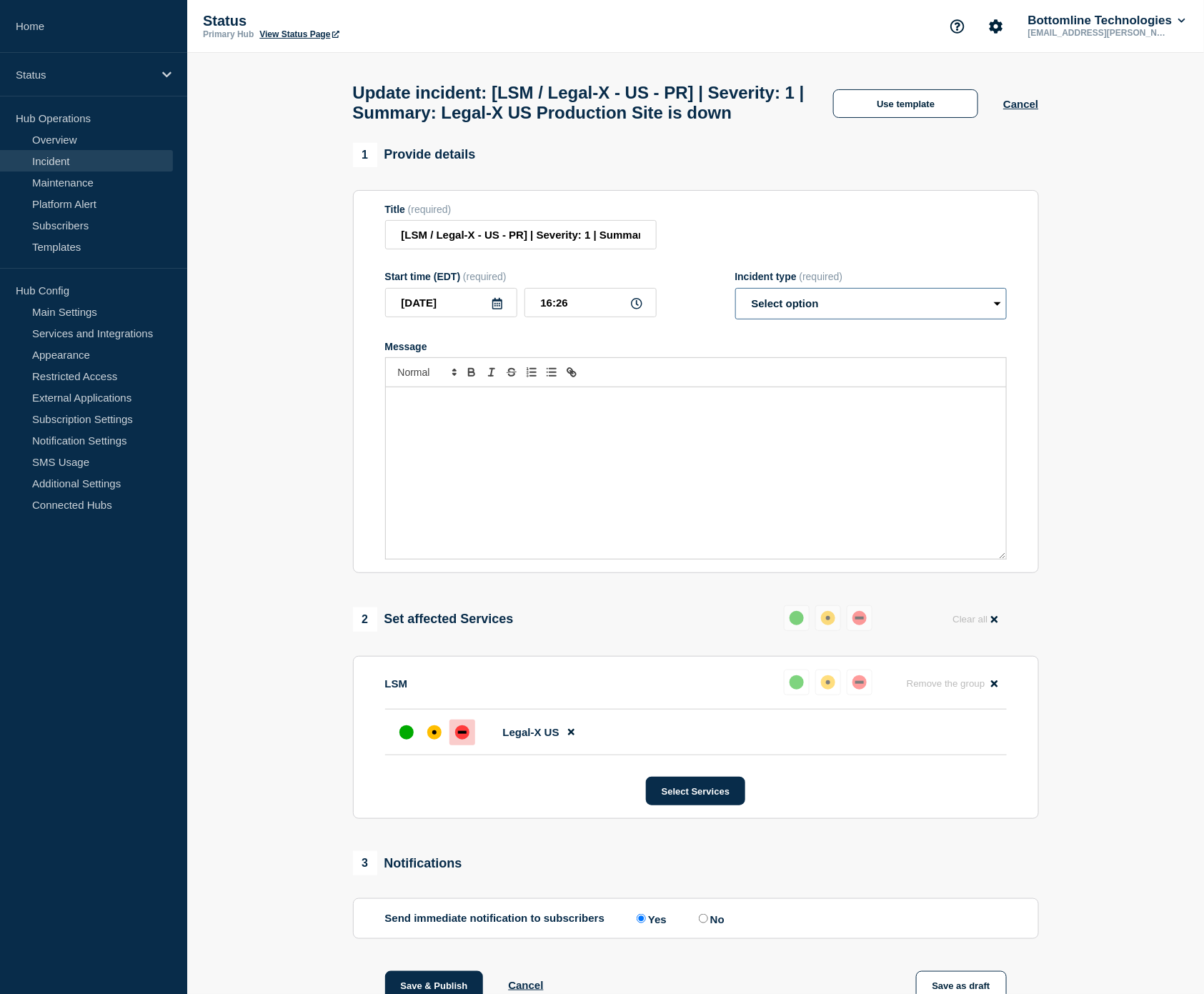
click at [879, 319] on select "Select option Investigating Identified Monitoring Resolved" at bounding box center [870, 304] width 272 height 31
select select "resolved"
click at [735, 319] on select "Select option Investigating Identified Monitoring Resolved" at bounding box center [870, 304] width 272 height 31
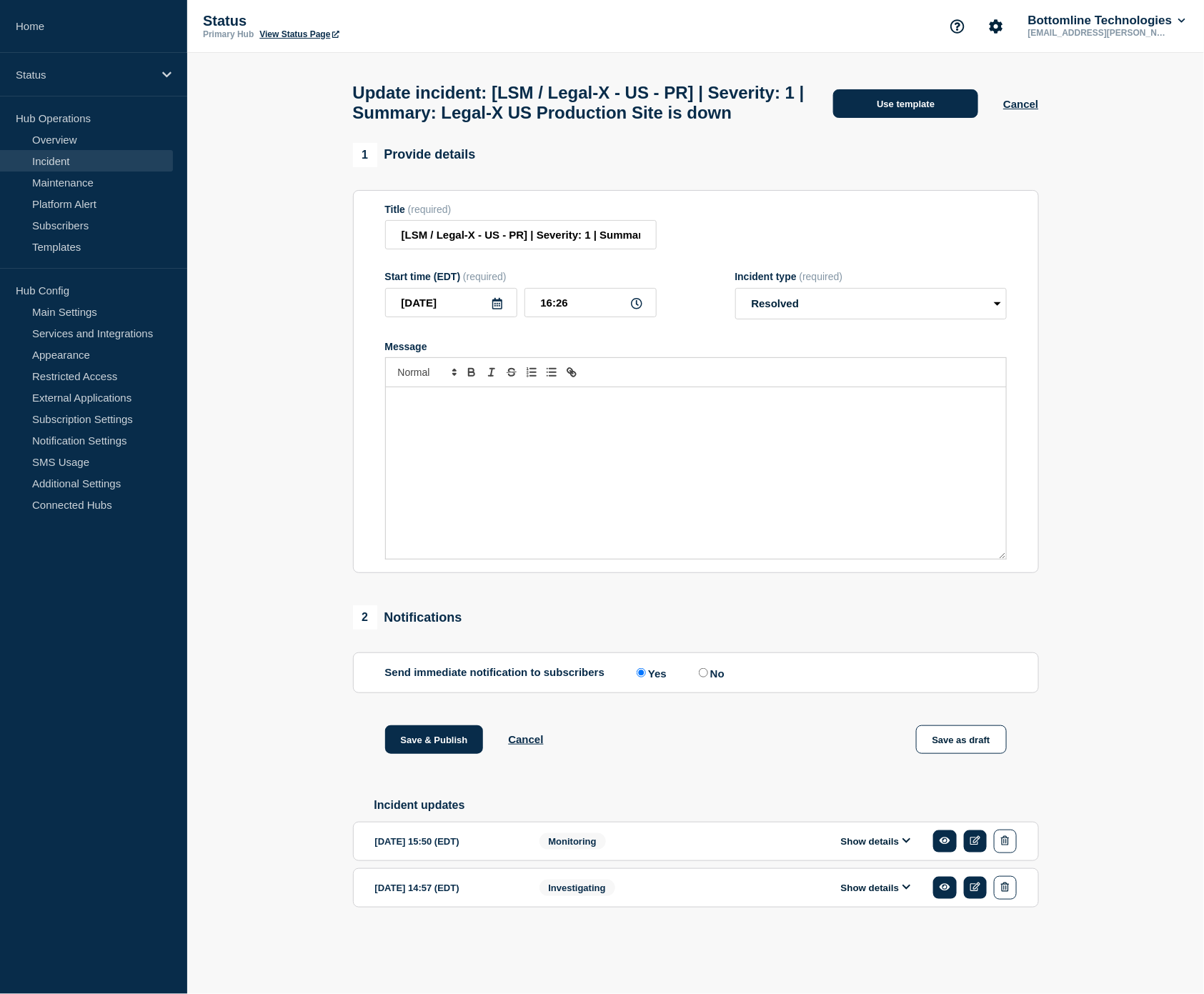
click at [907, 118] on button "Use template" at bounding box center [905, 103] width 145 height 29
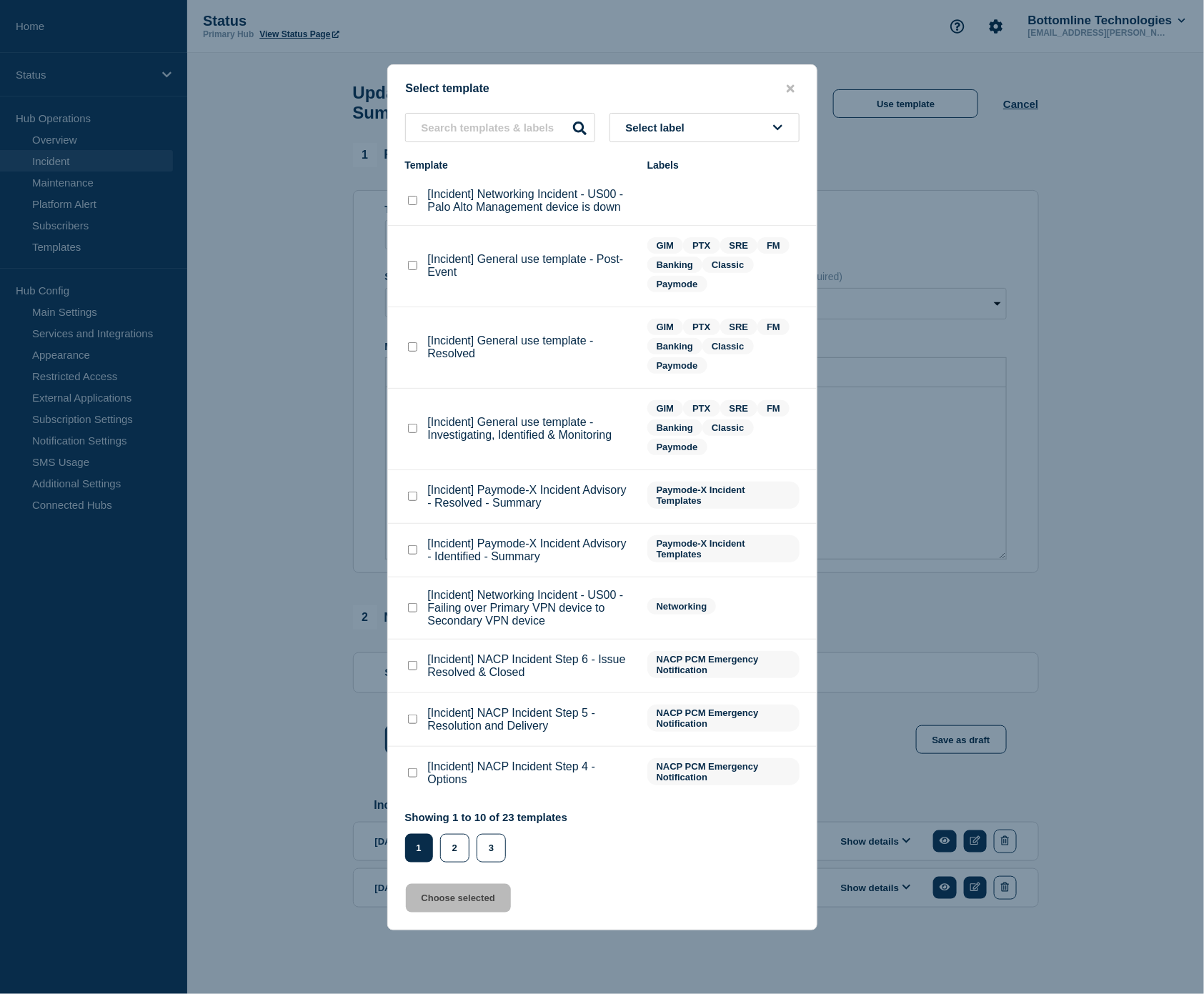
click at [412, 352] on checkbox"] "[Incident] General use template - Resolved checkbox" at bounding box center [412, 346] width 10 height 10
checkbox checkbox"] "true"
click at [451, 903] on button "Choose selected" at bounding box center [458, 897] width 105 height 29
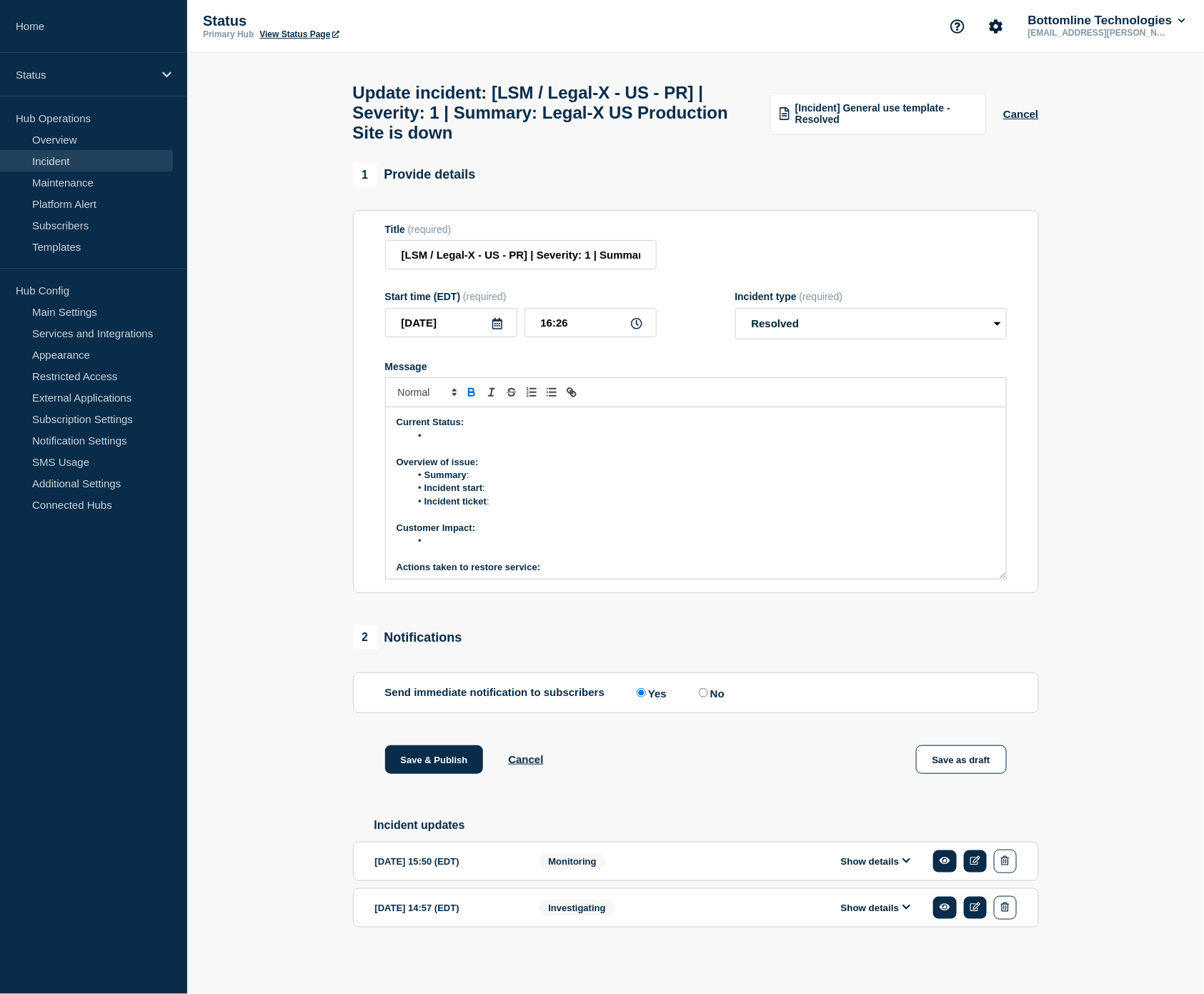
click at [717, 494] on li "Incident start :" at bounding box center [703, 488] width 585 height 13
click at [857, 848] on section "[DATE] 15:50 (EDT) Show details Monitoring" at bounding box center [696, 860] width 686 height 39
click at [857, 855] on button "Show details" at bounding box center [876, 861] width 79 height 12
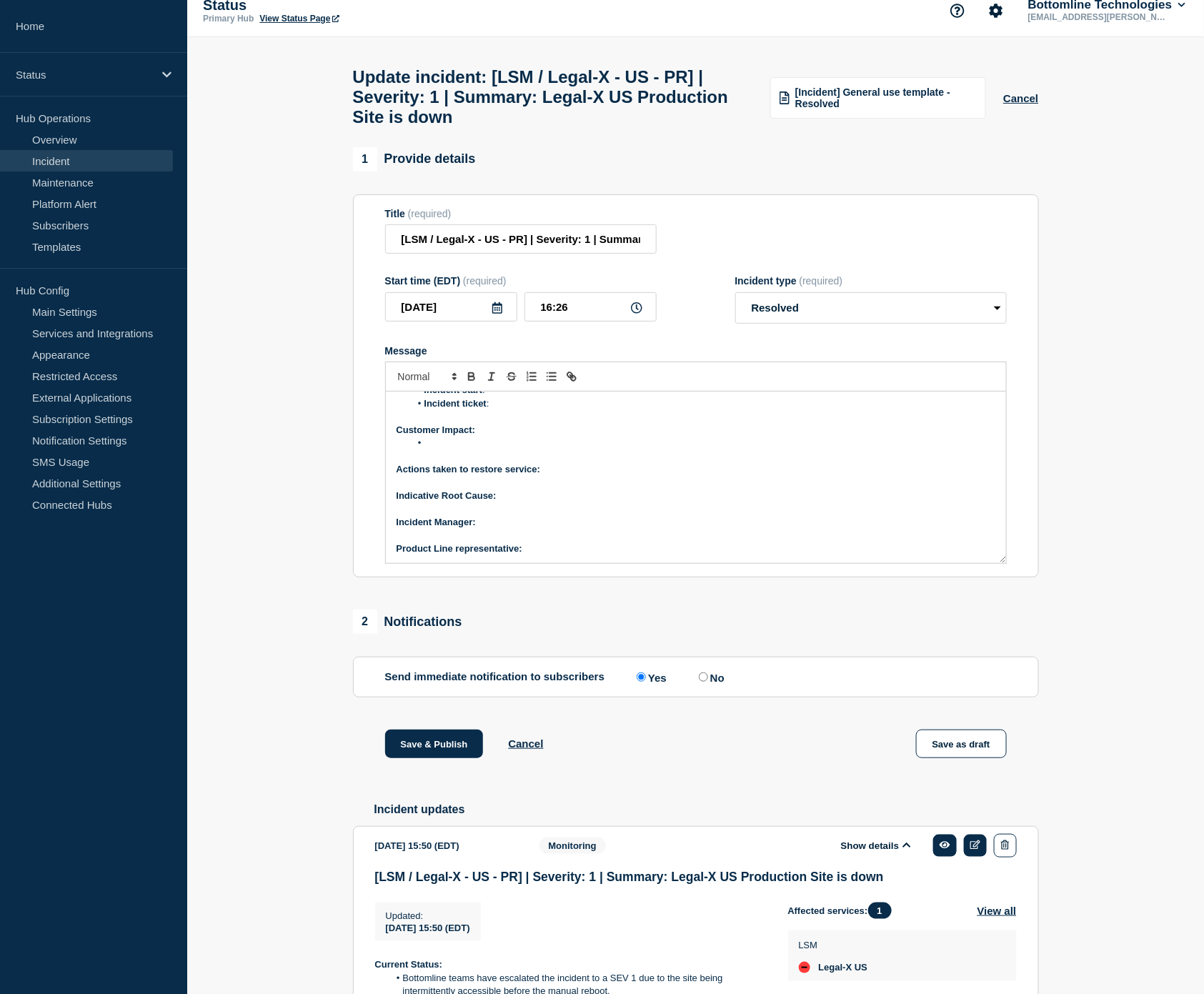
click at [610, 555] on p "Product Line representative:" at bounding box center [696, 548] width 599 height 13
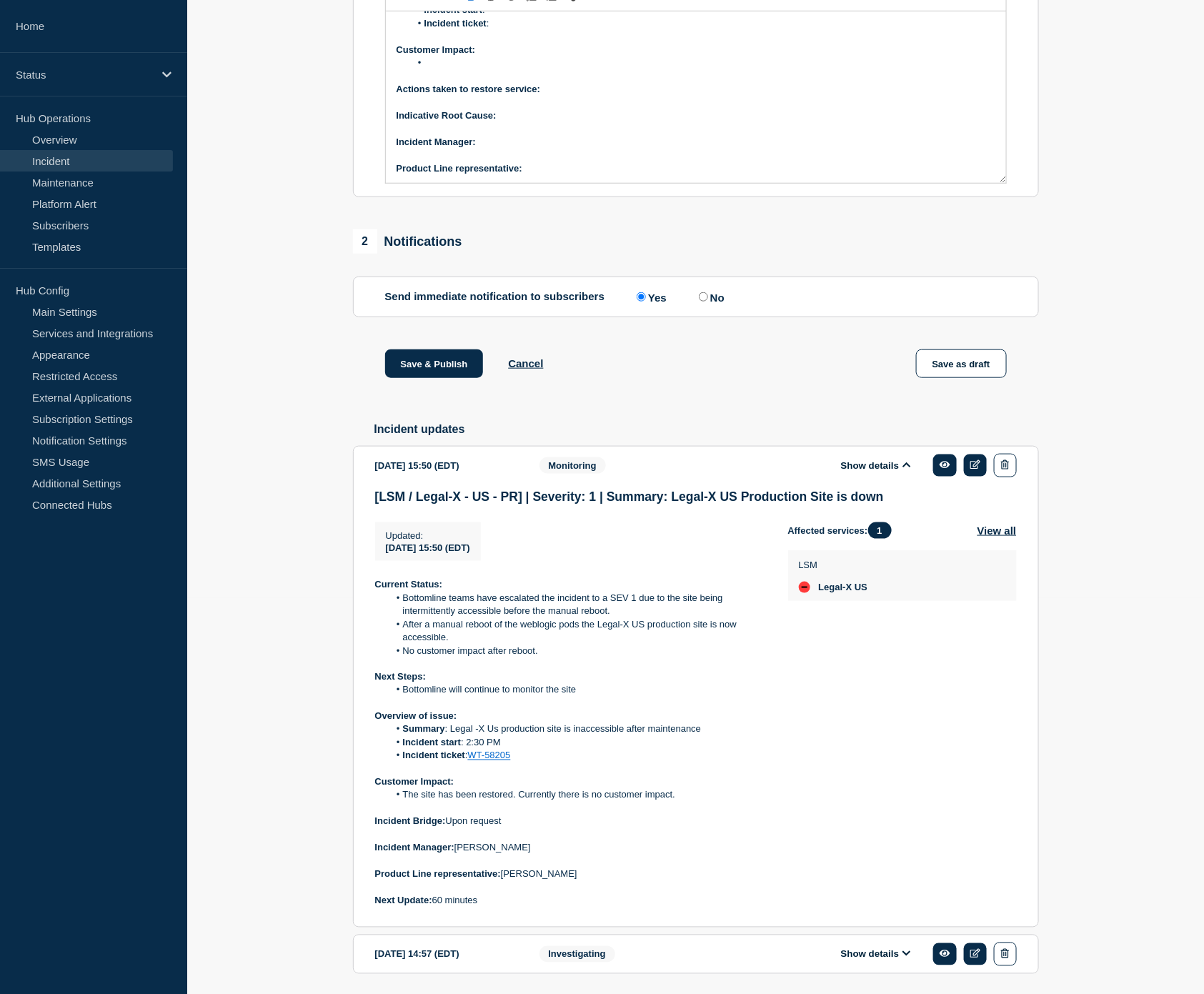
scroll to position [459, 0]
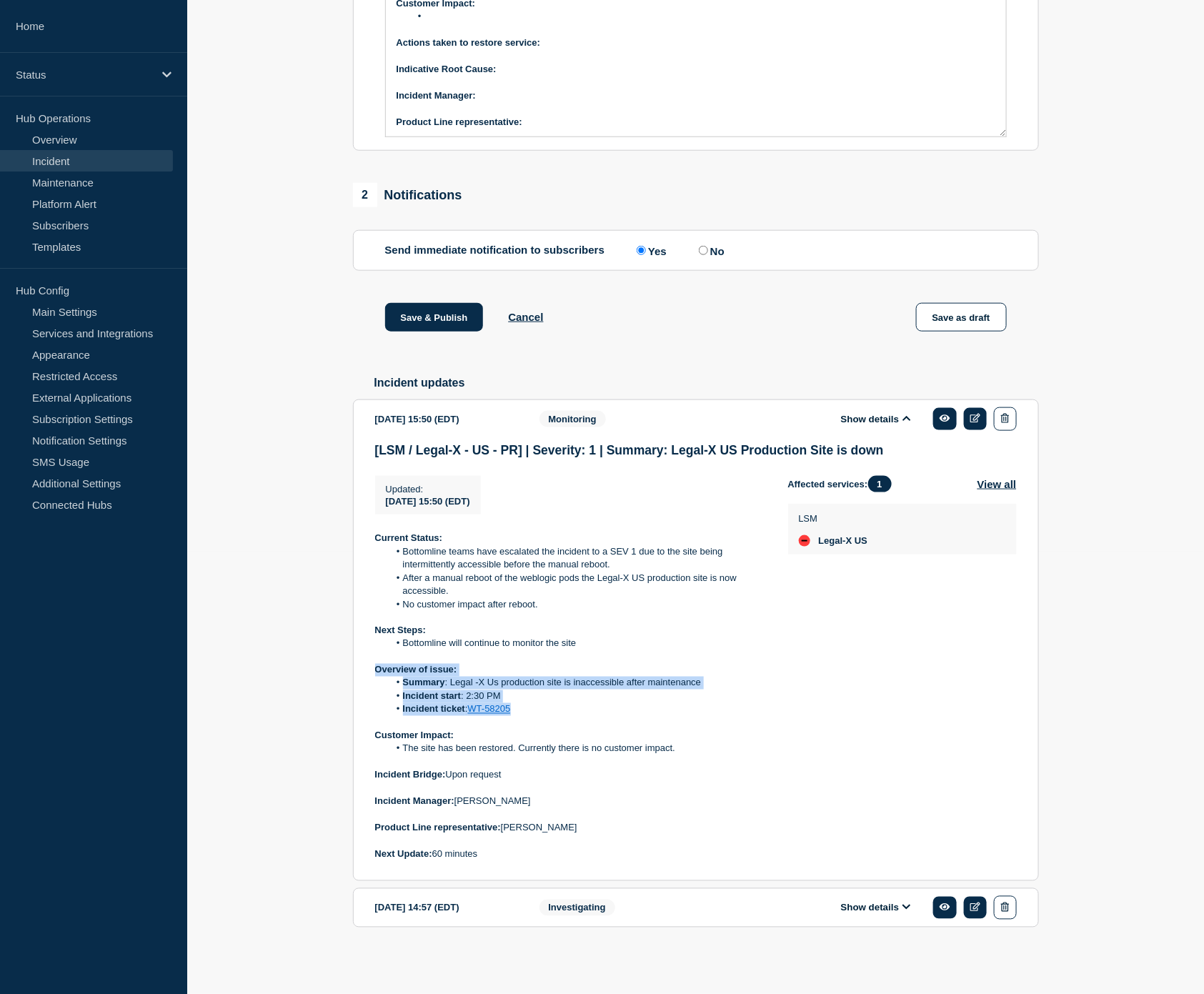
drag, startPoint x: 526, startPoint y: 705, endPoint x: 374, endPoint y: 672, distance: 155.5
click at [374, 672] on section "[DATE] 15:50 (EDT) Show details Monitoring [LSM / Legal-X - US - PR] | Severity…" at bounding box center [696, 641] width 686 height 482
click at [703, 751] on li "The site has been restored. Currently there is no customer impact." at bounding box center [576, 748] width 376 height 13
drag, startPoint x: 691, startPoint y: 746, endPoint x: 369, endPoint y: 667, distance: 331.5
click at [369, 667] on section "[DATE] 15:50 (EDT) Show details Monitoring [LSM / Legal-X - US - PR] | Severity…" at bounding box center [696, 641] width 686 height 482
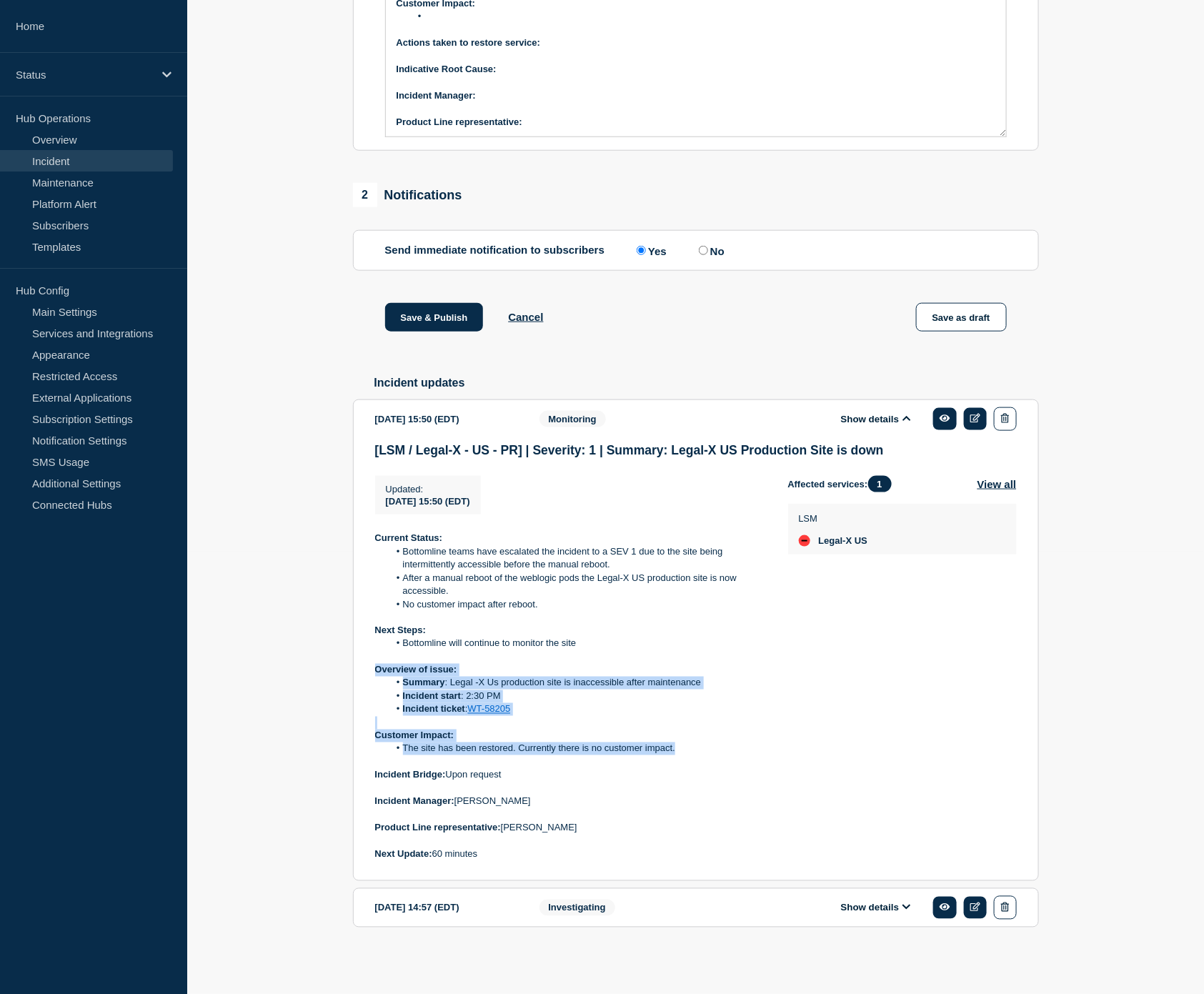
copy div "Overview of issue: Summary : Legal -X Us production site is inaccessible after …"
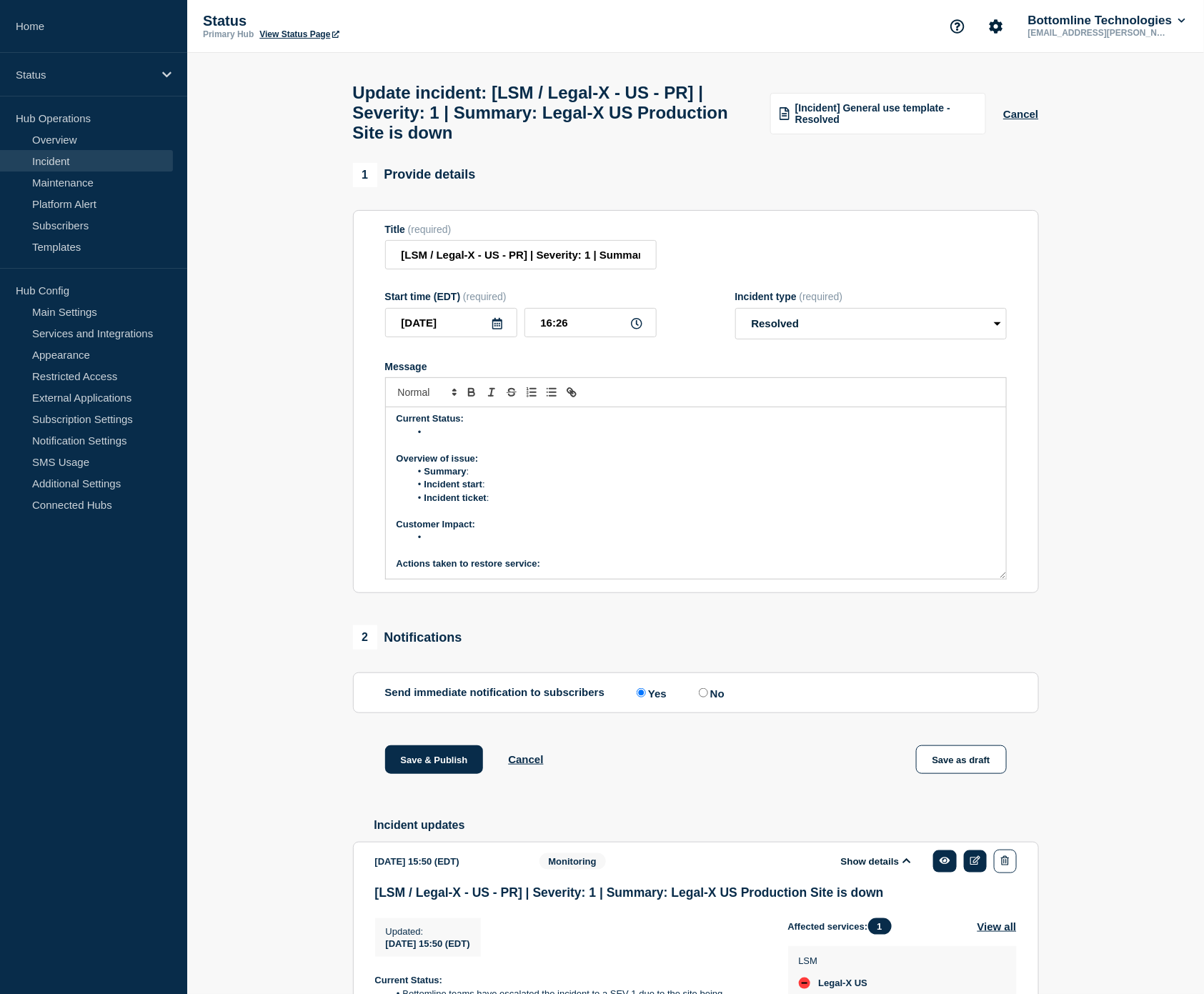
scroll to position [0, 0]
drag, startPoint x: 439, startPoint y: 552, endPoint x: 391, endPoint y: 474, distance: 91.6
click at [391, 474] on div "Current Status: Overview of issue: Summary : Incident start : Incident ticket :…" at bounding box center [696, 493] width 620 height 171
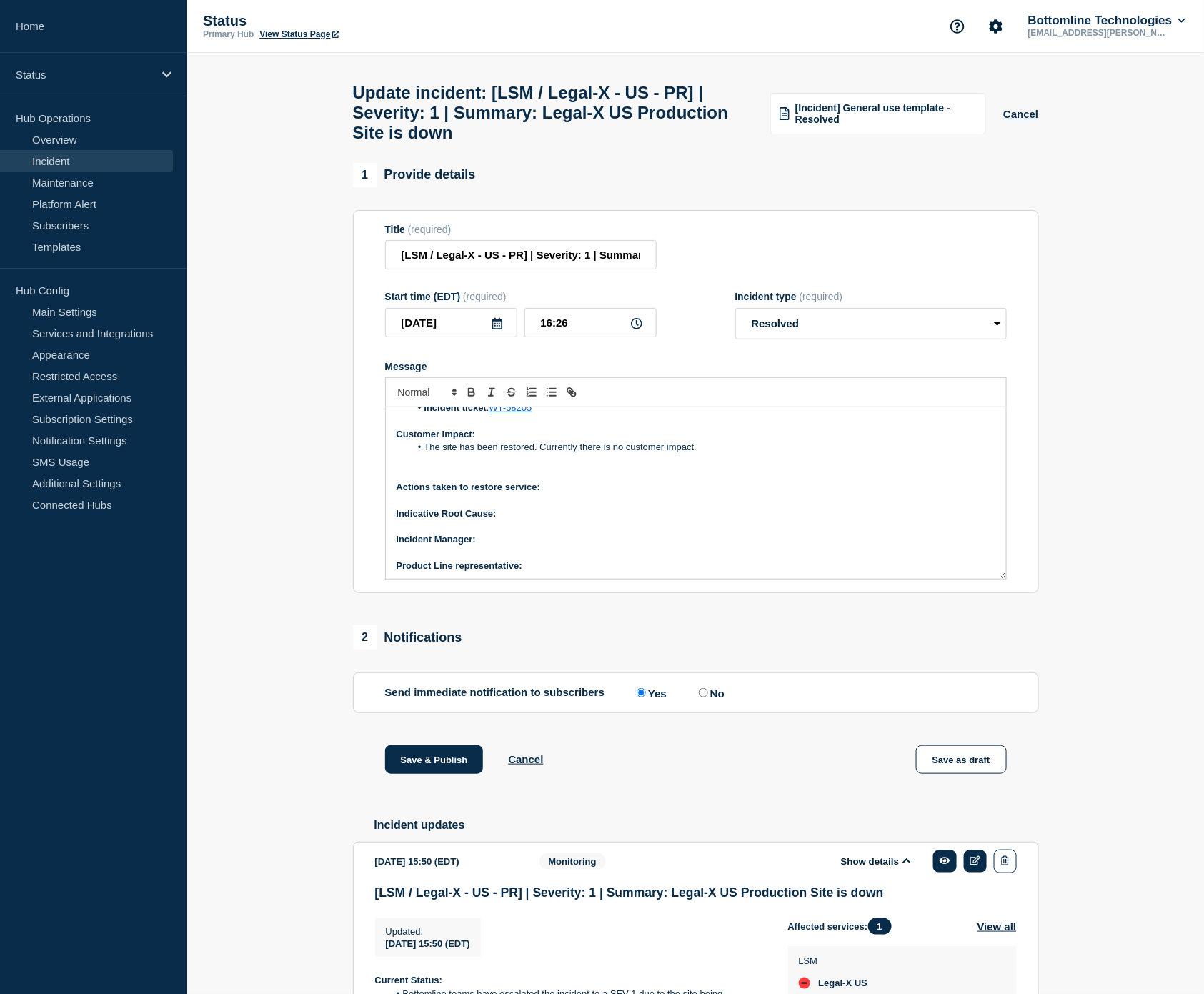
scroll to position [96, 0]
click at [569, 491] on p "Actions taken to restore service:" at bounding box center [696, 484] width 599 height 13
click at [517, 518] on p "Indicative Root Cause:" at bounding box center [696, 511] width 599 height 13
click at [526, 531] on p "Message" at bounding box center [696, 524] width 599 height 13
click at [522, 531] on p "Message" at bounding box center [696, 524] width 599 height 13
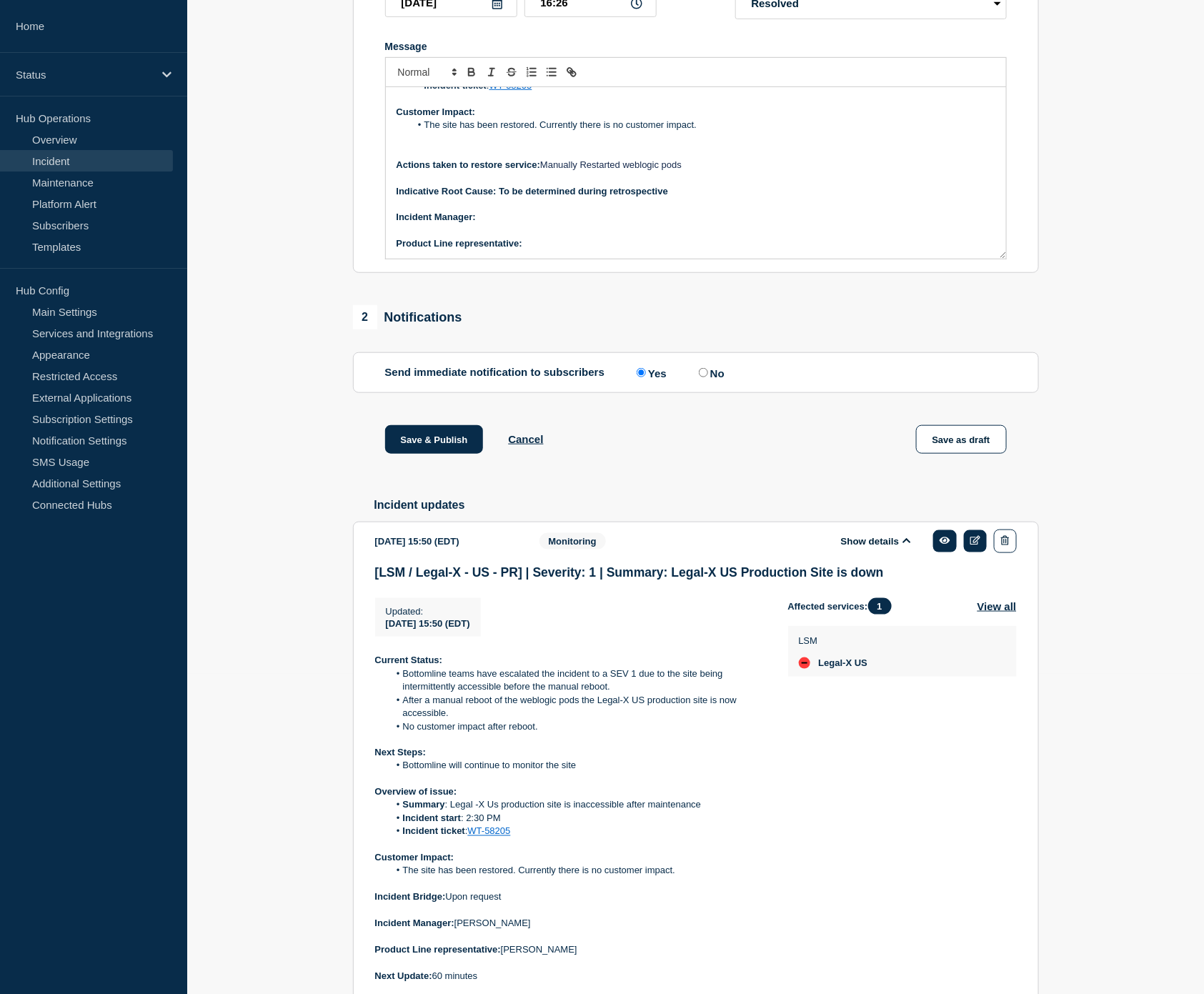
scroll to position [459, 0]
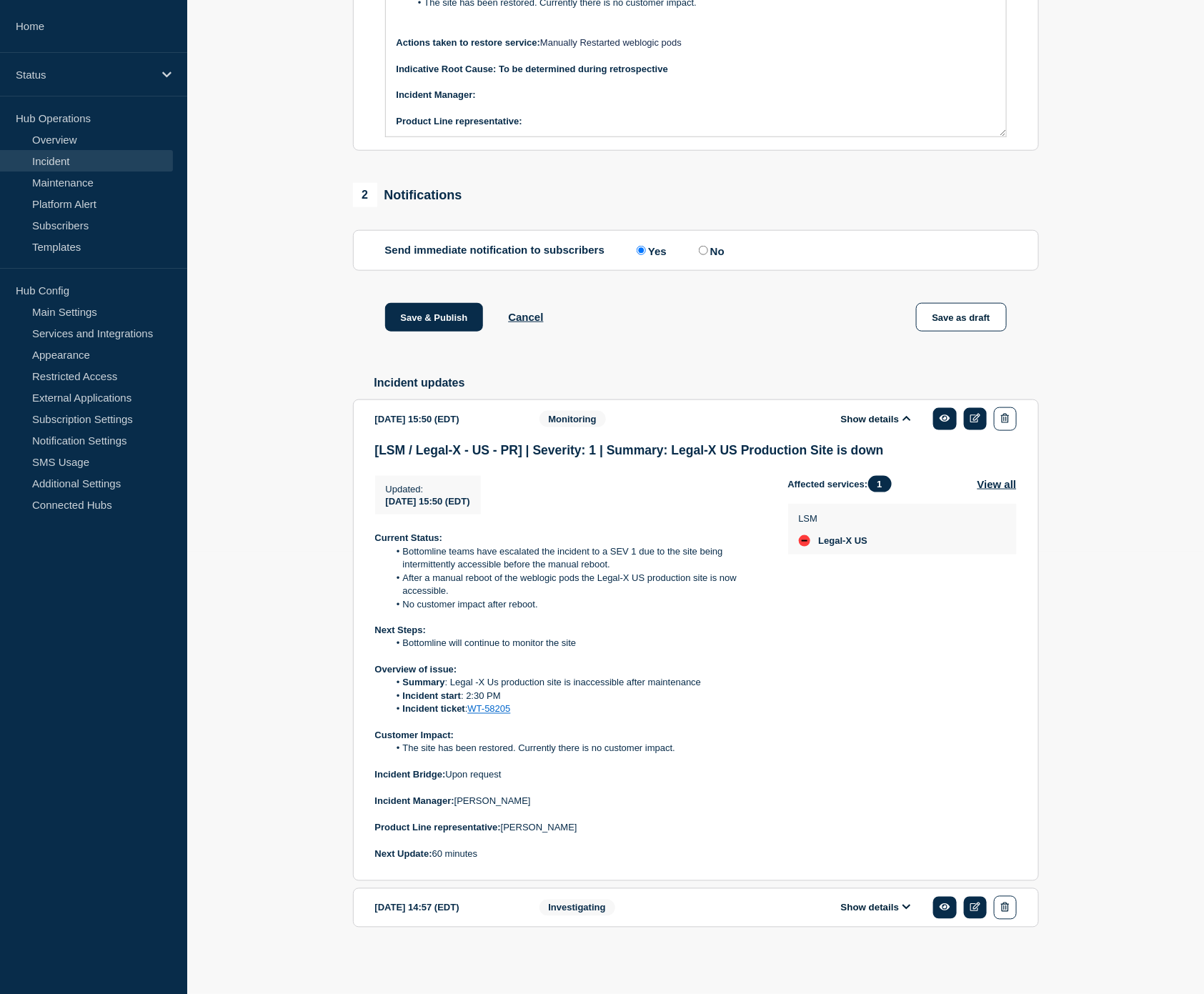
drag, startPoint x: 517, startPoint y: 800, endPoint x: 459, endPoint y: 805, distance: 58.2
click at [459, 805] on p "Incident Manager: [PERSON_NAME]" at bounding box center [570, 801] width 390 height 13
copy p "[PERSON_NAME]"
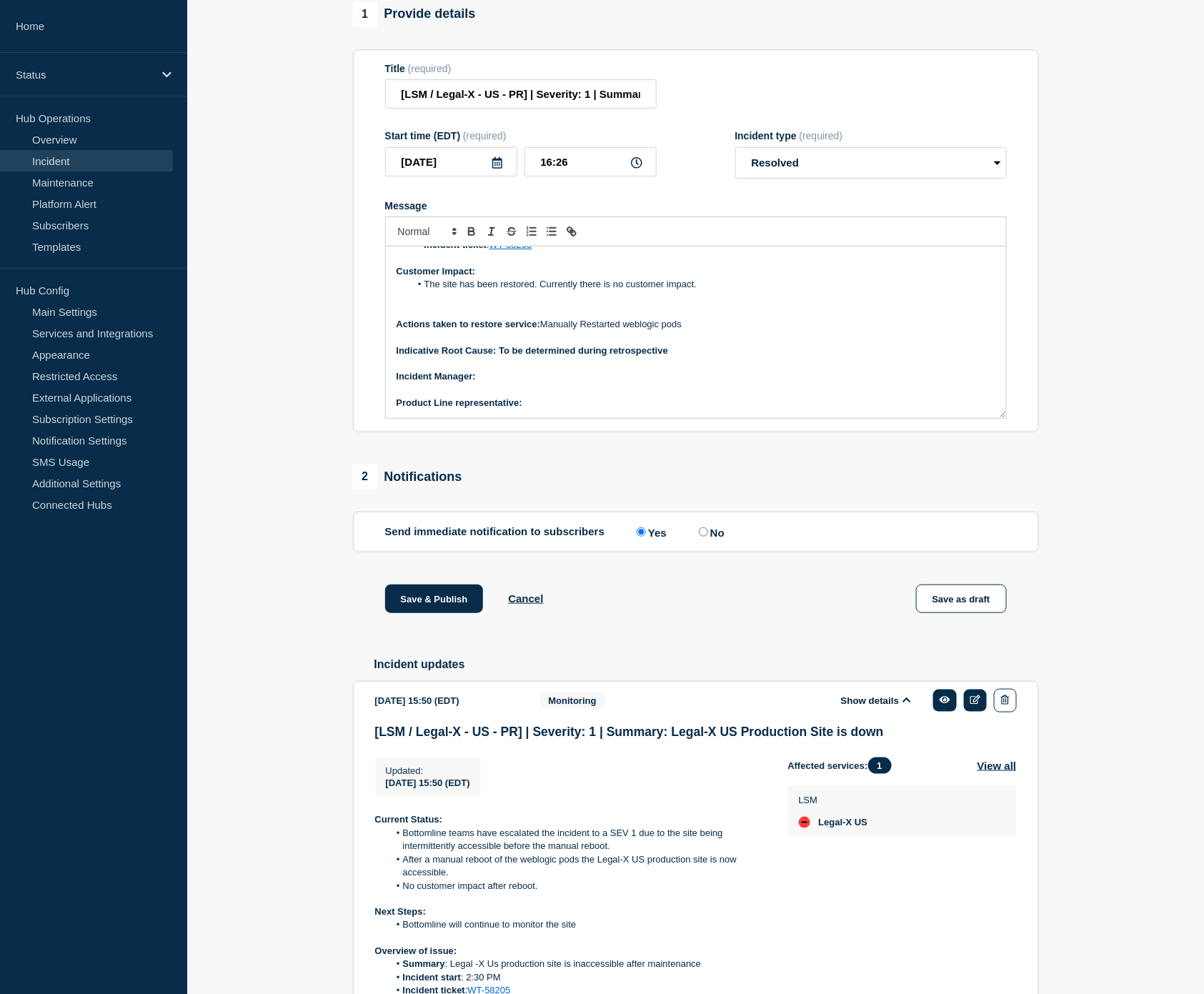
scroll to position [0, 0]
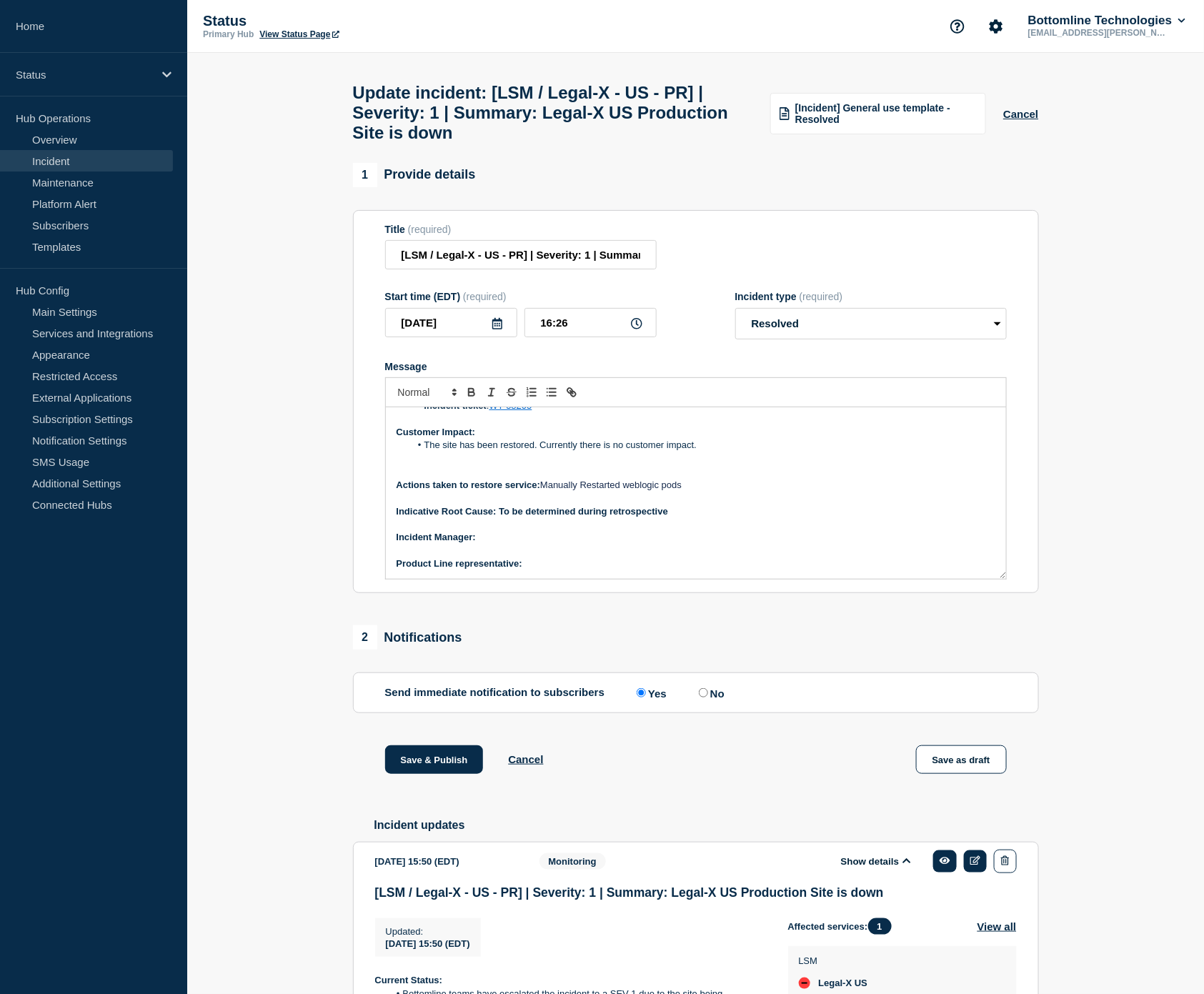
click at [493, 544] on p "﻿Incident Manager:" at bounding box center [696, 537] width 599 height 13
click at [574, 570] on p "Product Line representative:" at bounding box center [696, 563] width 599 height 13
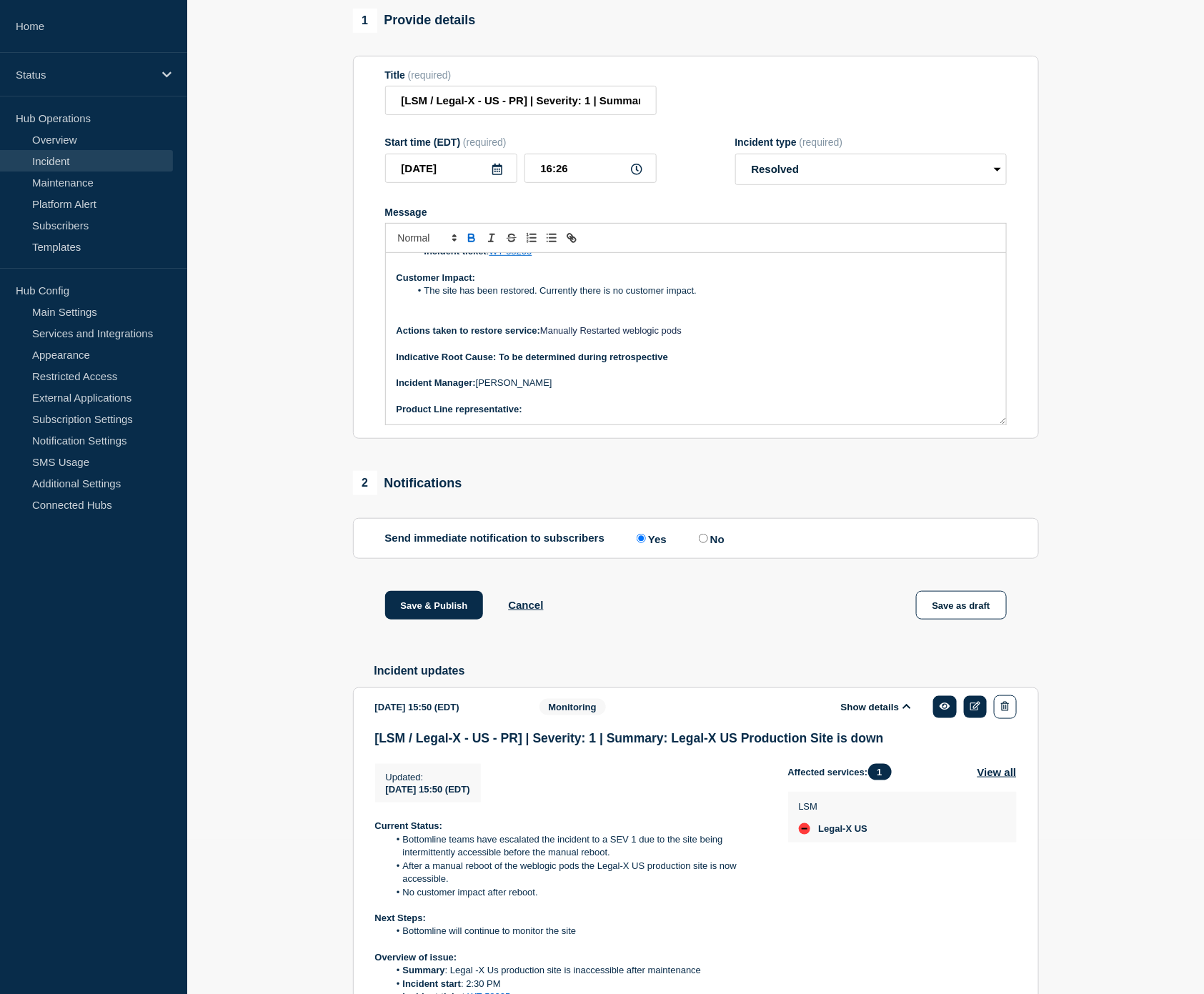
scroll to position [396, 0]
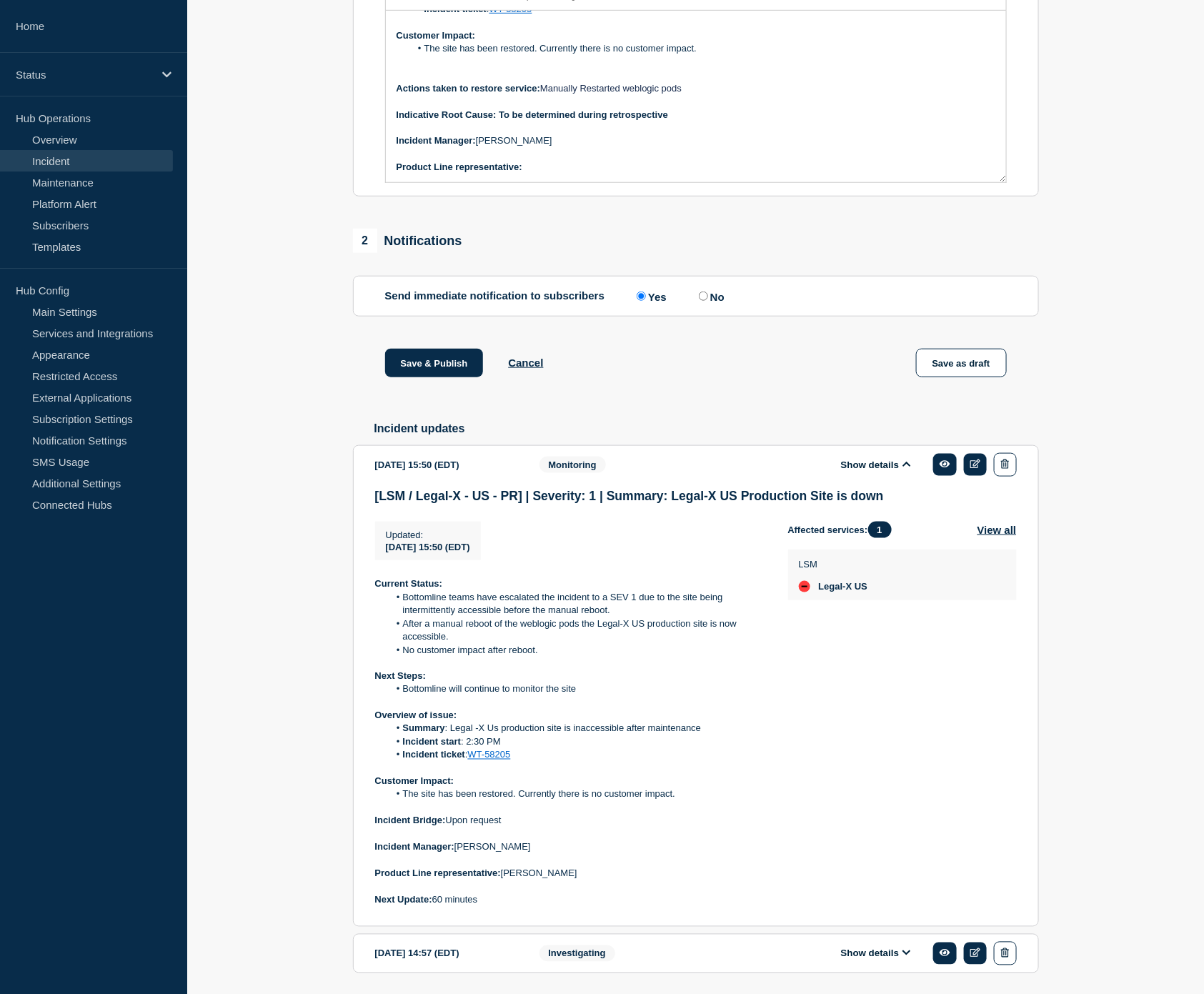
drag, startPoint x: 593, startPoint y: 888, endPoint x: 506, endPoint y: 894, distance: 87.2
click at [506, 880] on p "Product Line representative: [PERSON_NAME]" at bounding box center [570, 874] width 390 height 13
copy p "[PERSON_NAME]"
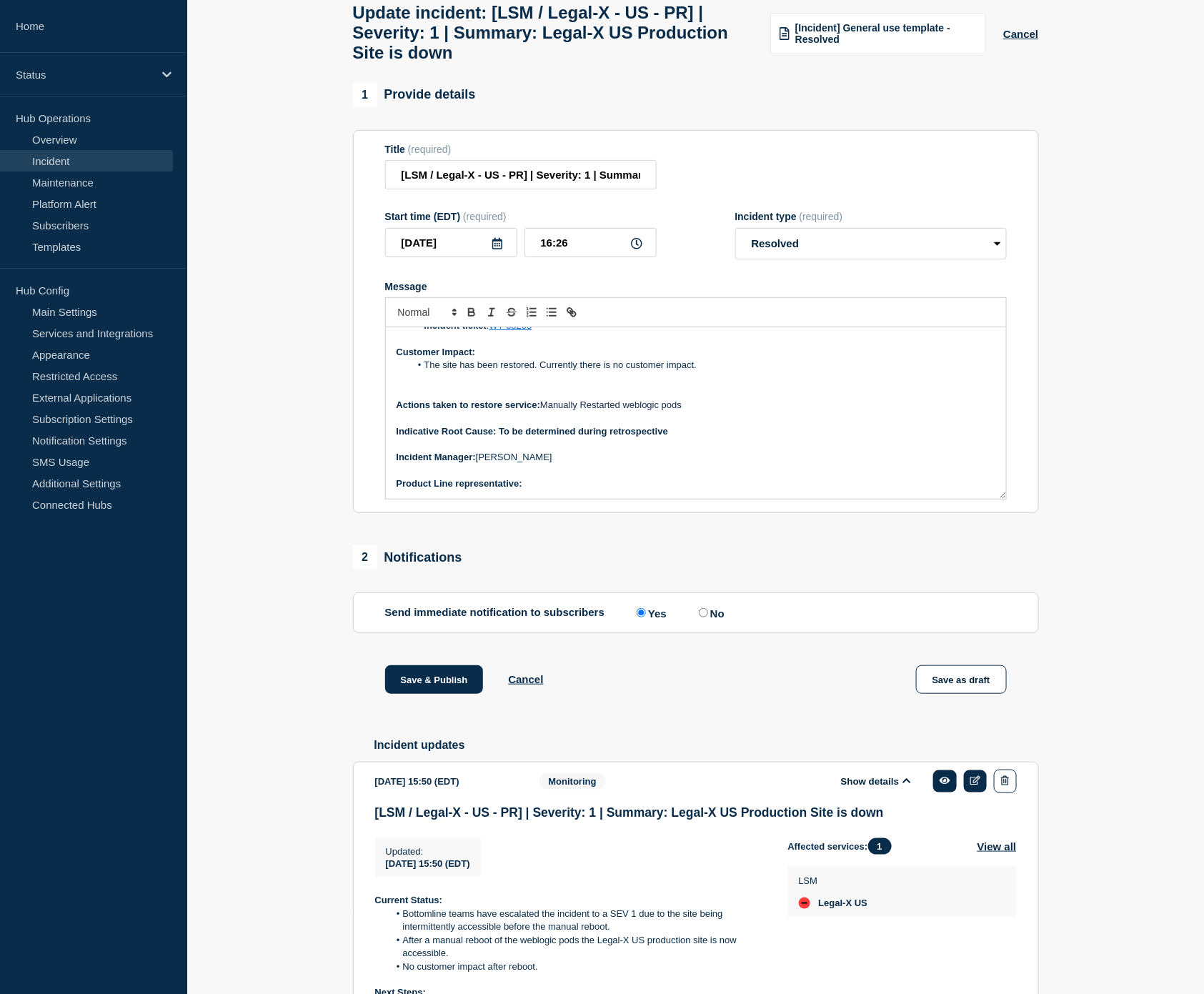
scroll to position [79, 0]
click at [541, 490] on p "Product Line representative:" at bounding box center [696, 484] width 599 height 13
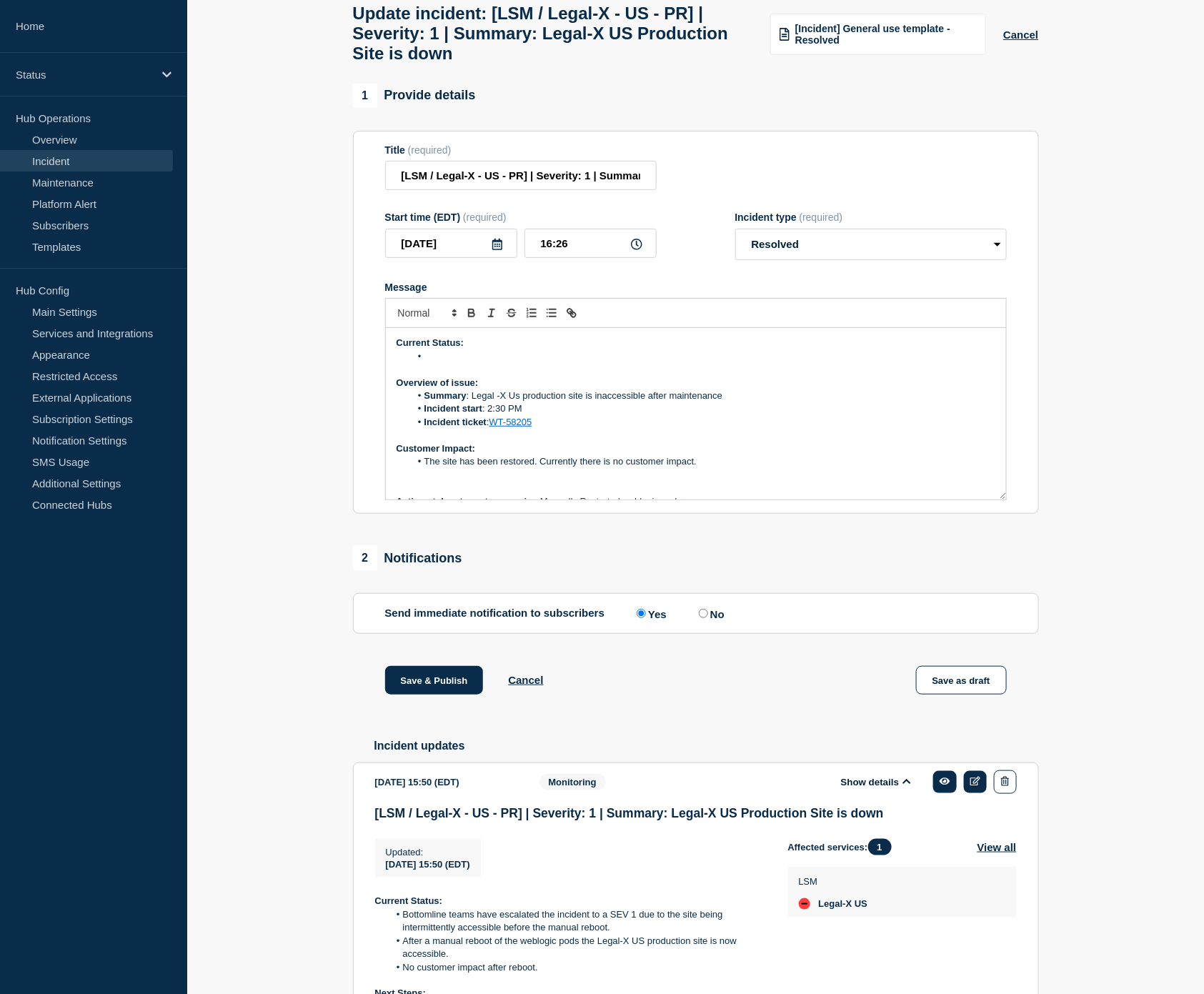
scroll to position [0, 0]
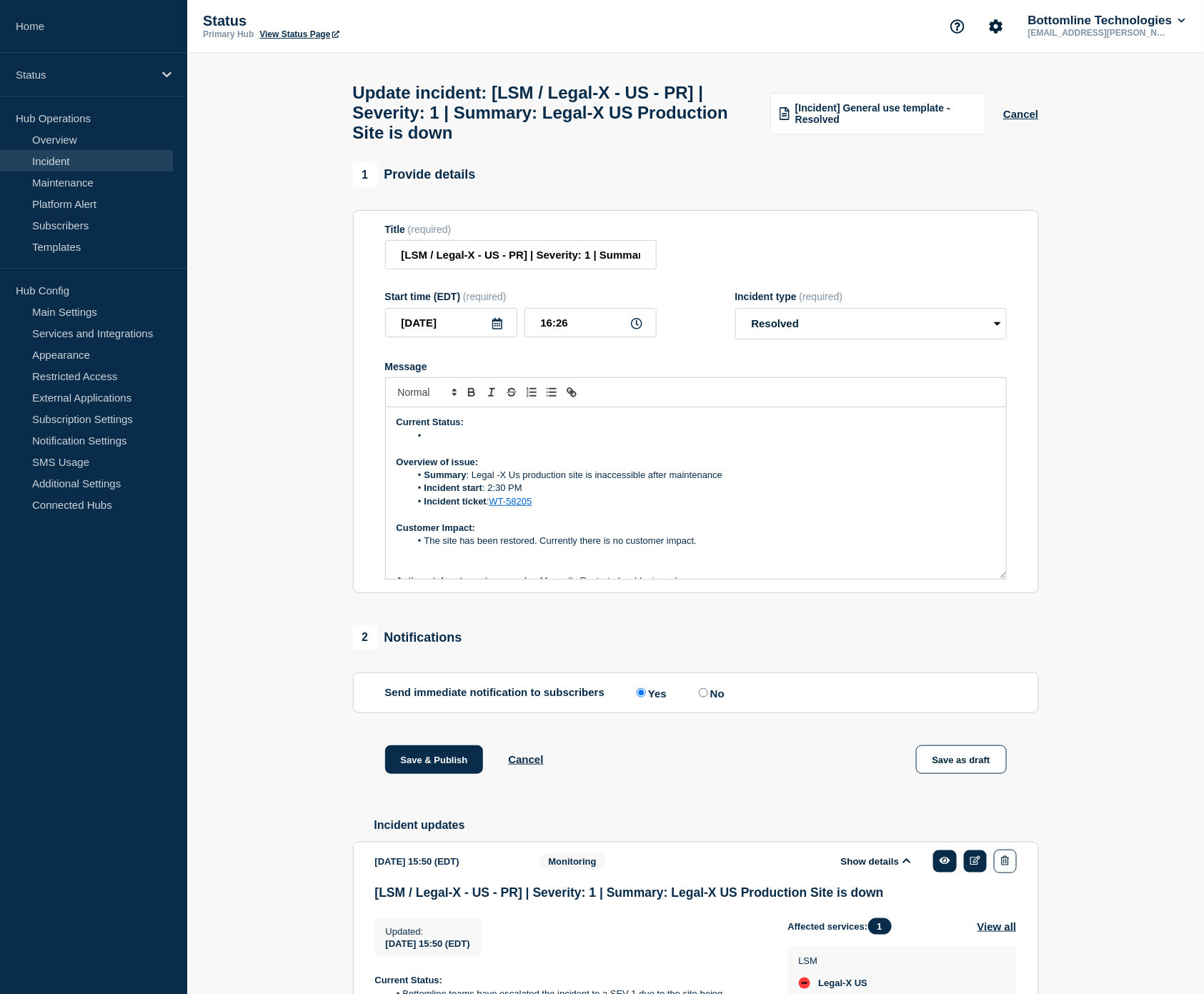
click at [464, 442] on li "Message" at bounding box center [703, 435] width 585 height 13
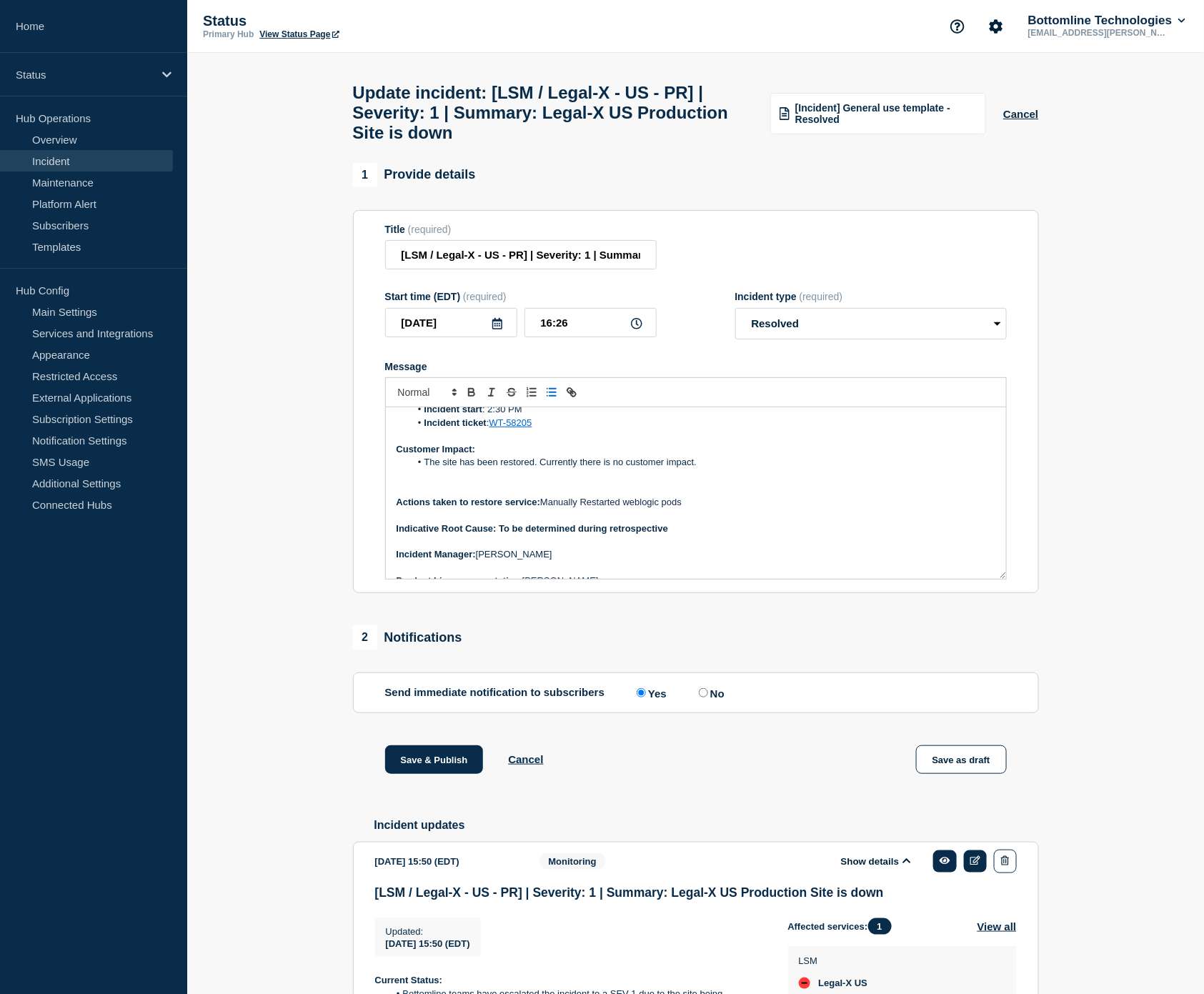
scroll to position [79, 0]
click at [777, 482] on p "Message" at bounding box center [696, 475] width 599 height 13
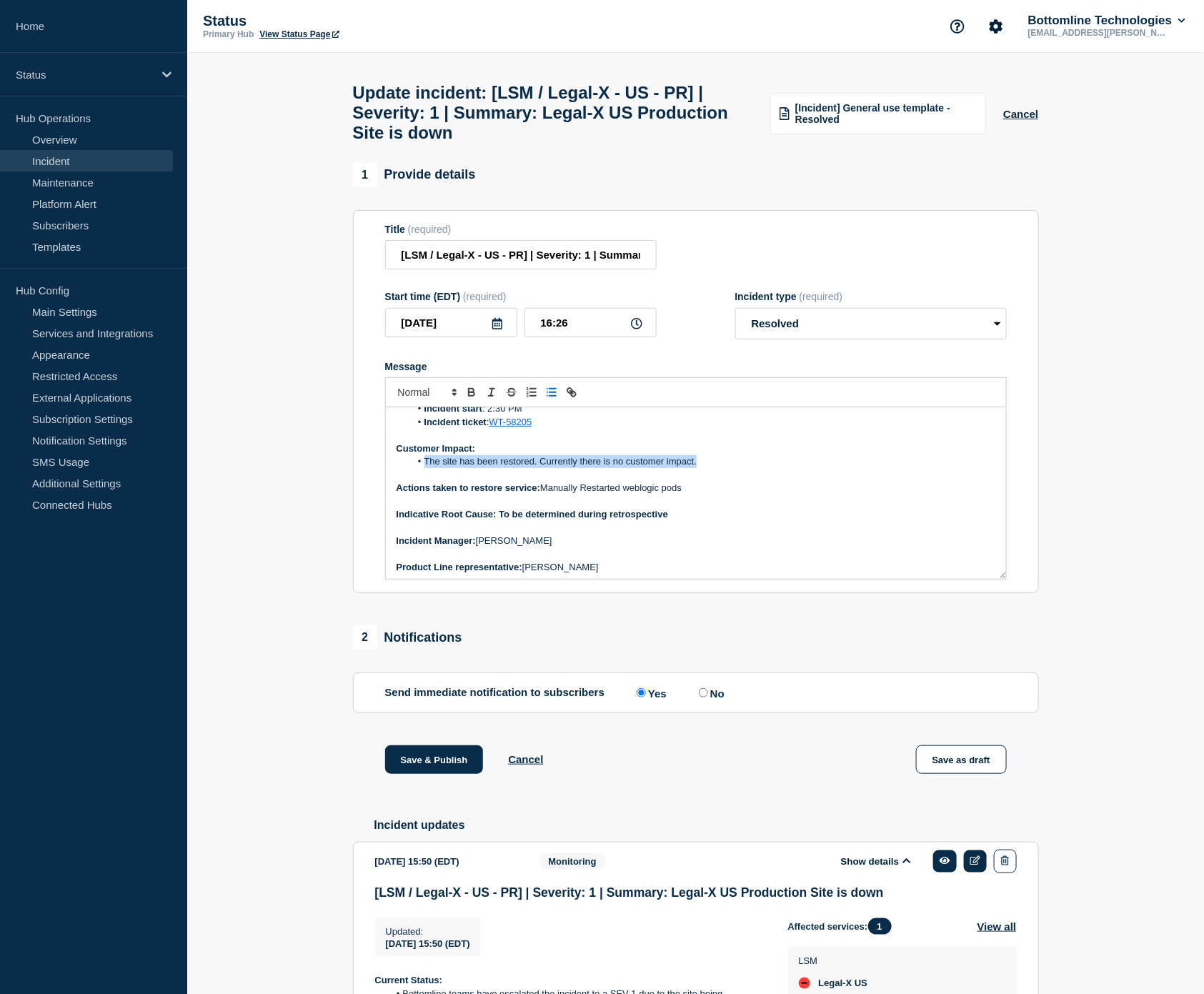
drag, startPoint x: 716, startPoint y: 471, endPoint x: 423, endPoint y: 474, distance: 293.0
click at [423, 468] on li "The site has been restored. Currently there is no customer impact." at bounding box center [703, 461] width 585 height 13
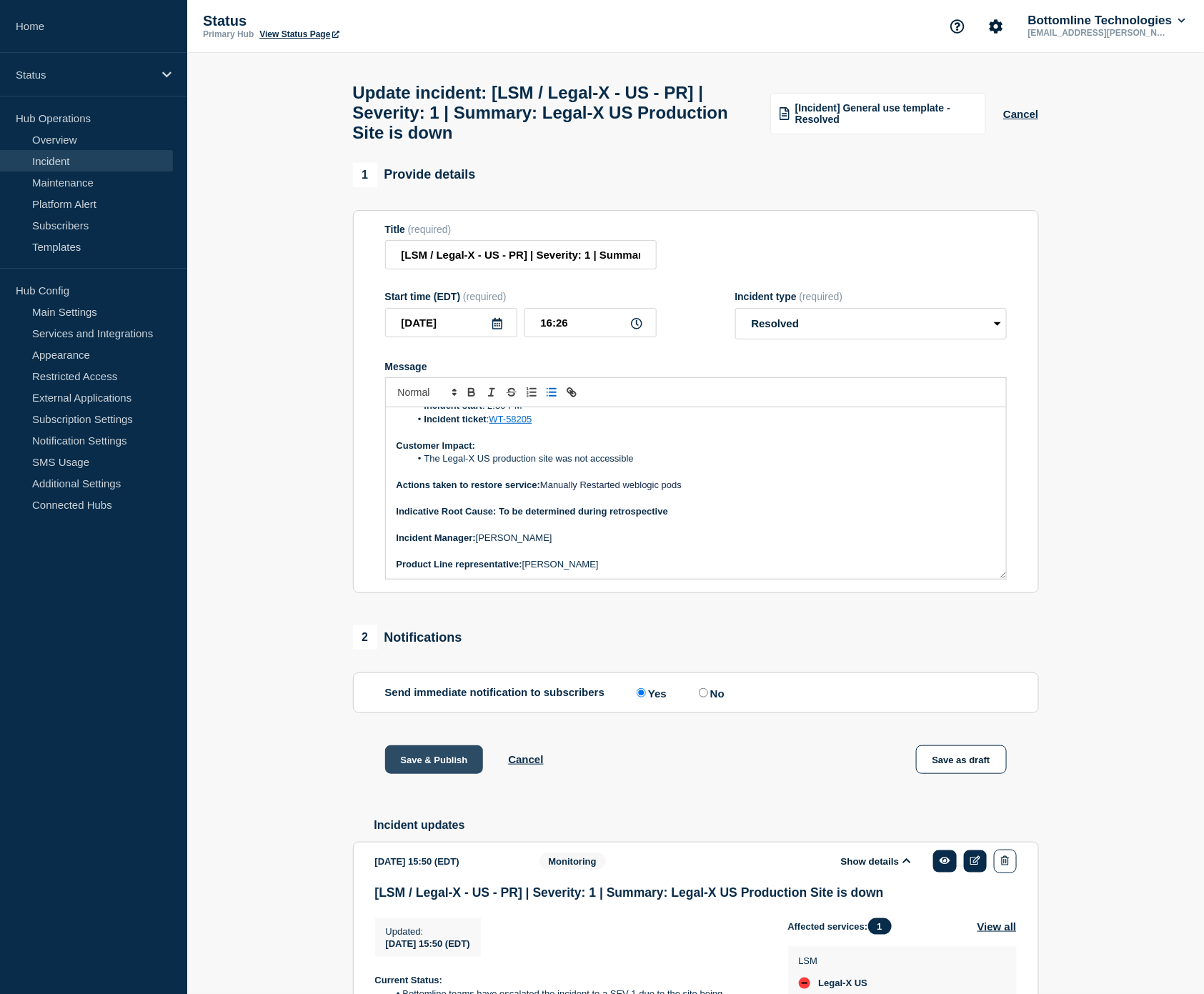
click at [449, 773] on button "Save & Publish" at bounding box center [434, 759] width 99 height 29
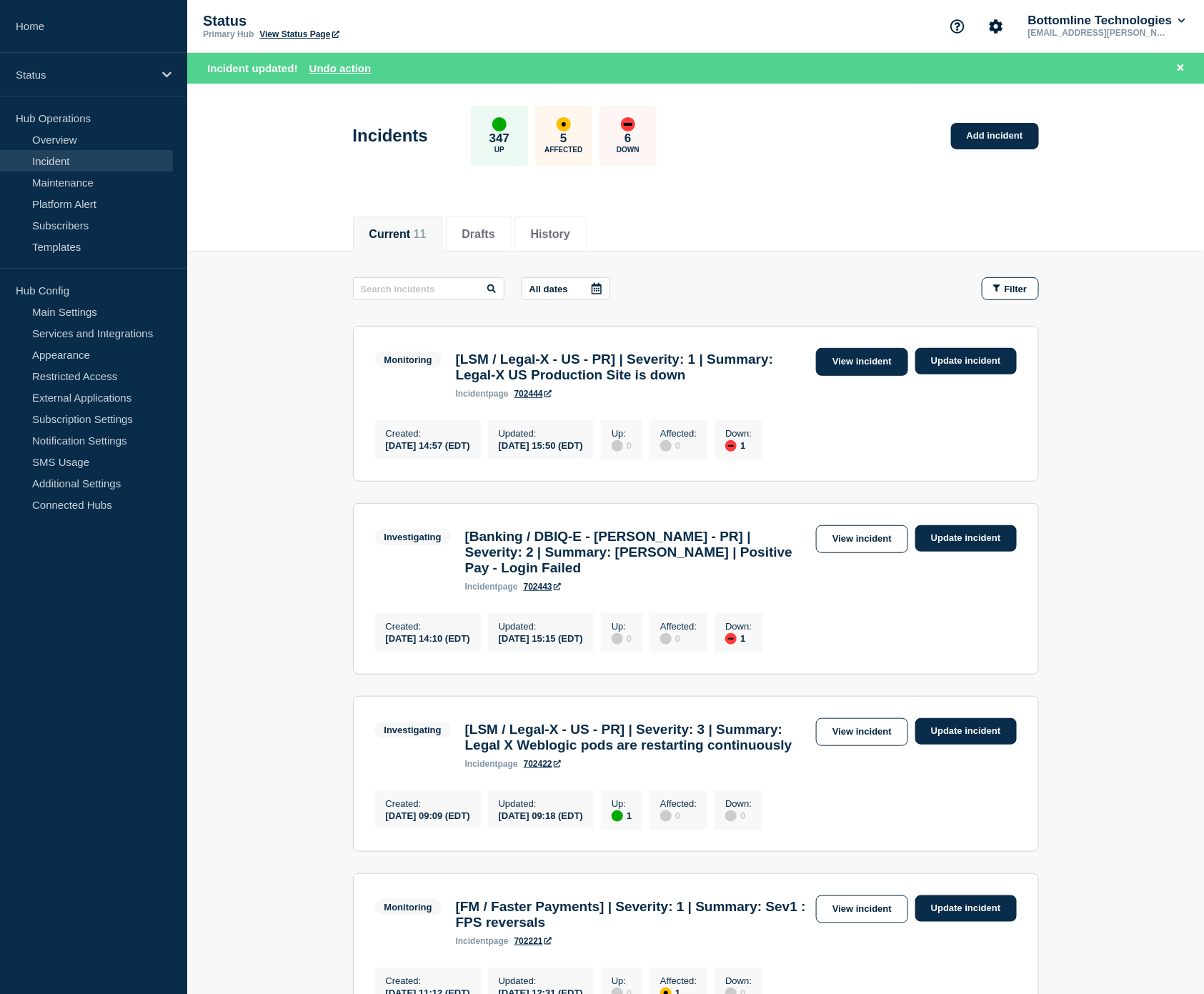
click at [890, 355] on link "View incident" at bounding box center [863, 362] width 93 height 28
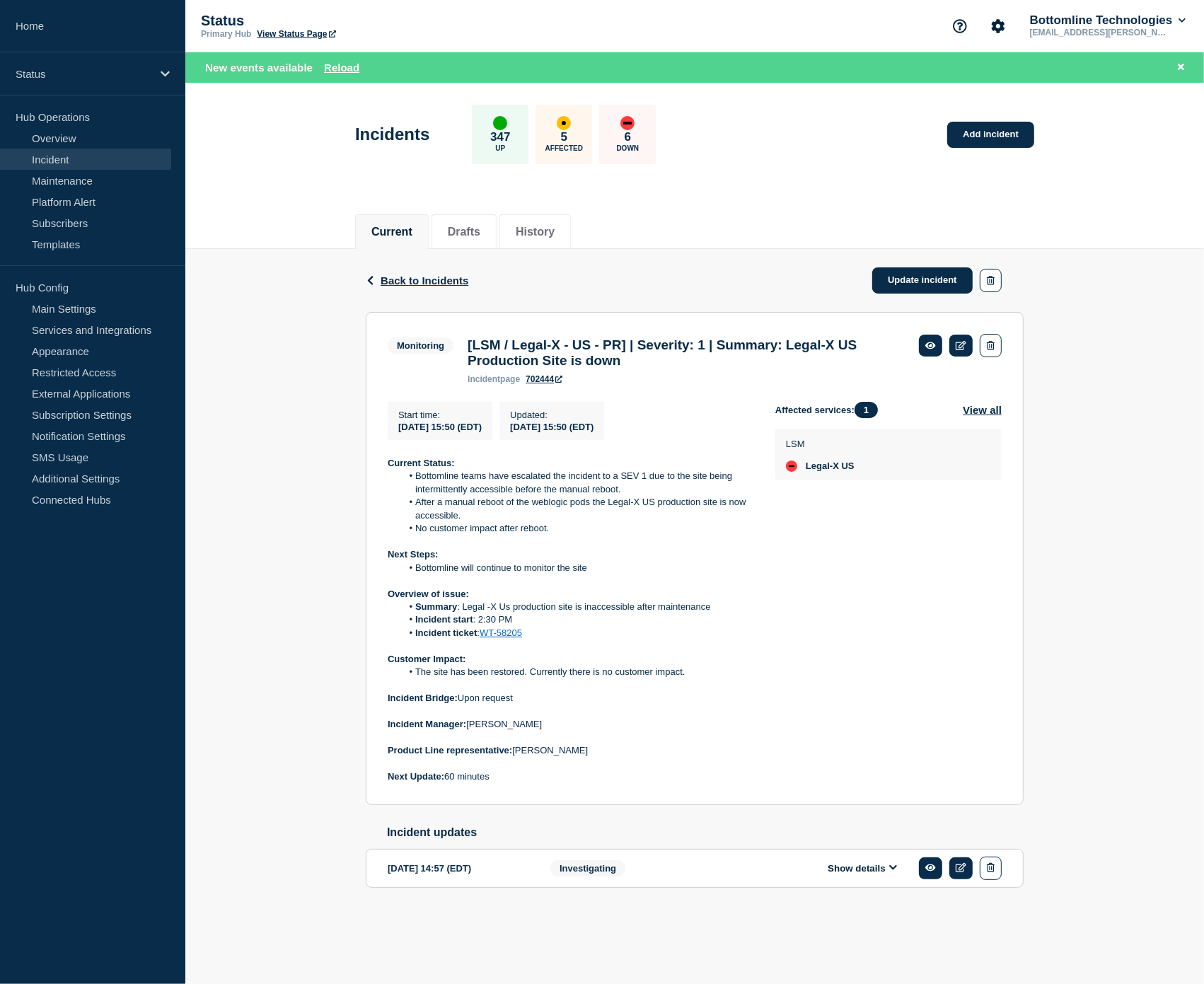
click at [859, 874] on button "Show details" at bounding box center [863, 868] width 78 height 12
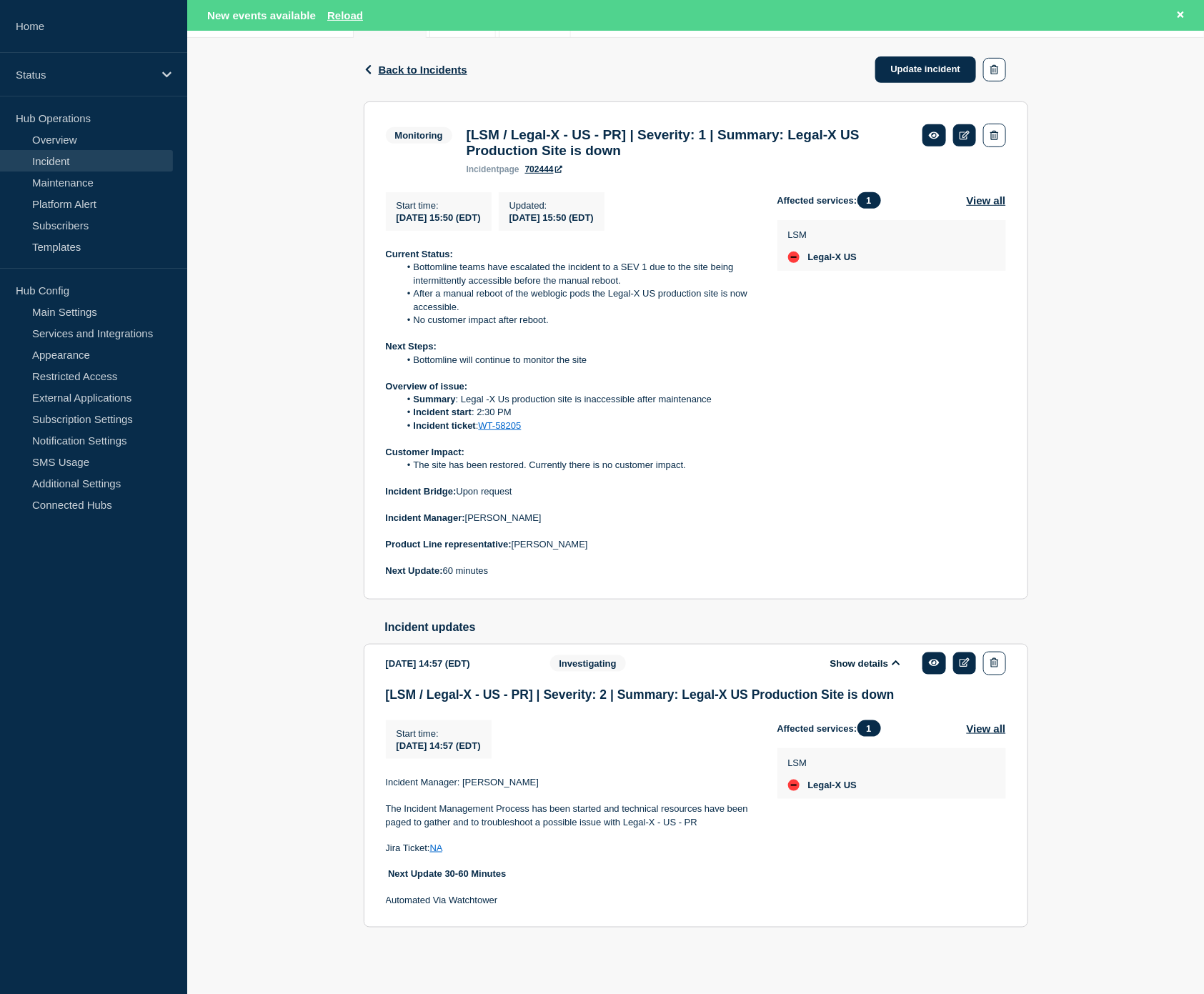
scroll to position [226, 0]
drag, startPoint x: 601, startPoint y: 353, endPoint x: 445, endPoint y: 291, distance: 167.9
click at [445, 291] on div "Current Status: Bottomline teams have escalated the incident to a SEV 1 due to …" at bounding box center [570, 412] width 368 height 329
copy div "manual reboot of the weblogic pods the Legal-X US production site is now access…"
click at [1104, 522] on div "Back Back to Incidents Update incident Monitoring [LSM / Legal-X - US - PR] | S…" at bounding box center [695, 504] width 1017 height 935
